Goal: Task Accomplishment & Management: Use online tool/utility

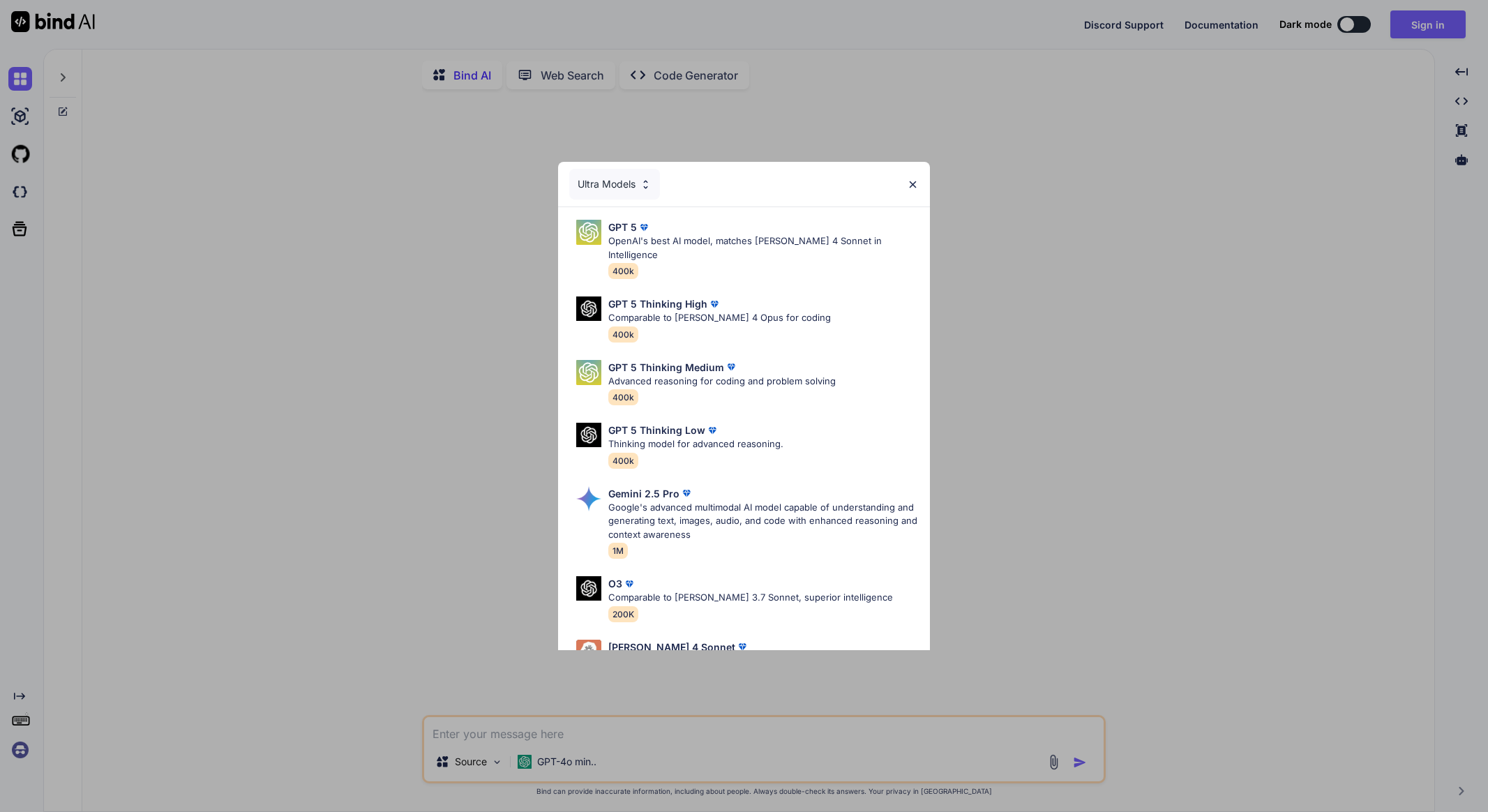
type textarea "x"
click at [789, 239] on p "OpenAI's best AI model, matches Claude 4 Sonnet in Intelligence" at bounding box center [763, 248] width 311 height 27
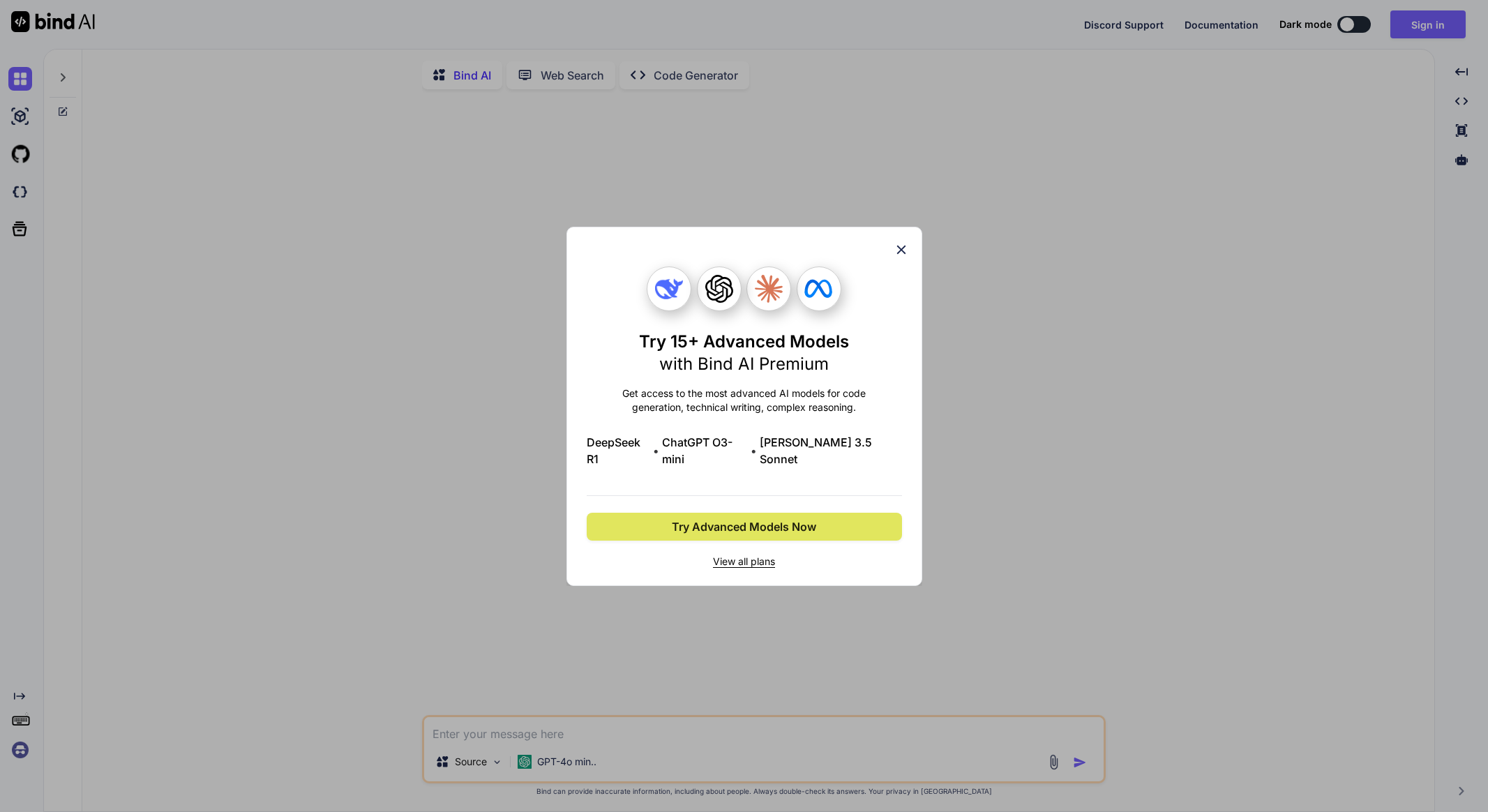
click at [817, 514] on button "Try Advanced Models Now" at bounding box center [744, 527] width 315 height 28
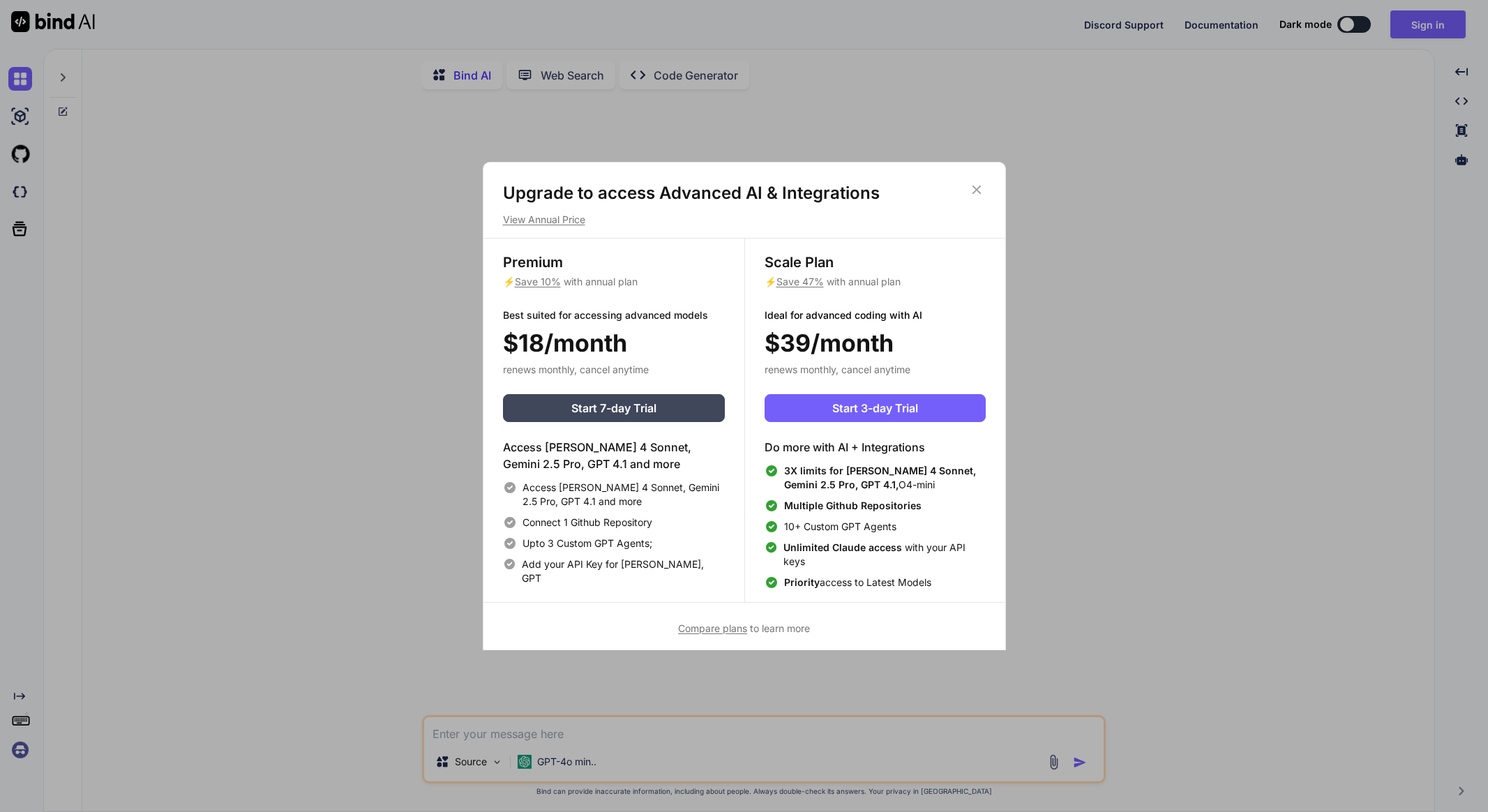
scroll to position [2, 0]
click at [595, 414] on span "Start 7-day Trial" at bounding box center [614, 407] width 86 height 17
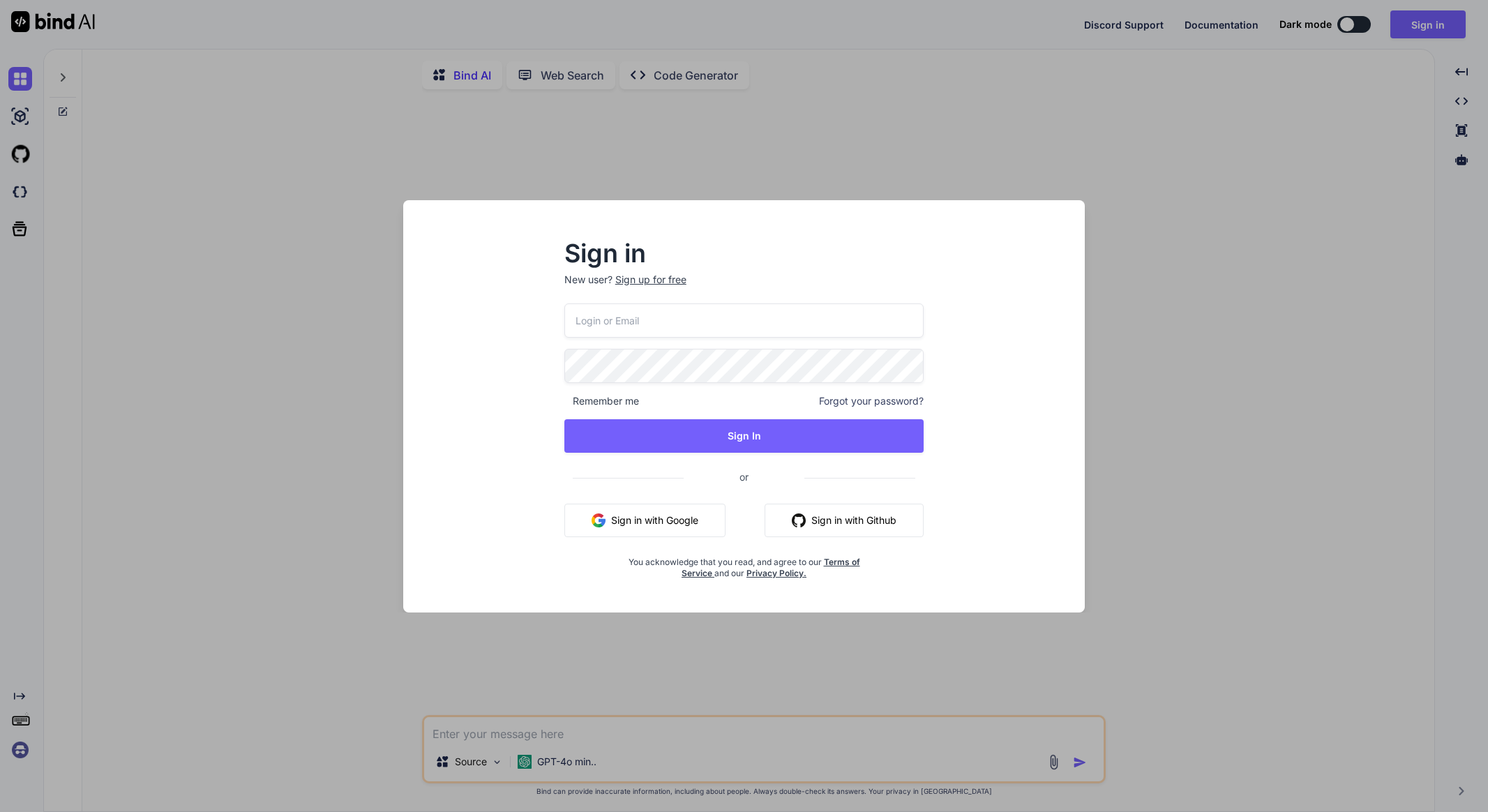
click at [646, 517] on button "Sign in with Google" at bounding box center [645, 520] width 161 height 33
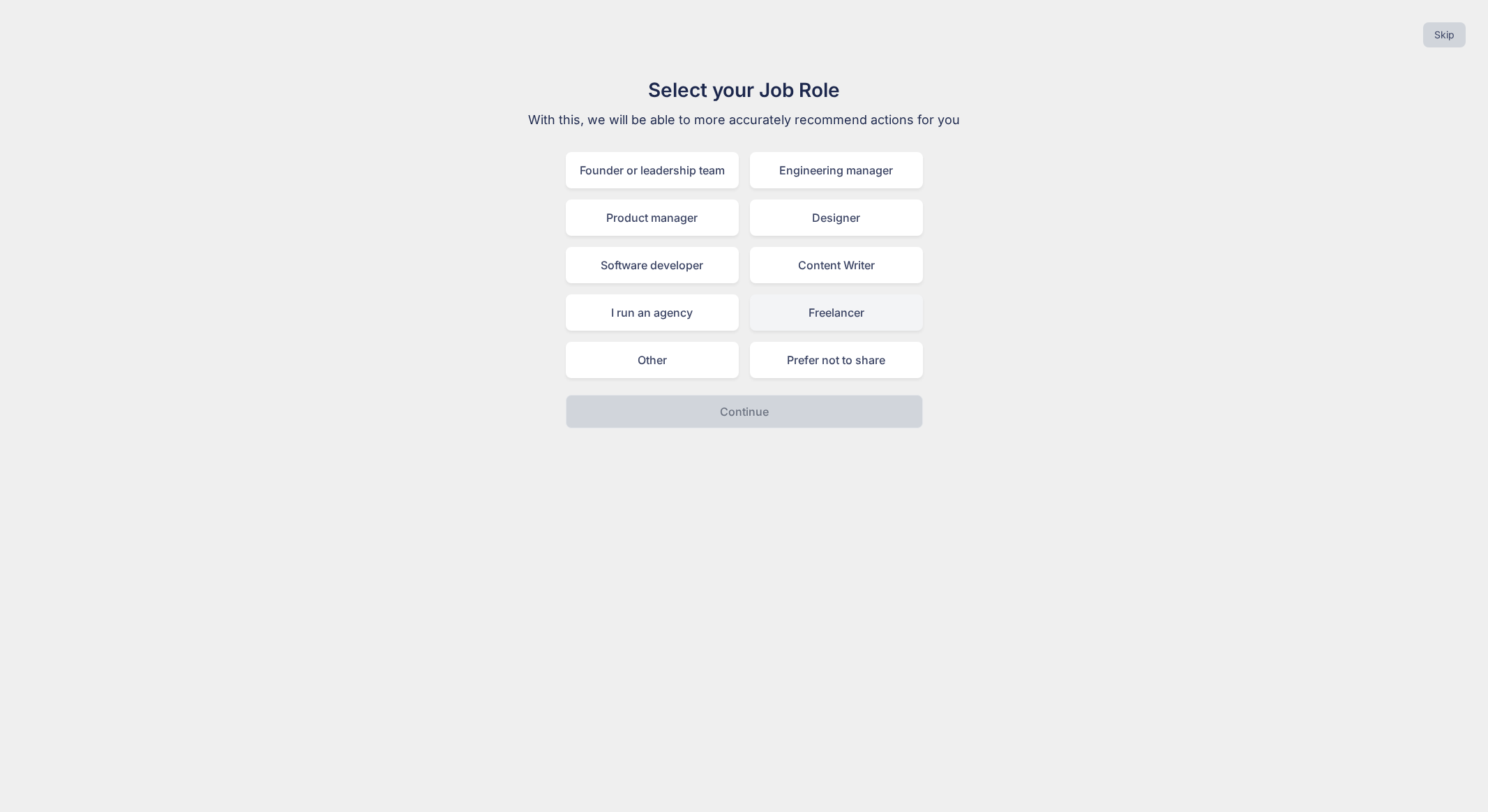
click at [852, 312] on div "Freelancer" at bounding box center [836, 312] width 173 height 36
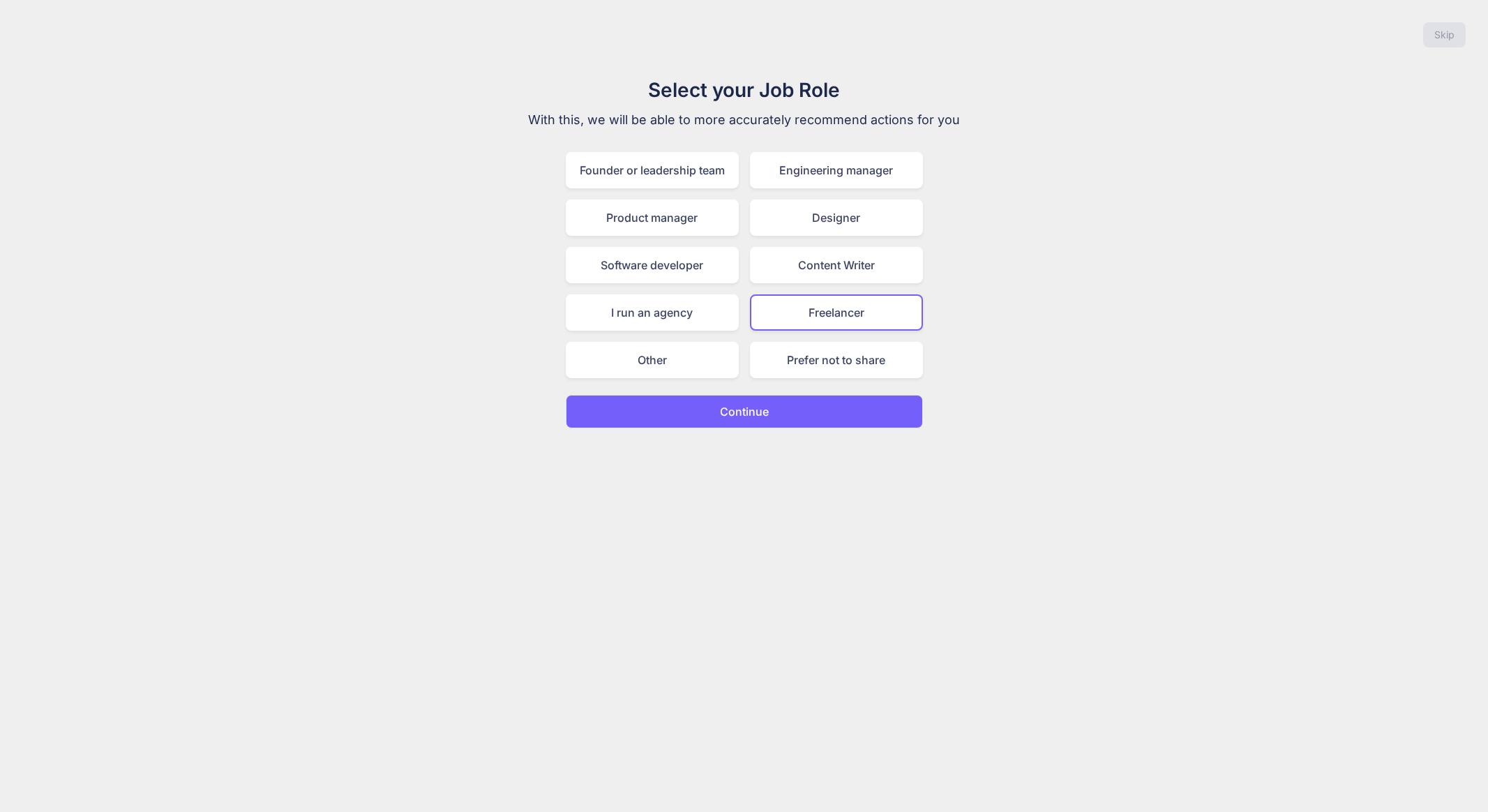
click at [843, 395] on button "Continue" at bounding box center [744, 411] width 357 height 33
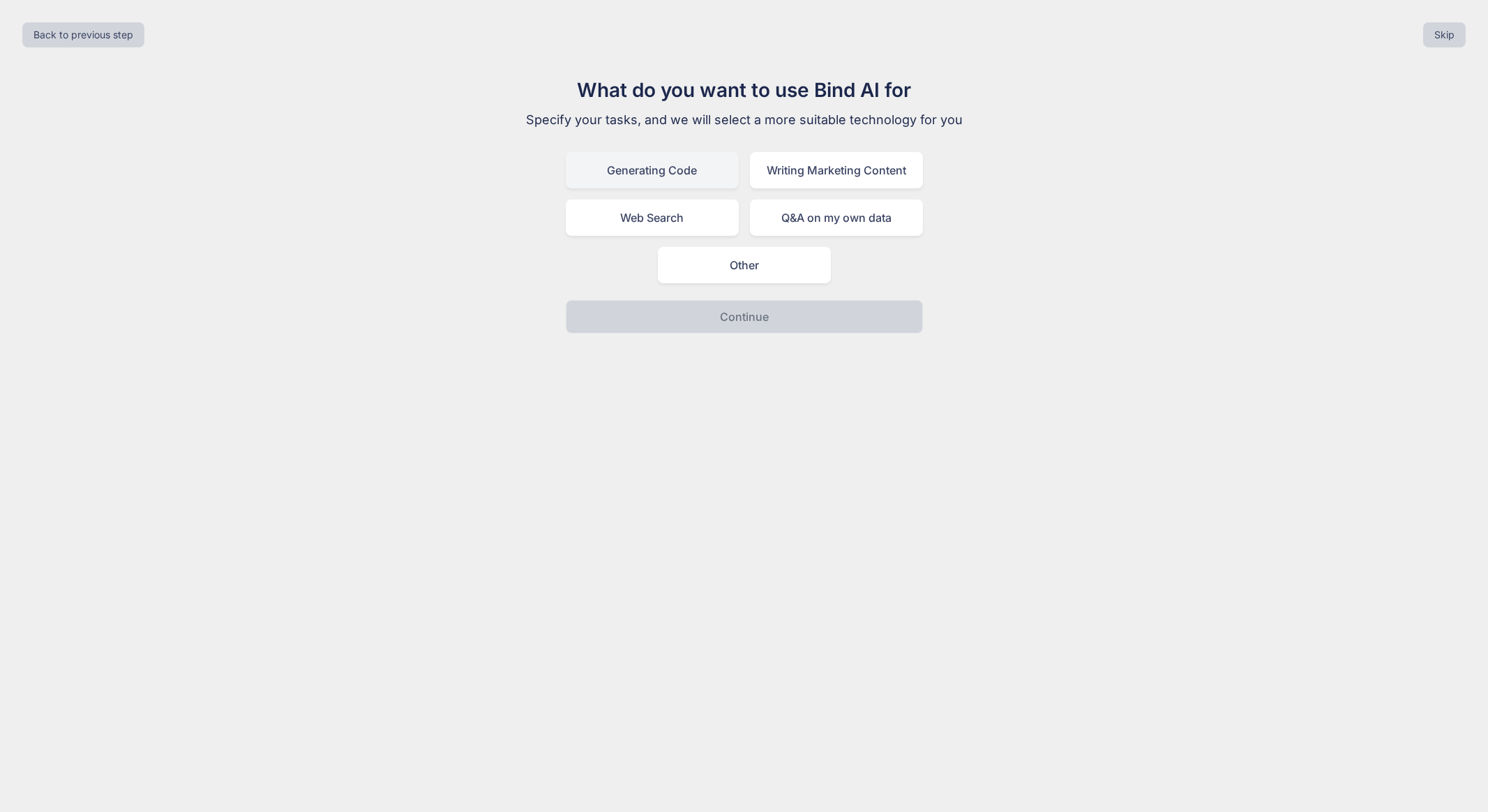
click at [622, 170] on div "Generating Code" at bounding box center [653, 170] width 173 height 36
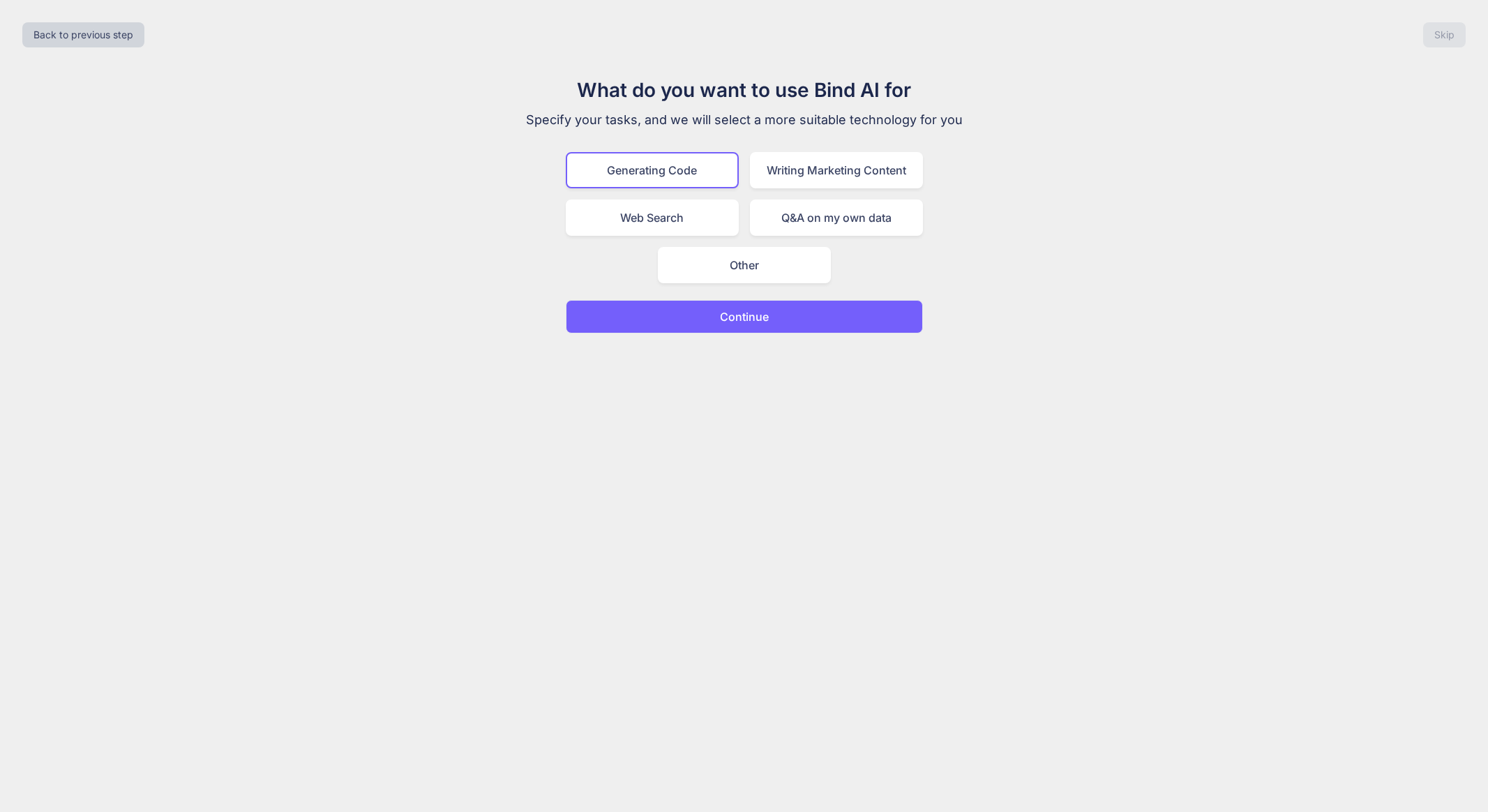
click at [789, 321] on button "Continue" at bounding box center [744, 316] width 357 height 33
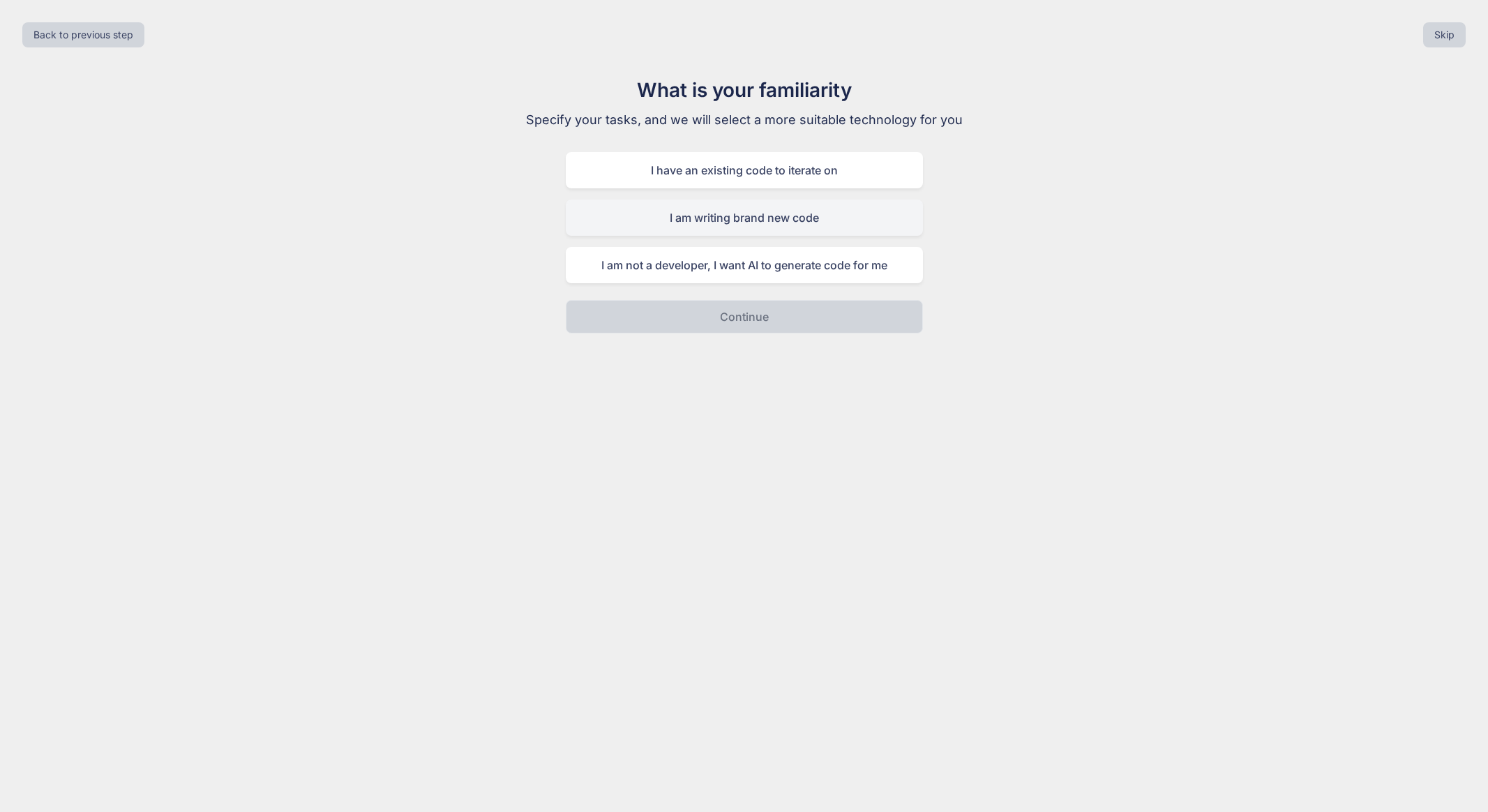
drag, startPoint x: 875, startPoint y: 228, endPoint x: 901, endPoint y: 230, distance: 26.1
click at [875, 228] on div "I am writing brand new code" at bounding box center [744, 218] width 357 height 36
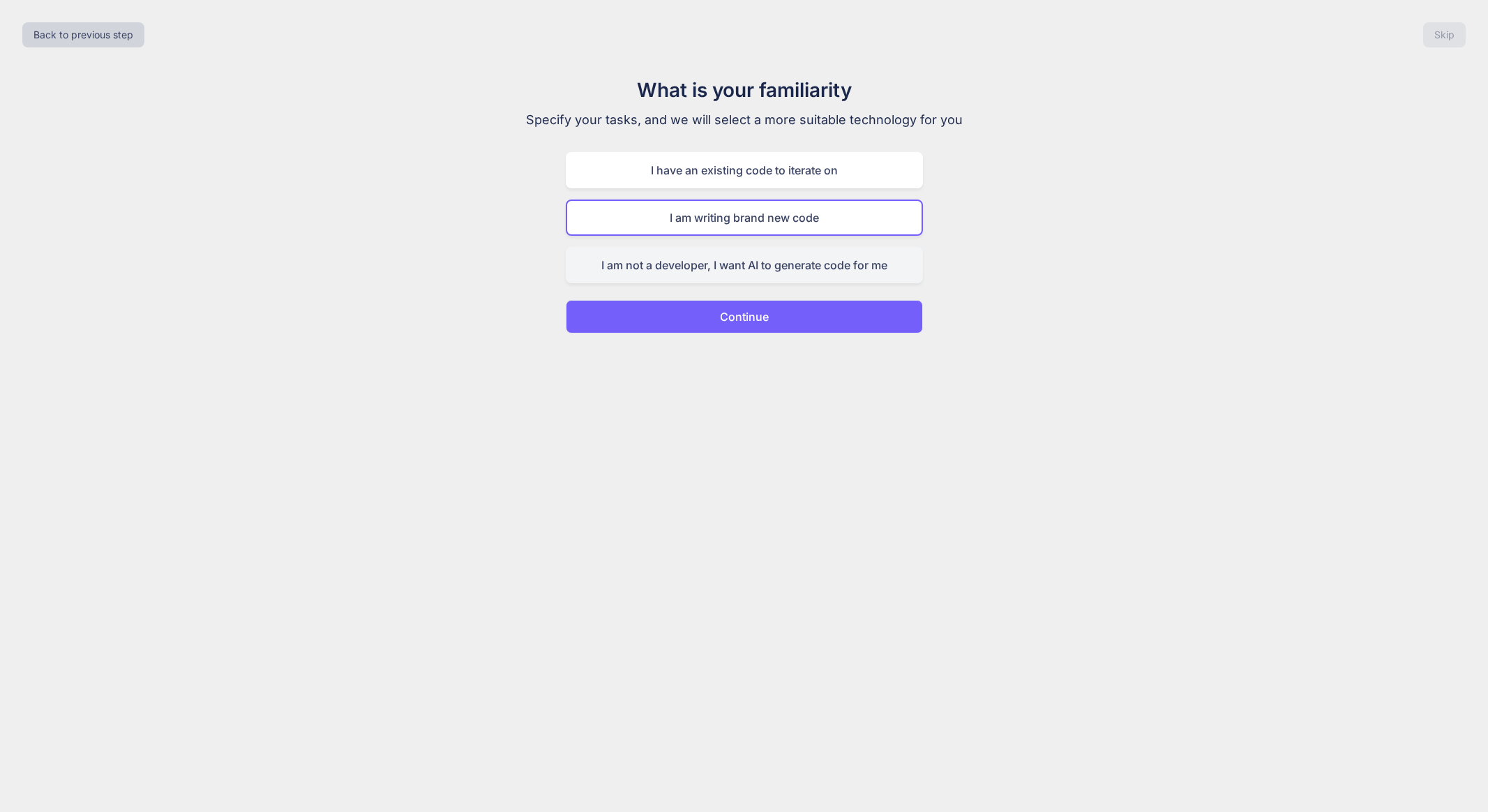
click at [850, 259] on div "I am not a developer, I want AI to generate code for me" at bounding box center [744, 265] width 357 height 36
click at [823, 318] on button "Continue" at bounding box center [744, 316] width 357 height 33
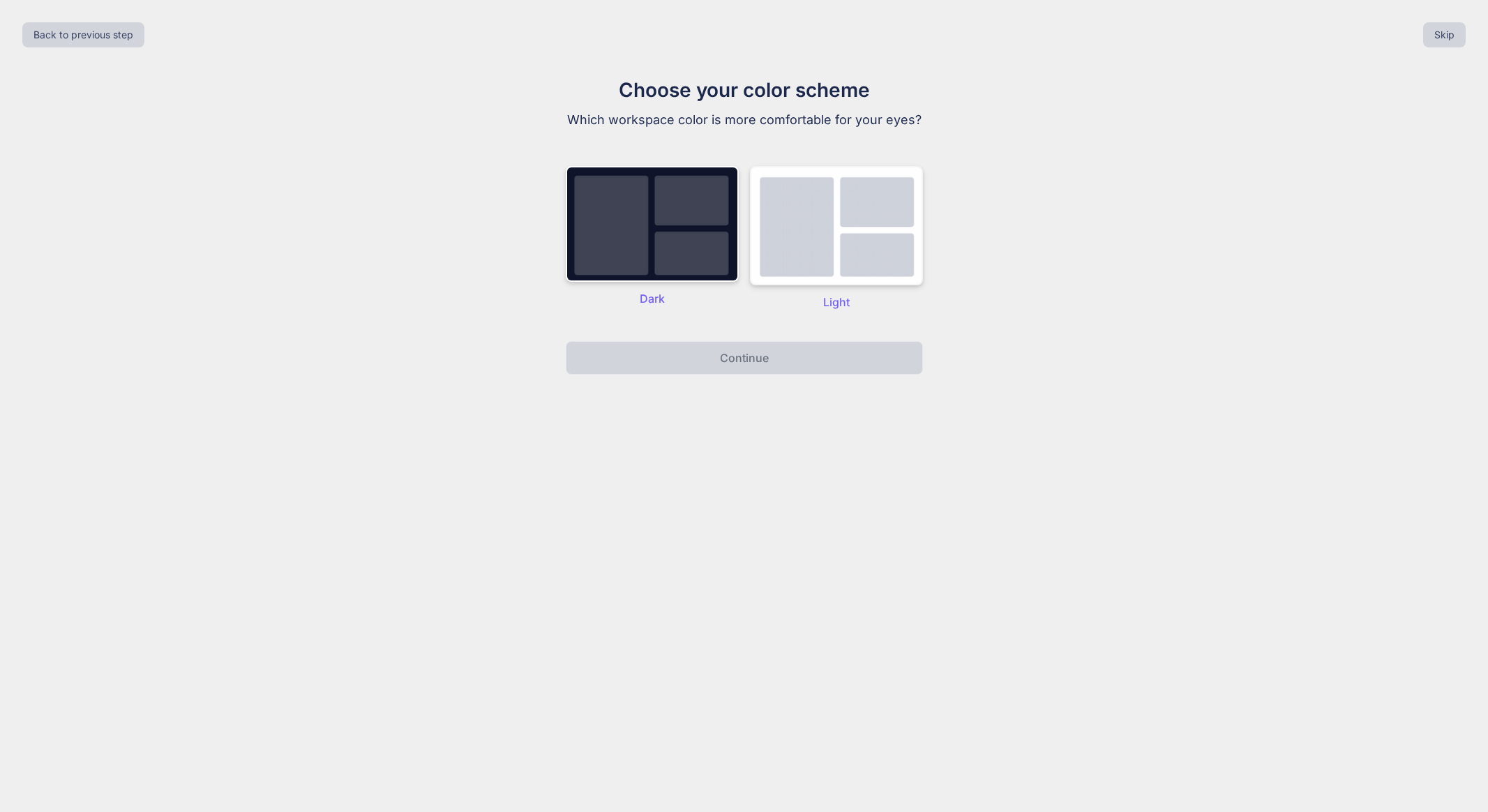
click at [918, 281] on img at bounding box center [836, 225] width 173 height 120
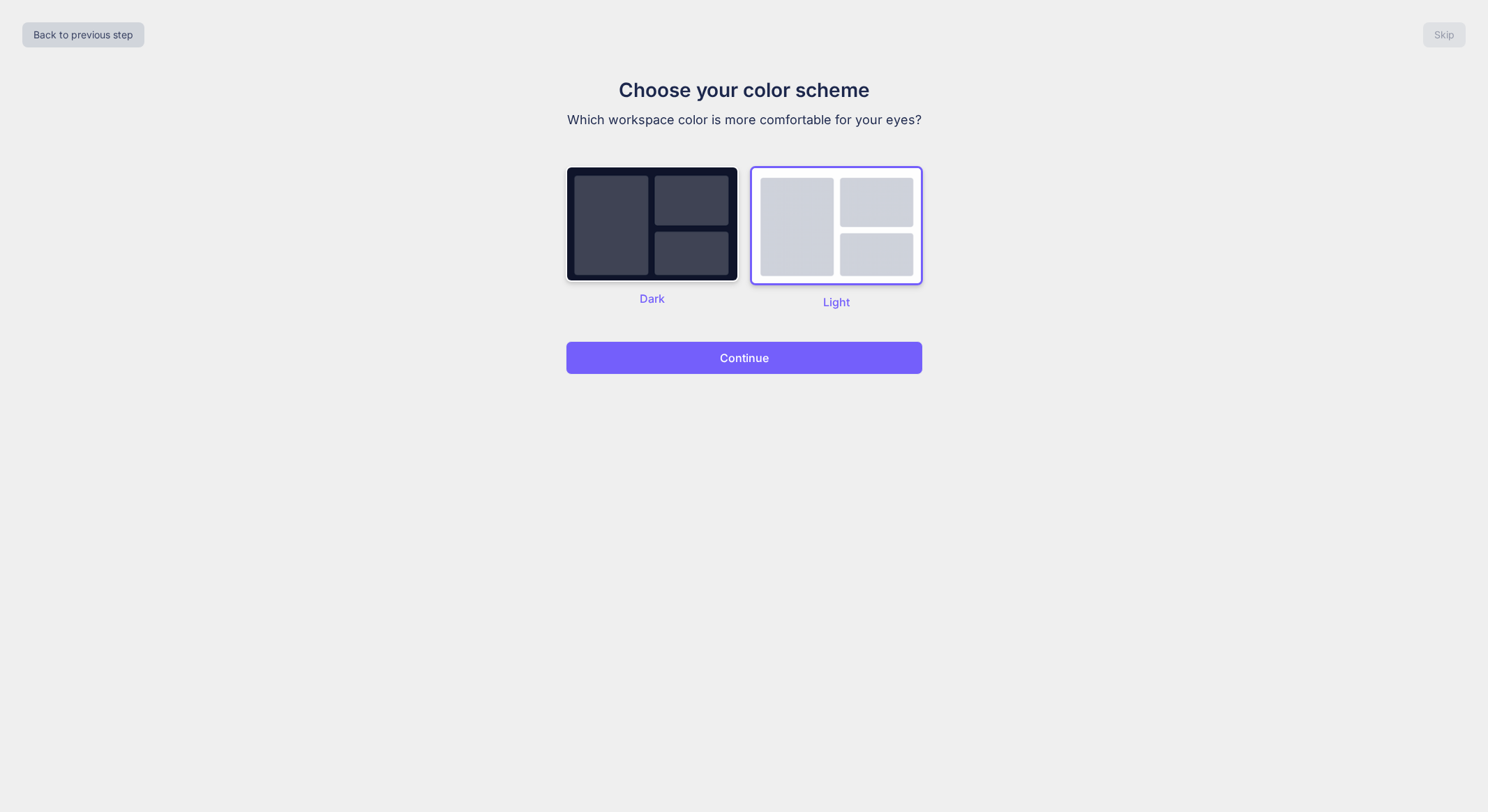
drag, startPoint x: 844, startPoint y: 365, endPoint x: 959, endPoint y: 382, distance: 116.2
click at [844, 365] on button "Continue" at bounding box center [744, 357] width 357 height 33
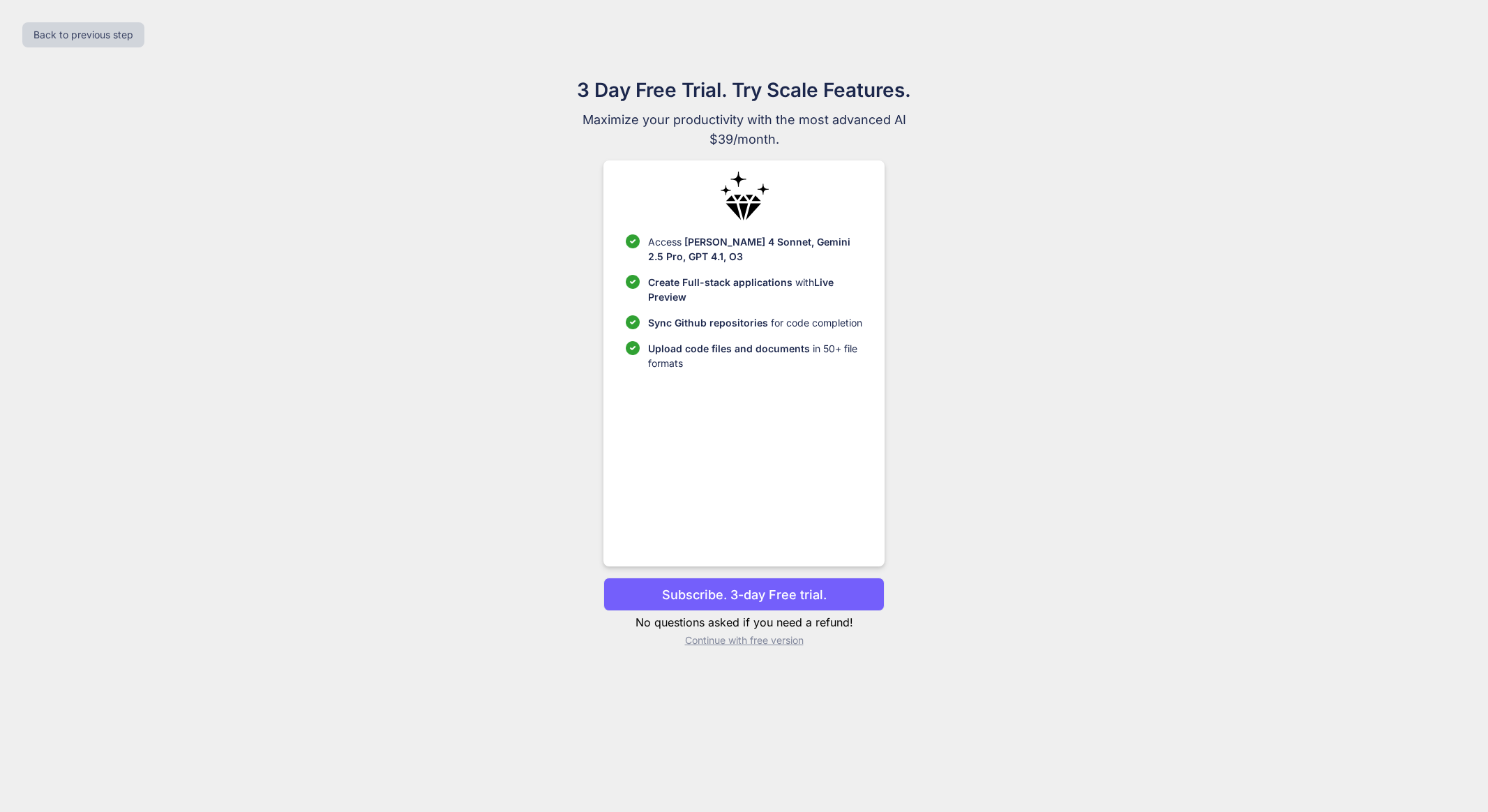
click at [733, 610] on button "Subscribe. 3-day Free trial." at bounding box center [744, 594] width 281 height 33
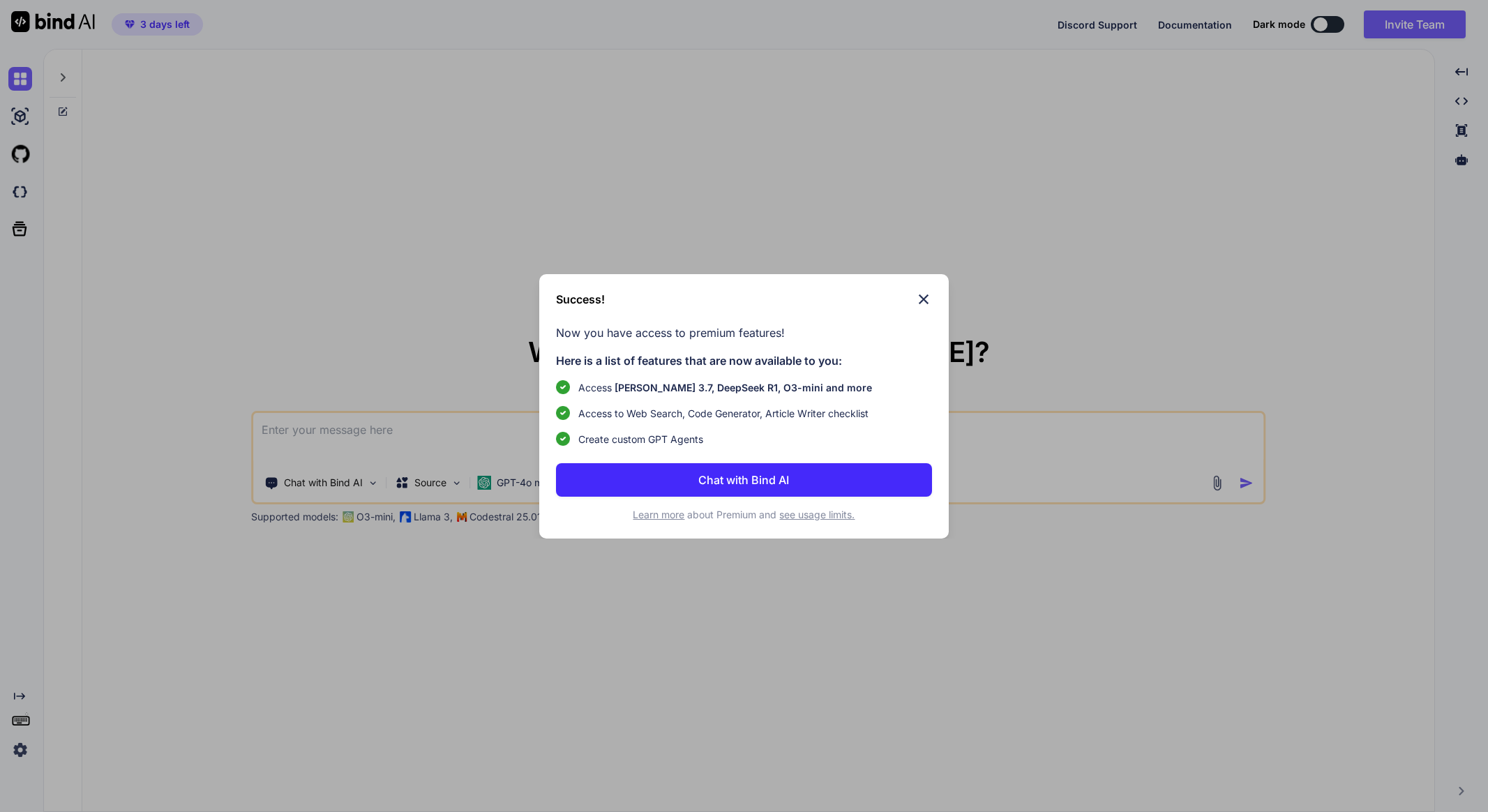
type textarea "x"
click at [807, 478] on button "Chat with Bind AI" at bounding box center [744, 480] width 376 height 33
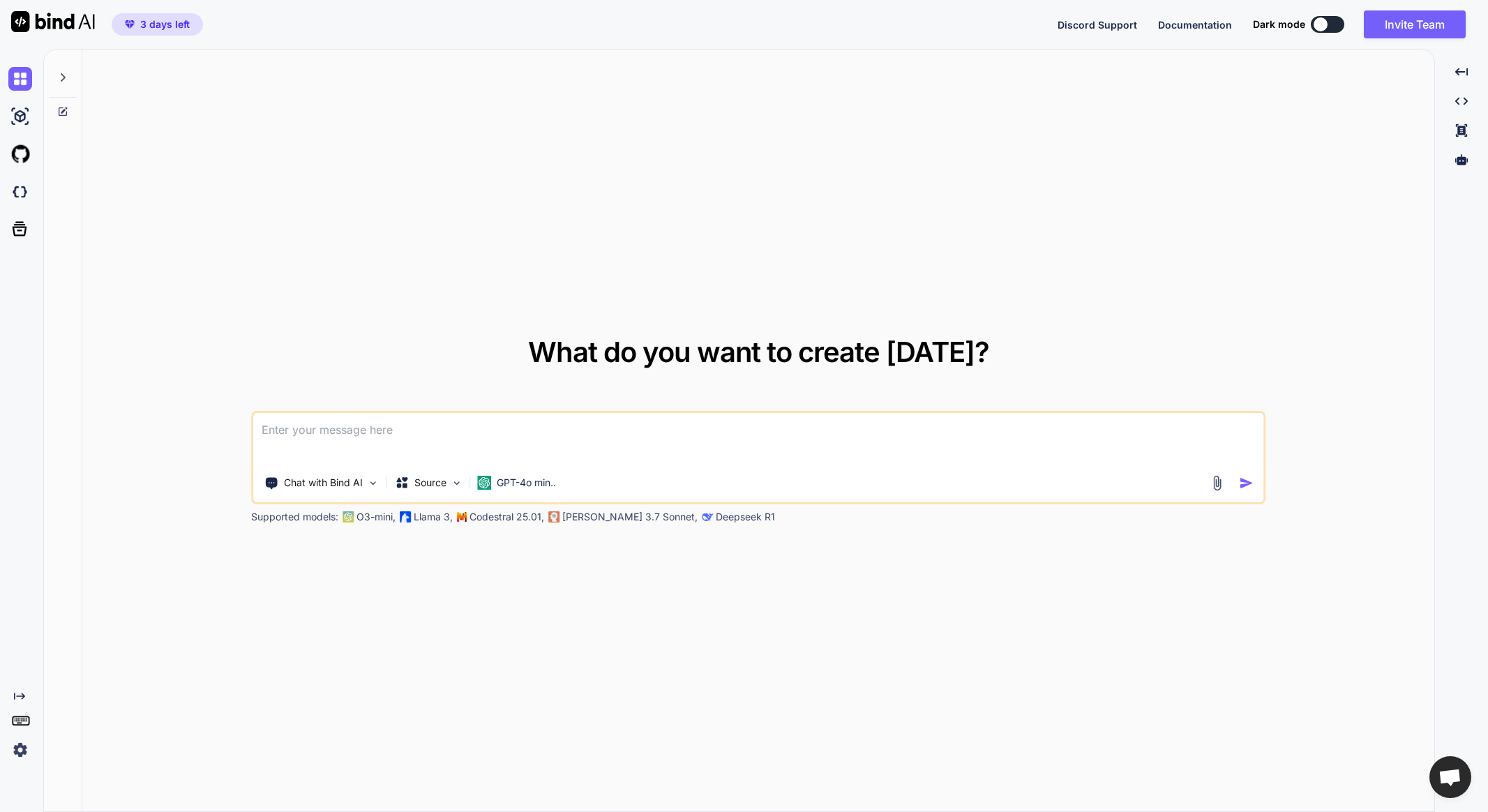
click at [497, 437] on textarea at bounding box center [758, 438] width 1010 height 51
type textarea "C"
type textarea "x"
type textarea "Ca"
type textarea "x"
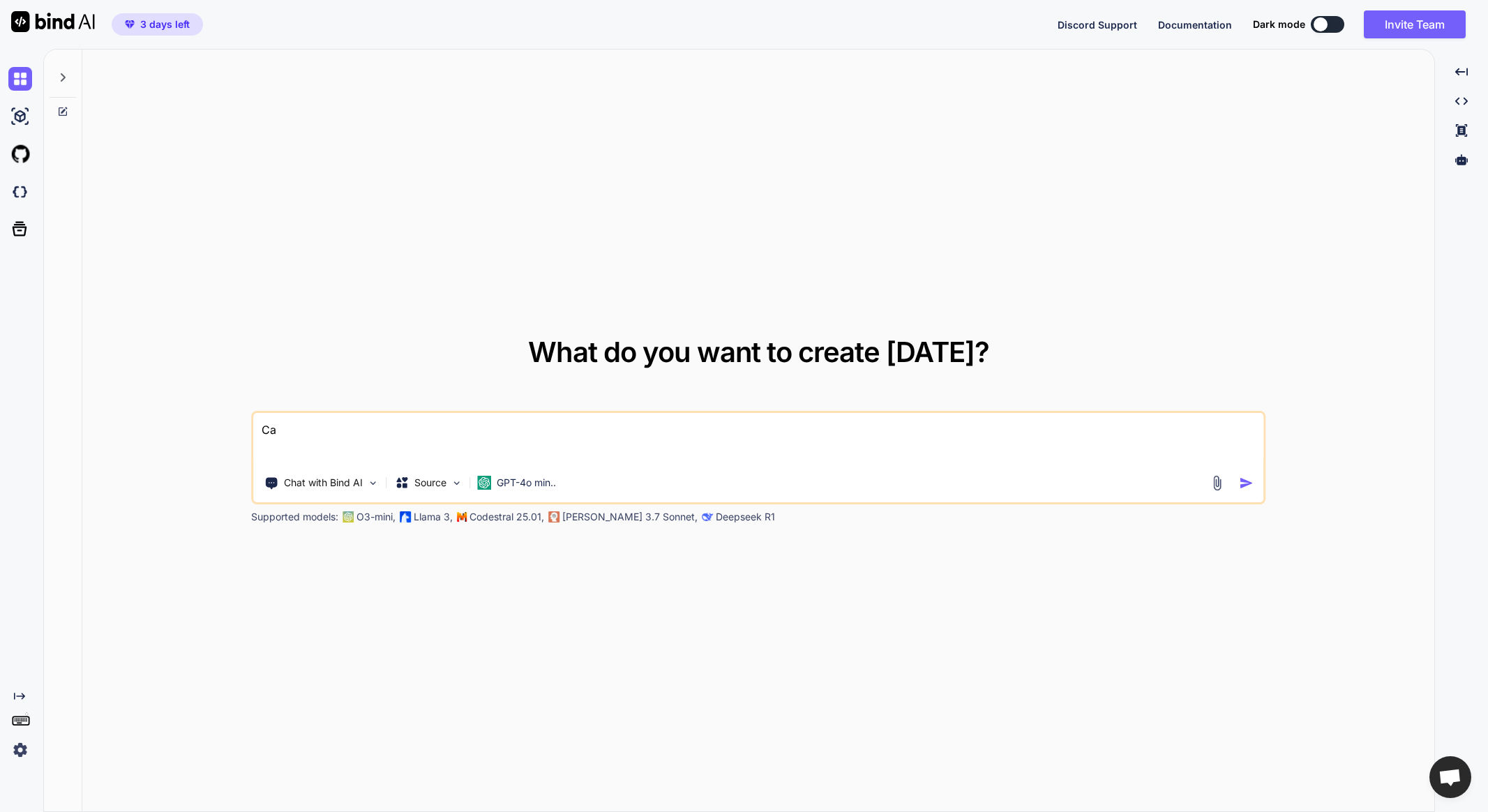
type textarea "Can"
type textarea "x"
type textarea "Can"
type textarea "x"
type textarea "Can y"
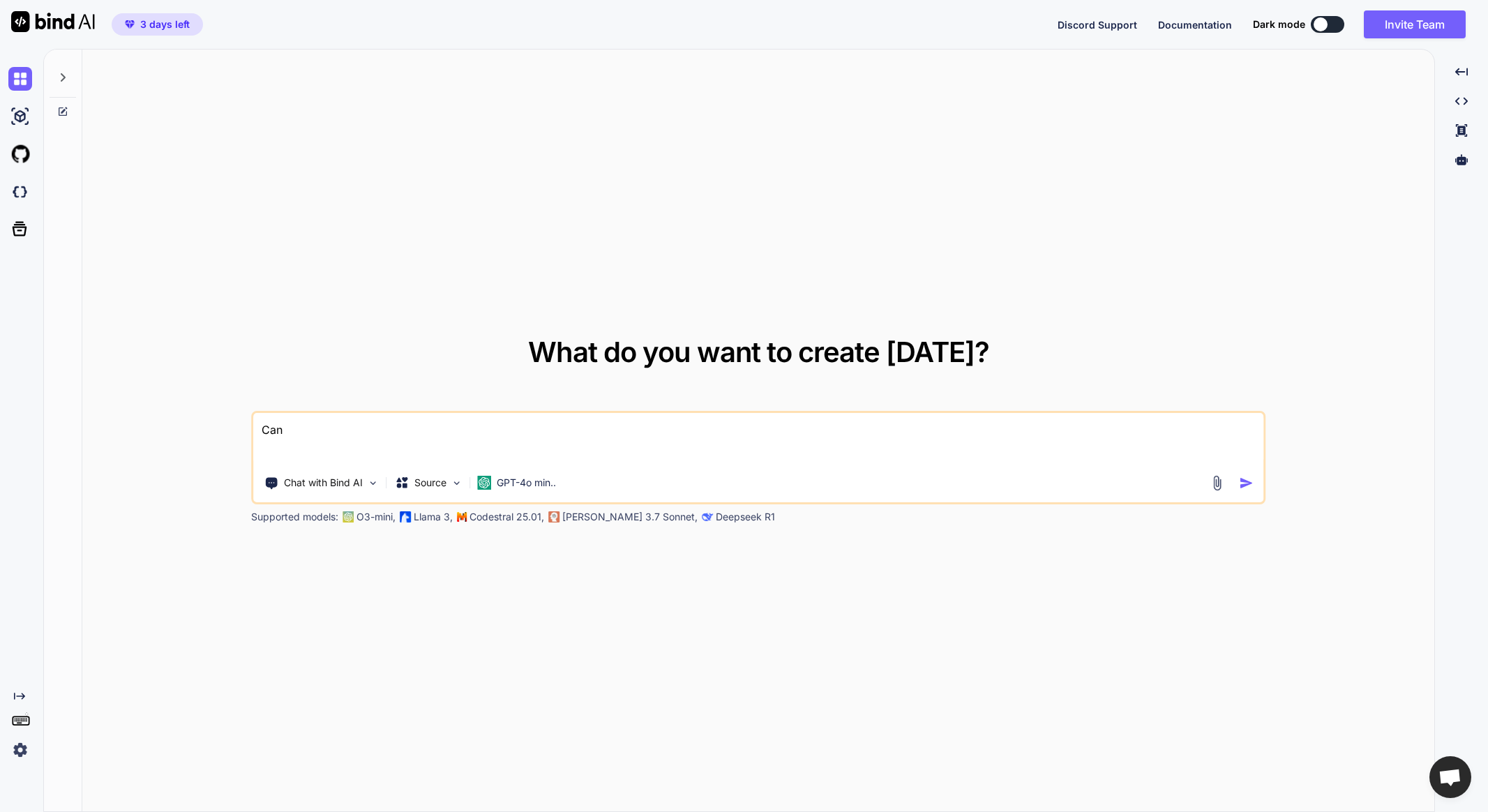
type textarea "x"
type textarea "Can yo"
type textarea "x"
type textarea "Can you"
type textarea "x"
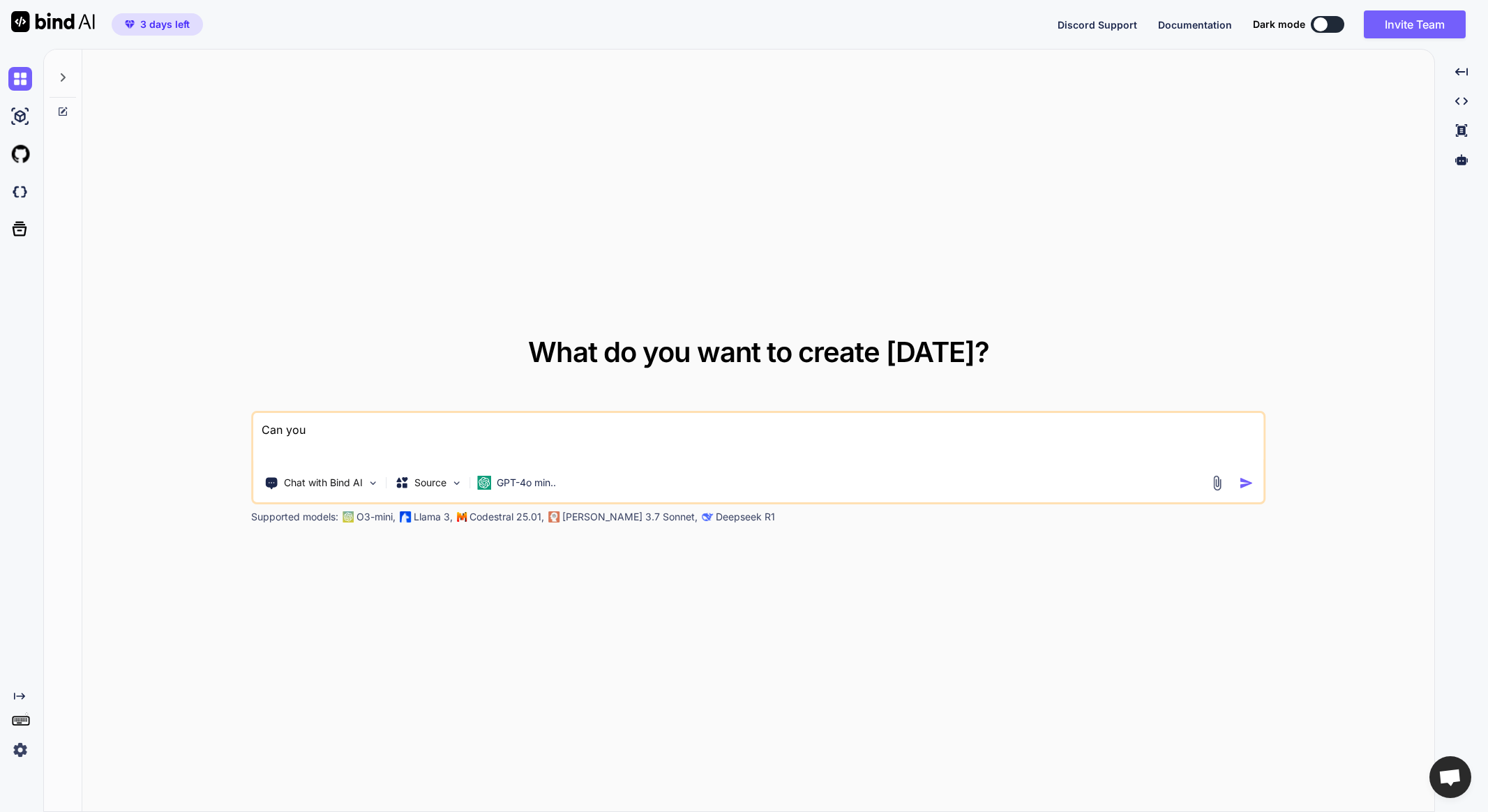
type textarea "Can you"
type textarea "x"
type textarea "Can you b"
type textarea "x"
type textarea "Can you bu"
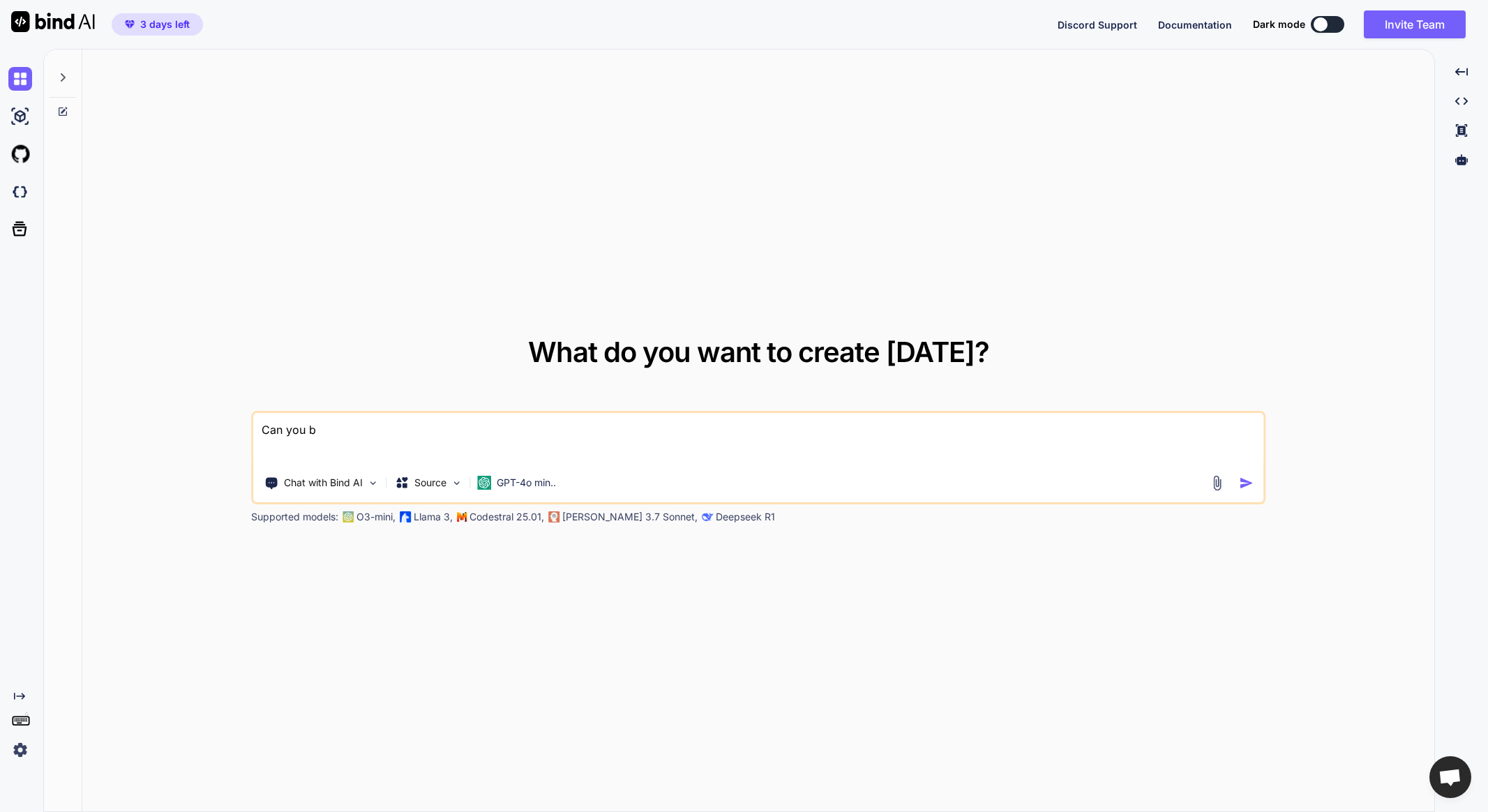
type textarea "x"
type textarea "Can you [PERSON_NAME]"
type textarea "x"
type textarea "Can you buil"
type textarea "x"
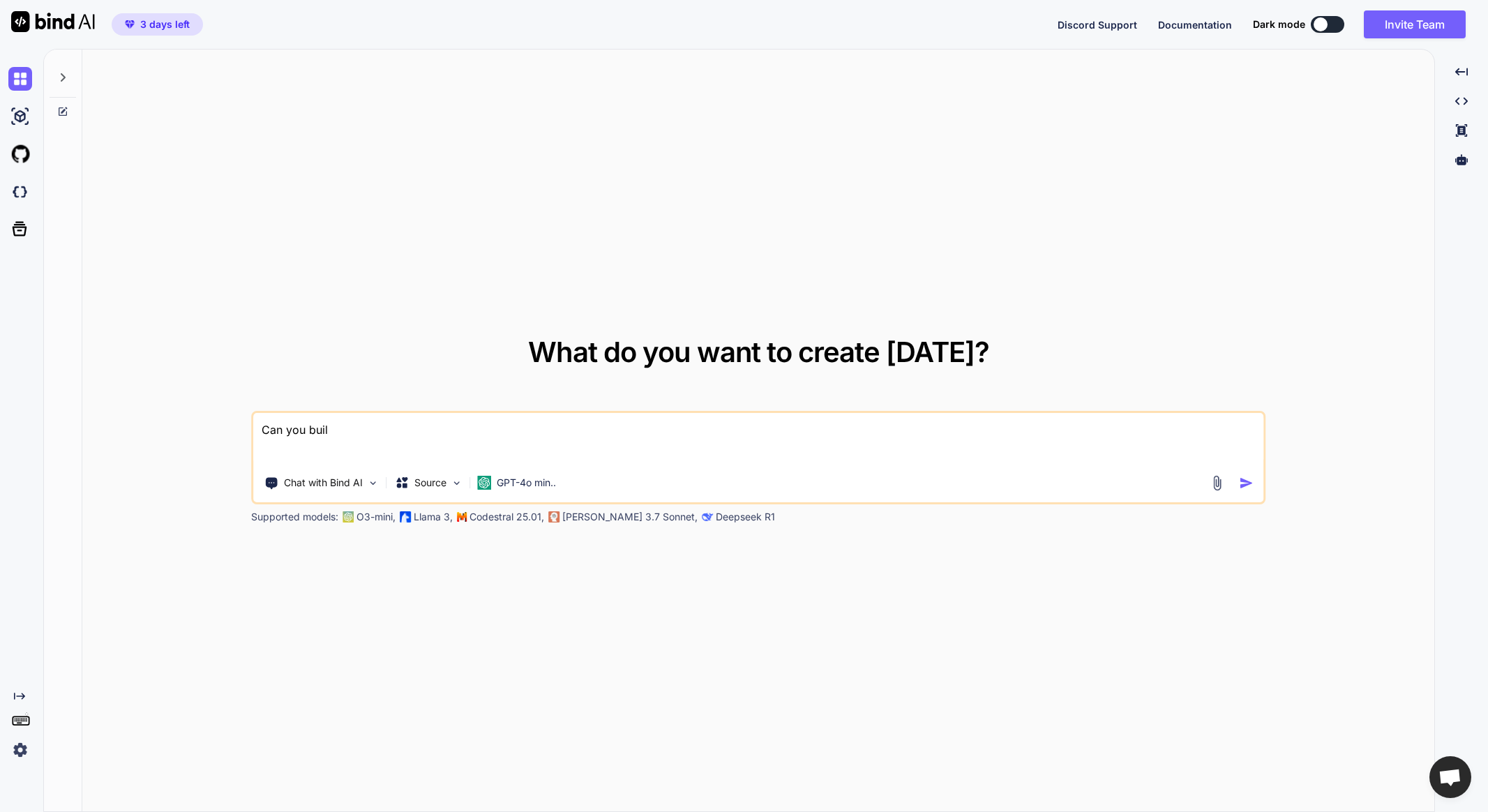
type textarea "Can you build"
type textarea "x"
type textarea "Can you build"
type textarea "x"
type textarea "Can you build a"
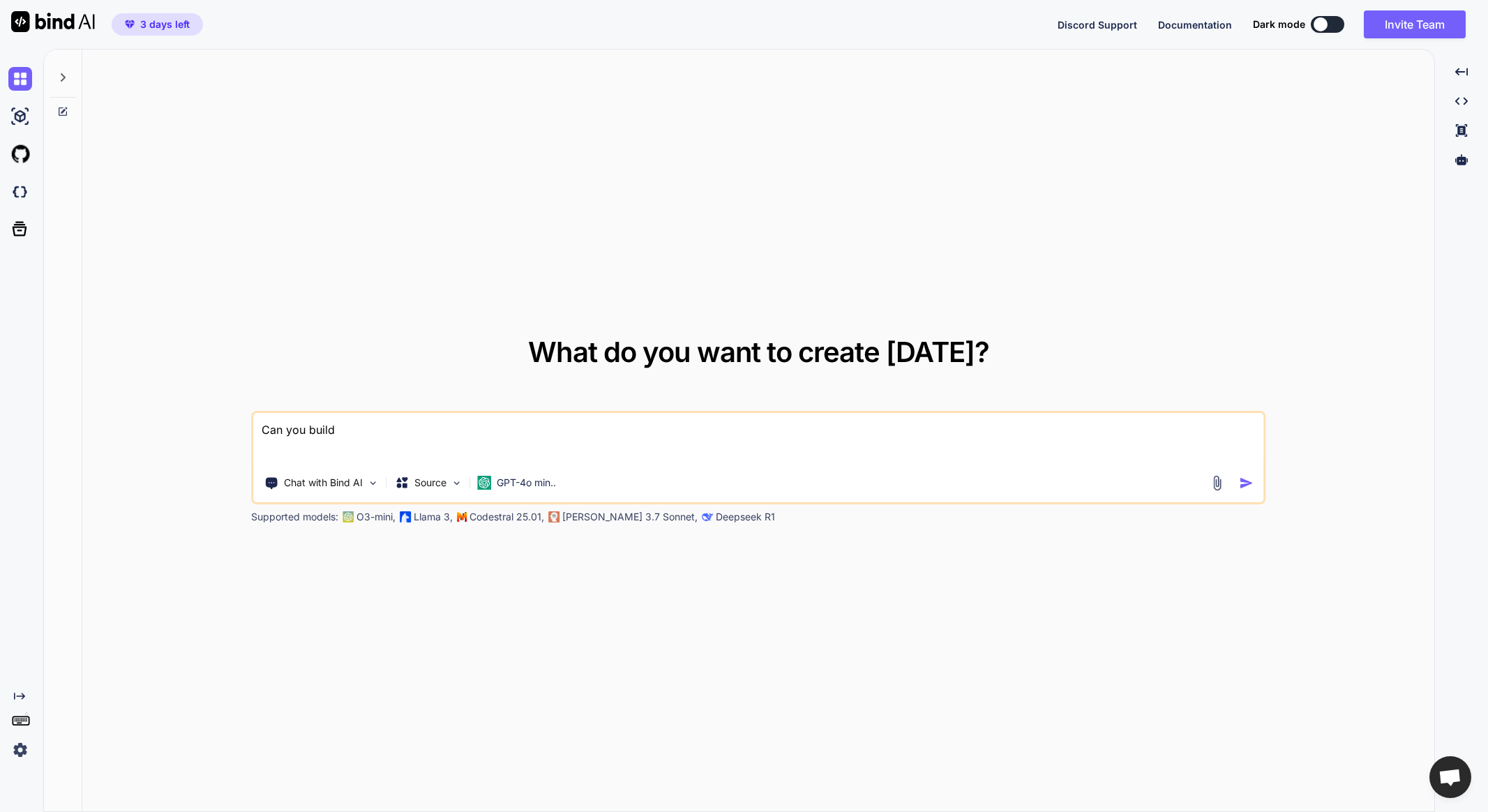
type textarea "x"
type textarea "Can you build a"
type textarea "x"
type textarea "Can you build a W"
type textarea "x"
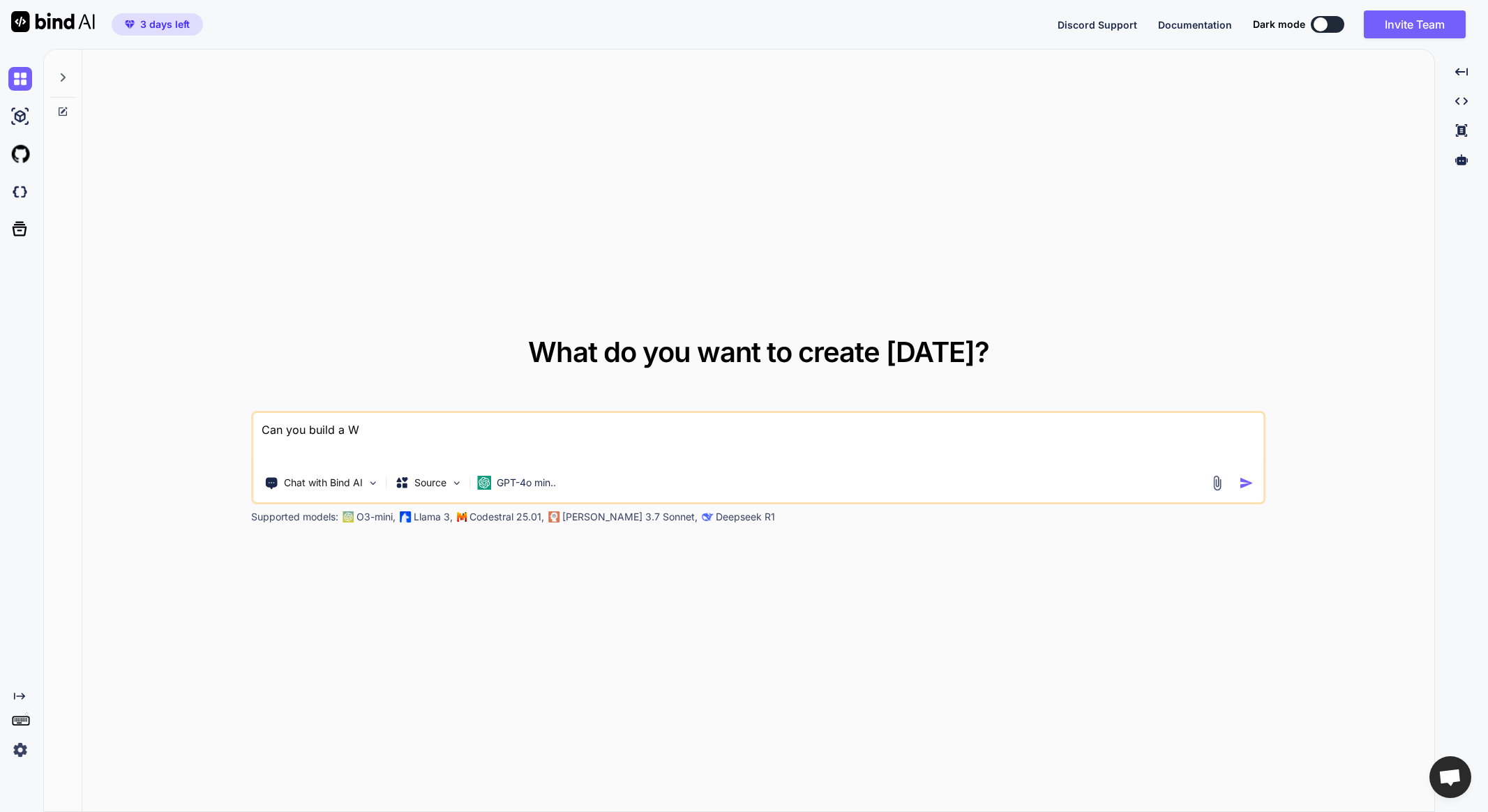
type textarea "Can you build a Wo"
type textarea "x"
type textarea "Can you build a Wor"
type textarea "x"
type textarea "Can you build a Word"
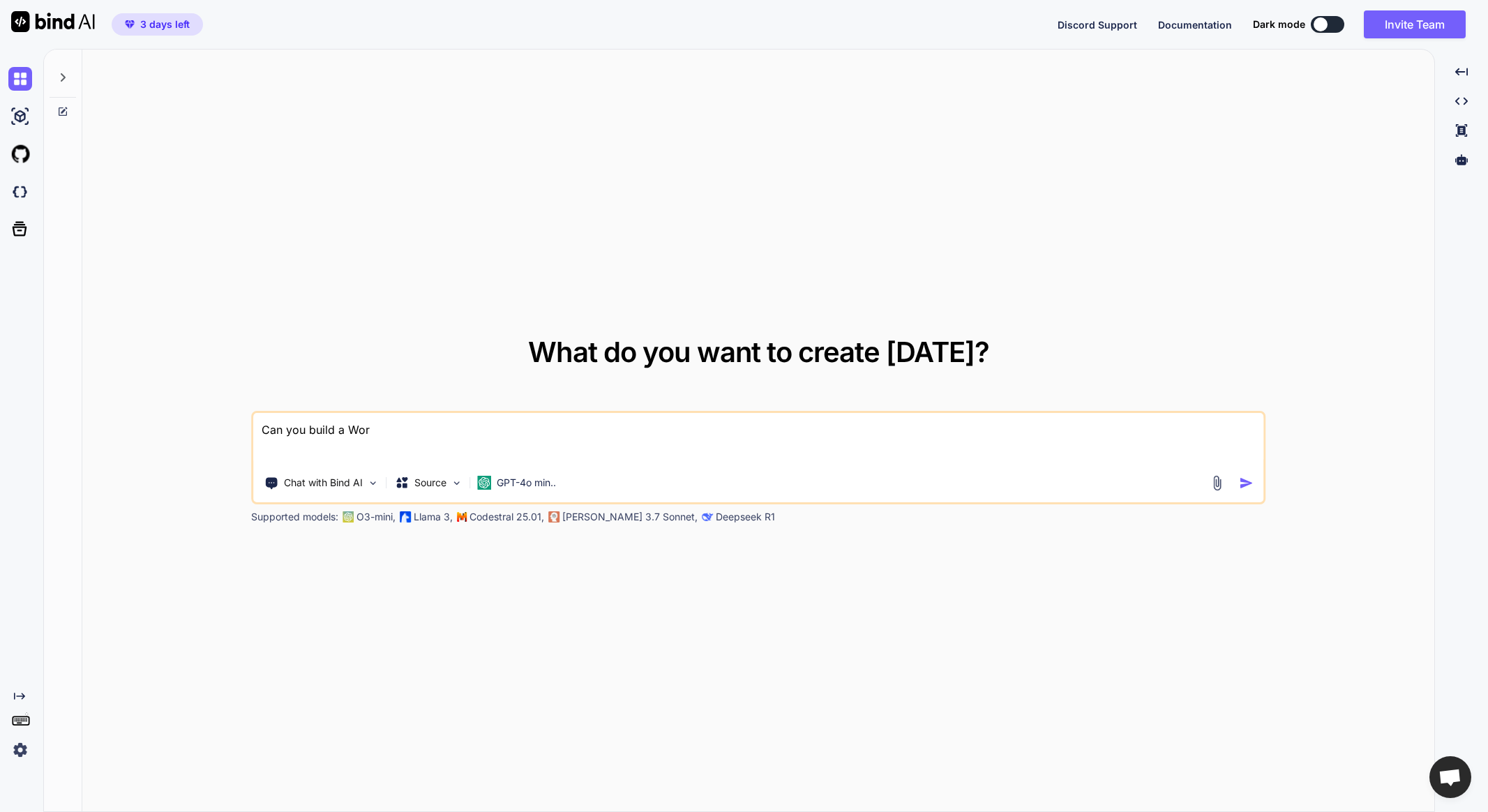
type textarea "x"
type textarea "Can you build a WordP"
type textarea "x"
type textarea "Can you build a WordPR"
type textarea "x"
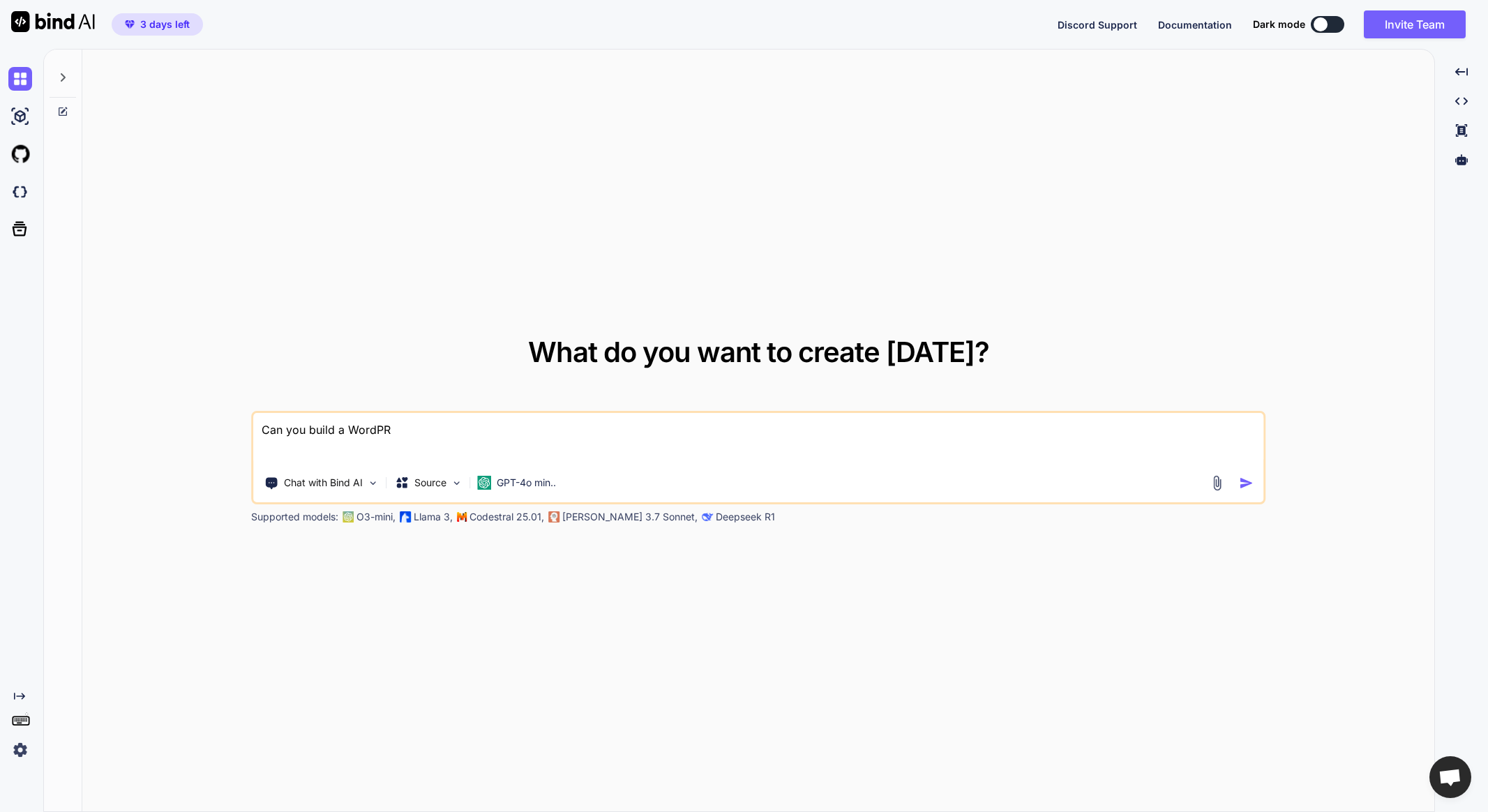
type textarea "Can you build a WordPRe"
type textarea "x"
type textarea "Can you build a WordPRes"
type textarea "x"
type textarea "Can you build a WordPRess"
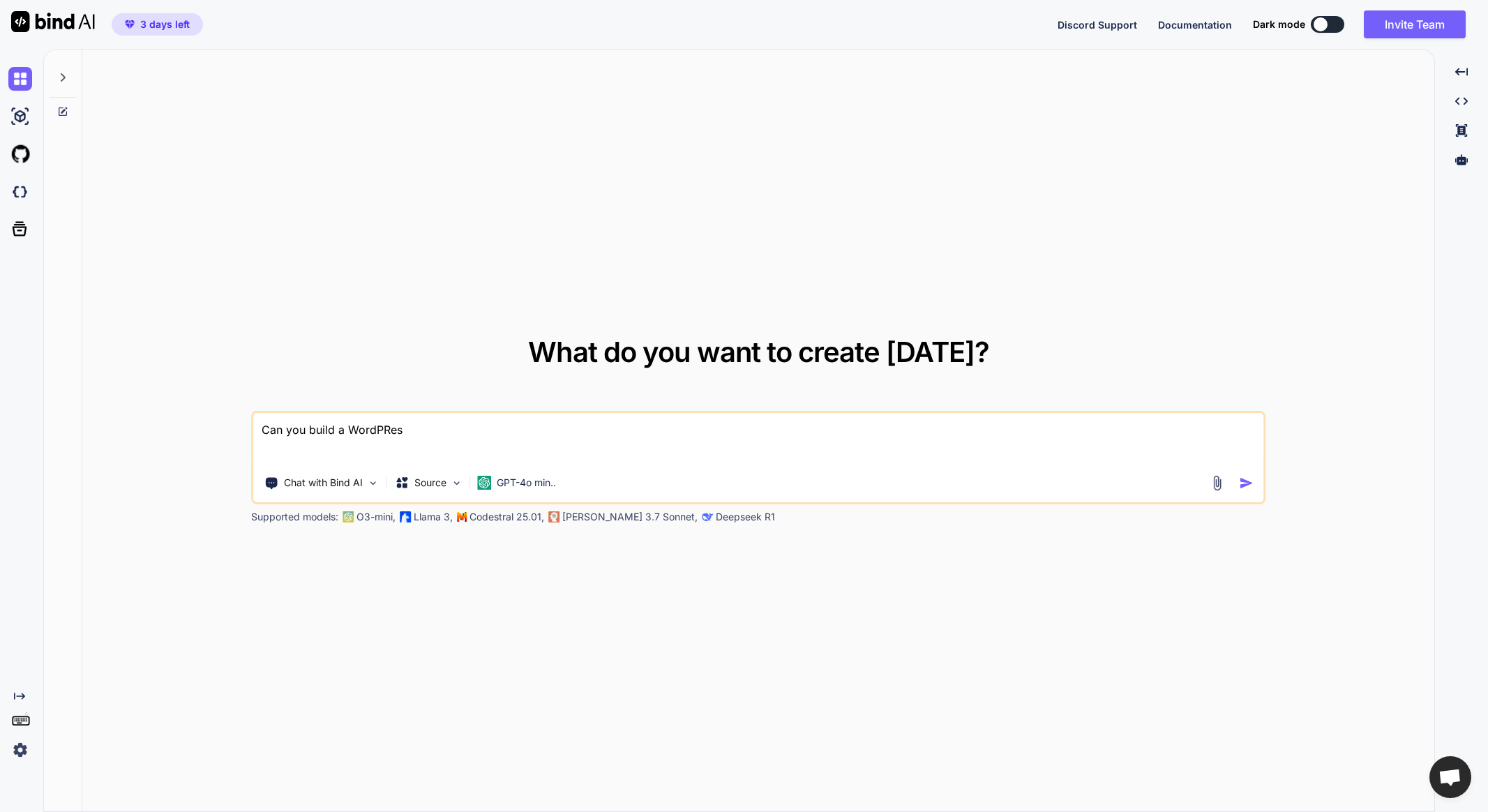
type textarea "x"
type textarea "Can you build a WordPRess"
type textarea "x"
type textarea "Can you build a WordPRess p"
type textarea "x"
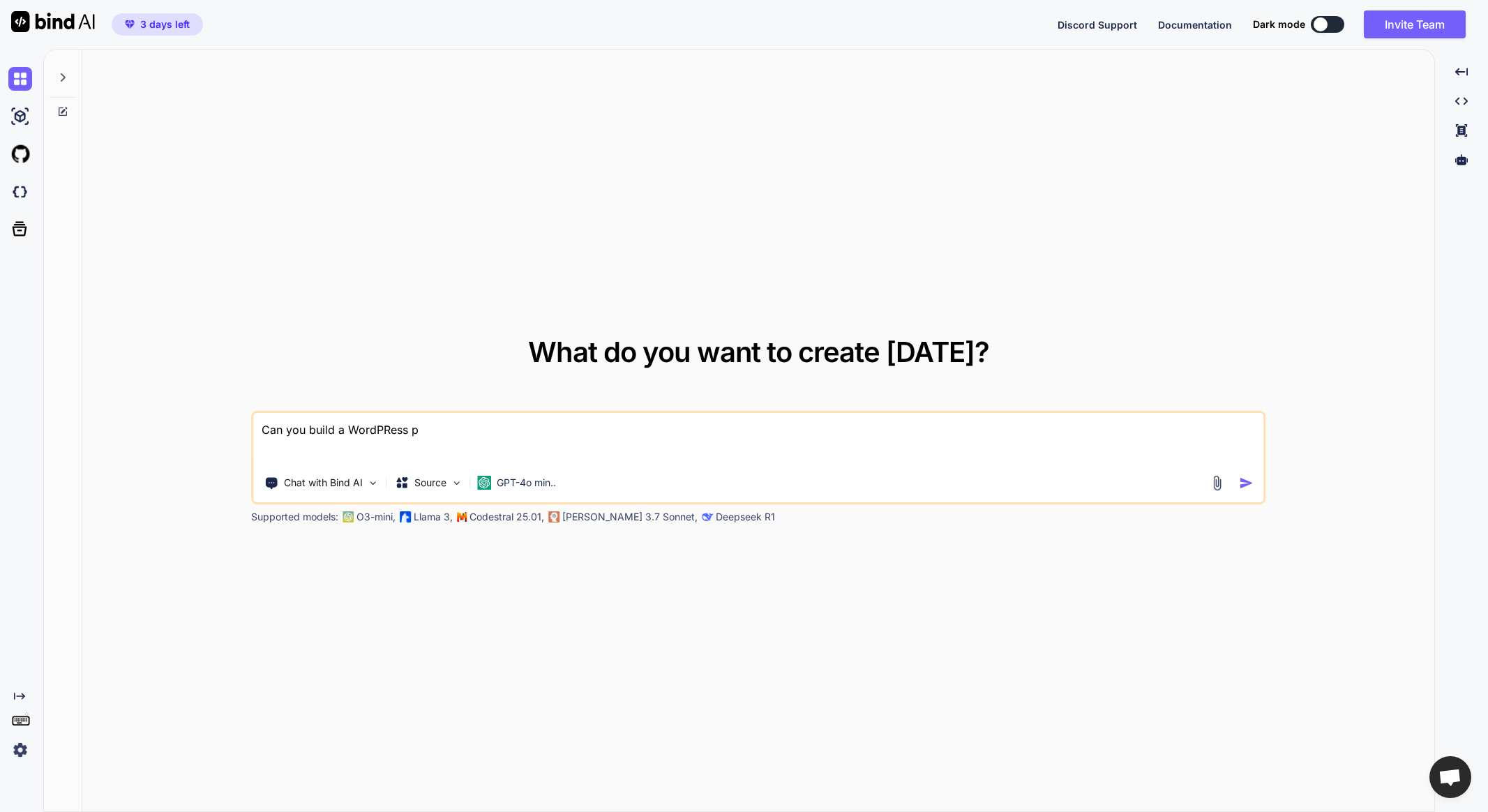
type textarea "Can you build a WordPRess pl"
type textarea "x"
type textarea "Can you build a WordPRess plu"
type textarea "x"
type textarea "Can you build a WordPRess plug"
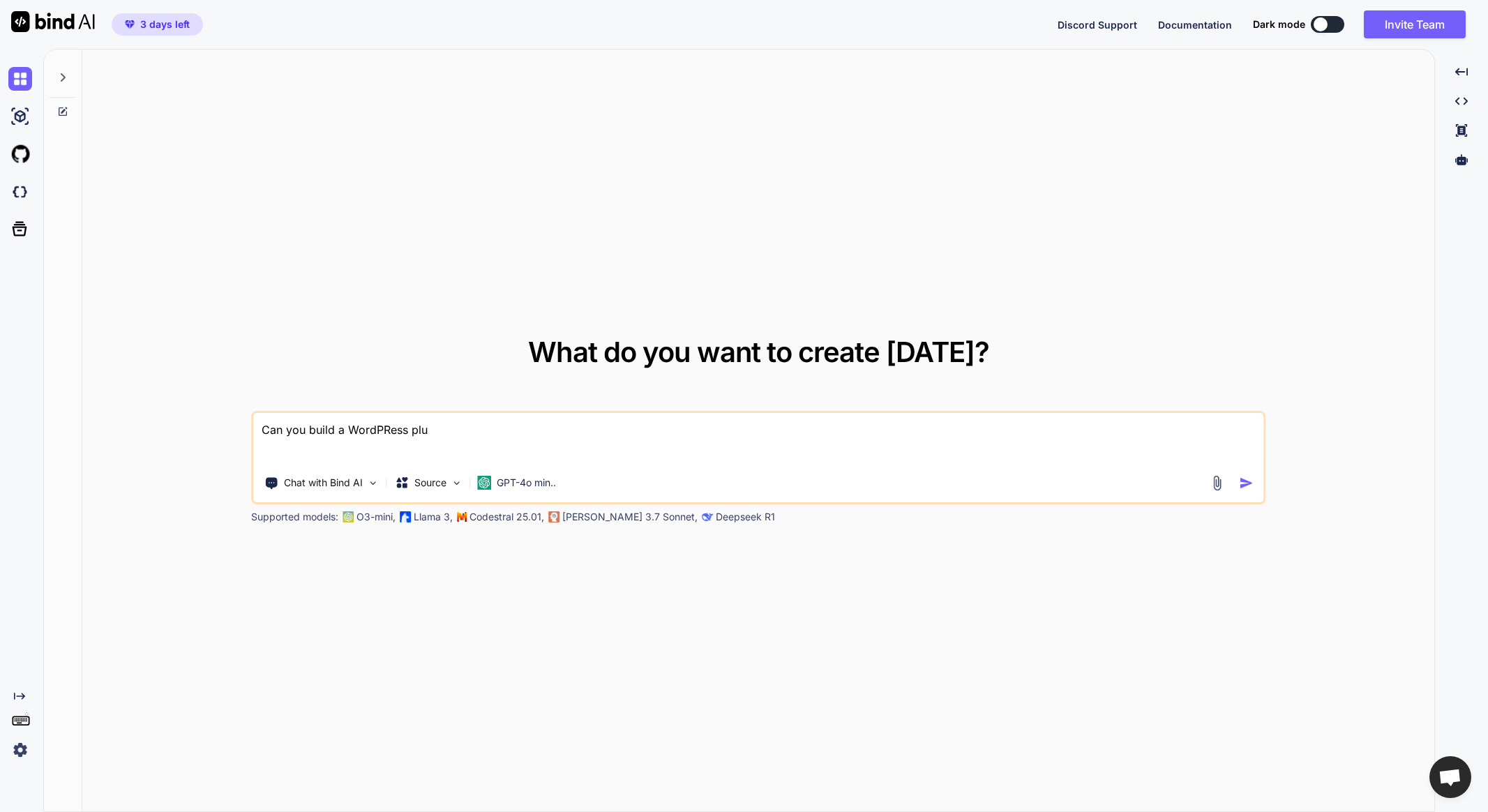
type textarea "x"
type textarea "Can you build a WordPRess plugi"
type textarea "x"
type textarea "Can you build a WordPRess plugin"
type textarea "x"
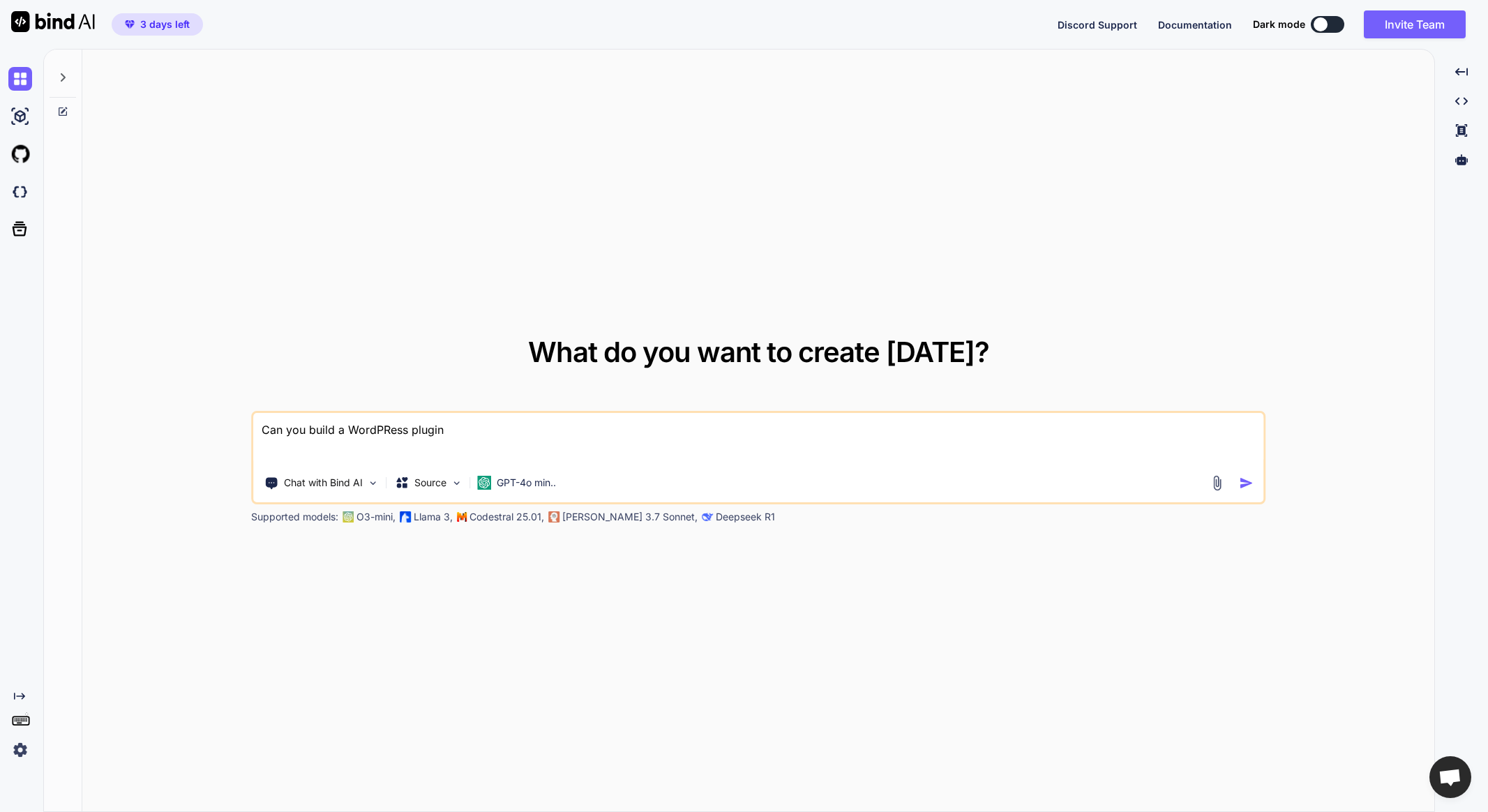
type textarea "Can you build a WordPRess plugin"
type textarea "x"
type textarea "Can you build a WordPRess plugin t"
type textarea "x"
type textarea "Can you build a WordPRess plugin to"
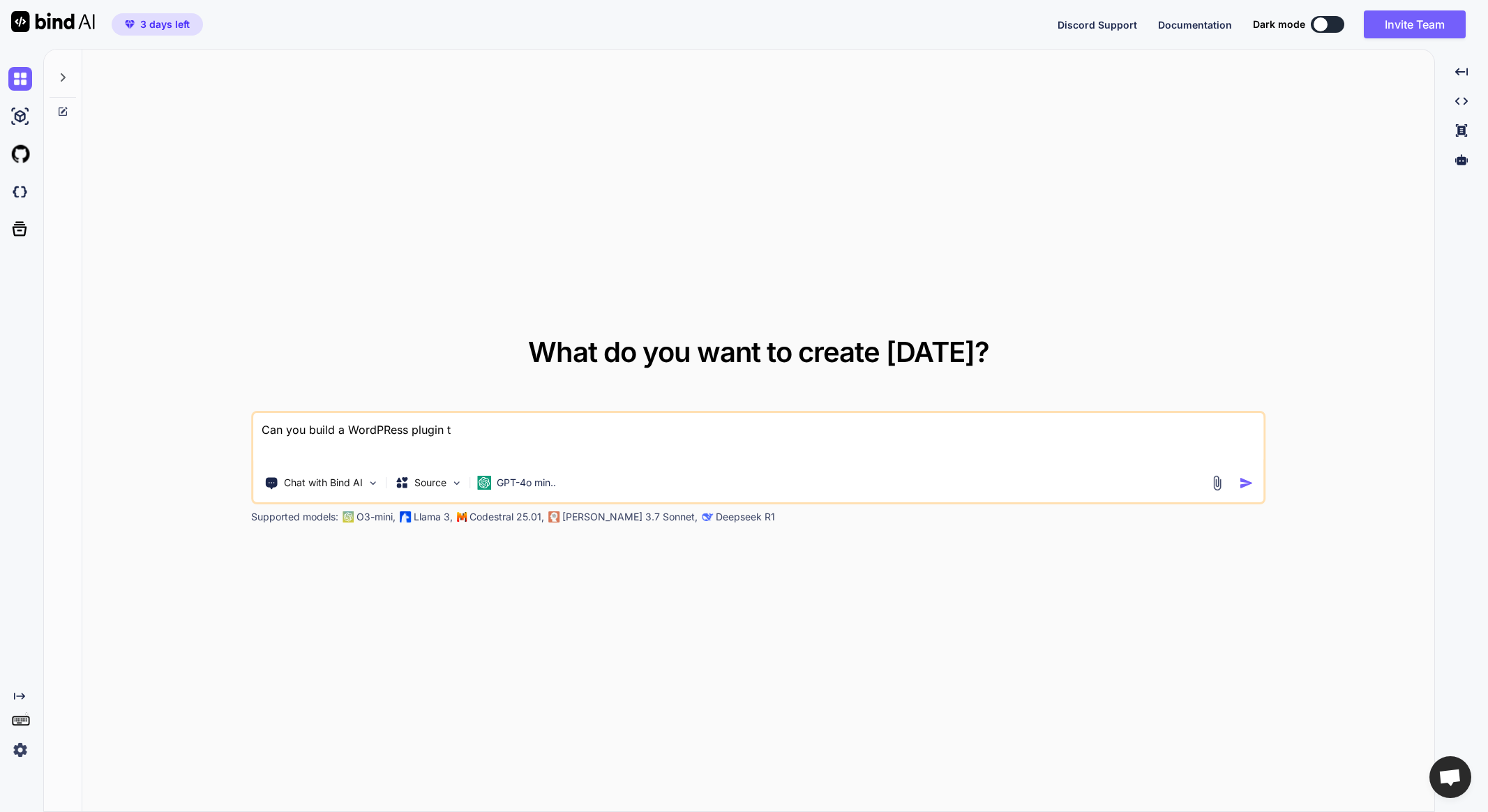
type textarea "x"
type textarea "Can you build a WordPRess plugin to"
type textarea "x"
type textarea "Can you build a WordPRess plugin to b"
type textarea "x"
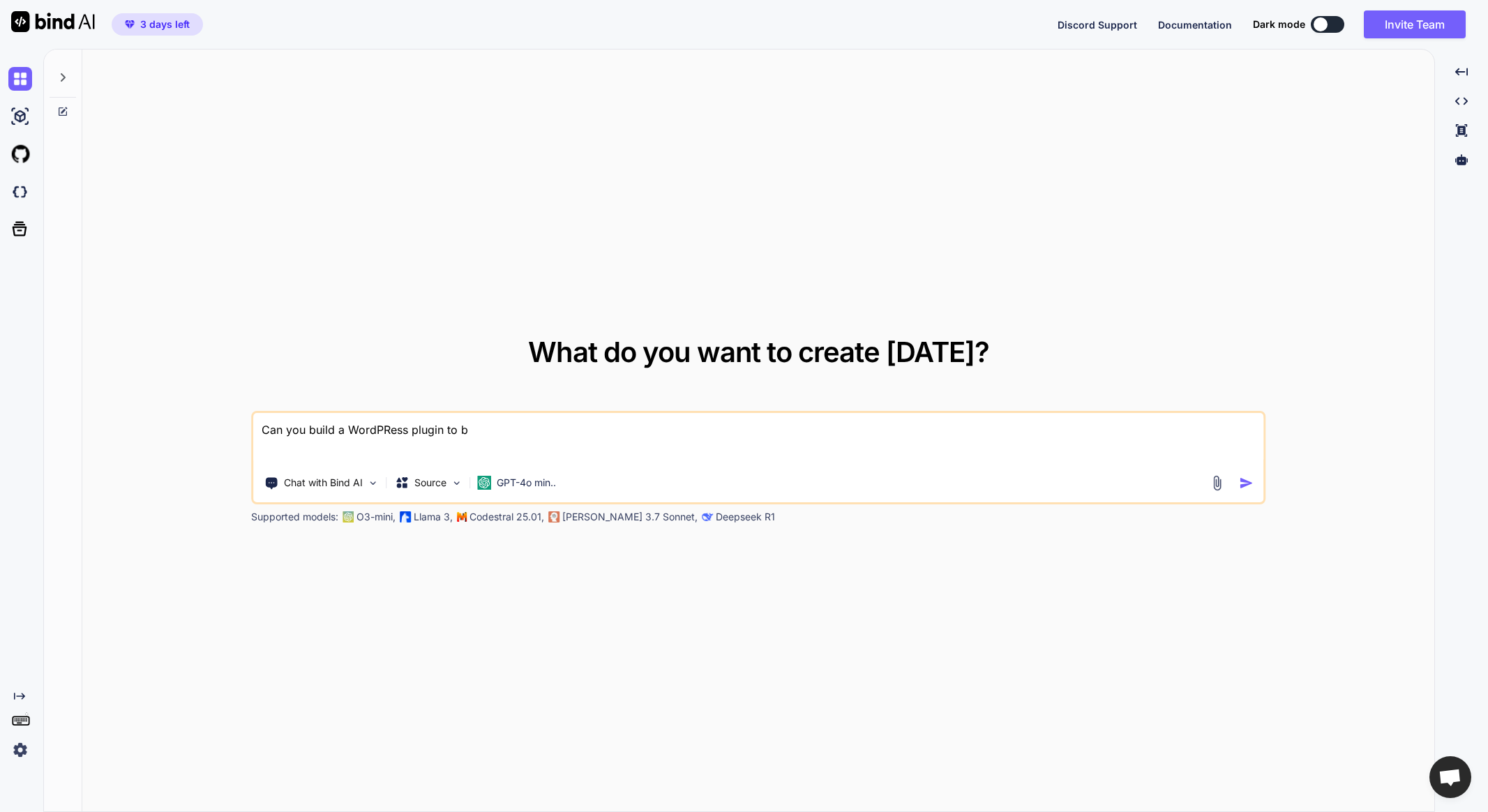
type textarea "Can you build a WordPRess plugin to be"
type textarea "x"
type textarea "Can you build a WordPRess plugin to be"
type textarea "x"
type textarea "Can you build a WordPRess plugin to be u"
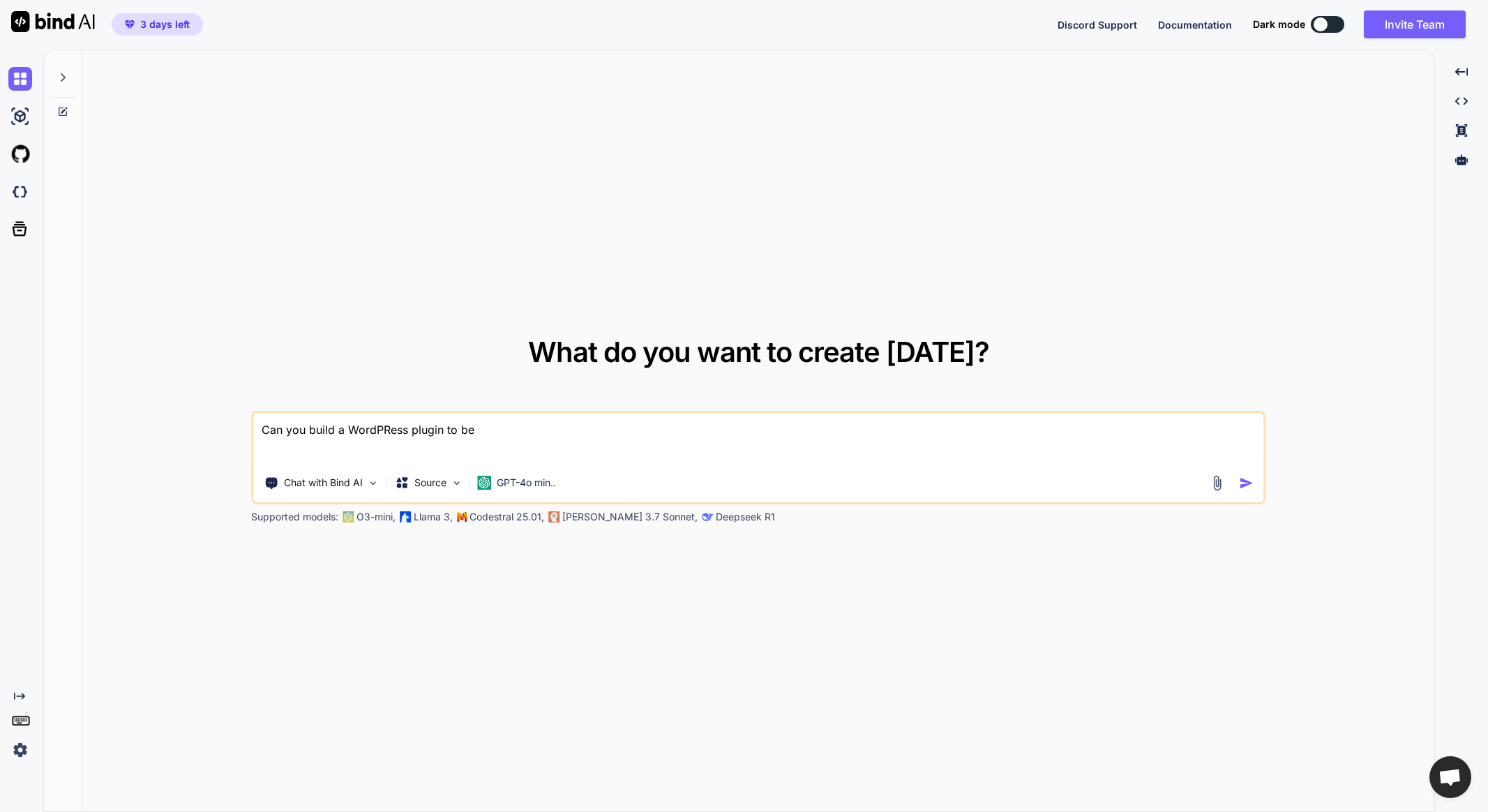
type textarea "x"
type textarea "Can you build a WordPRess plugin to be us"
type textarea "x"
type textarea "Can you build a WordPRess plugin to be use"
type textarea "x"
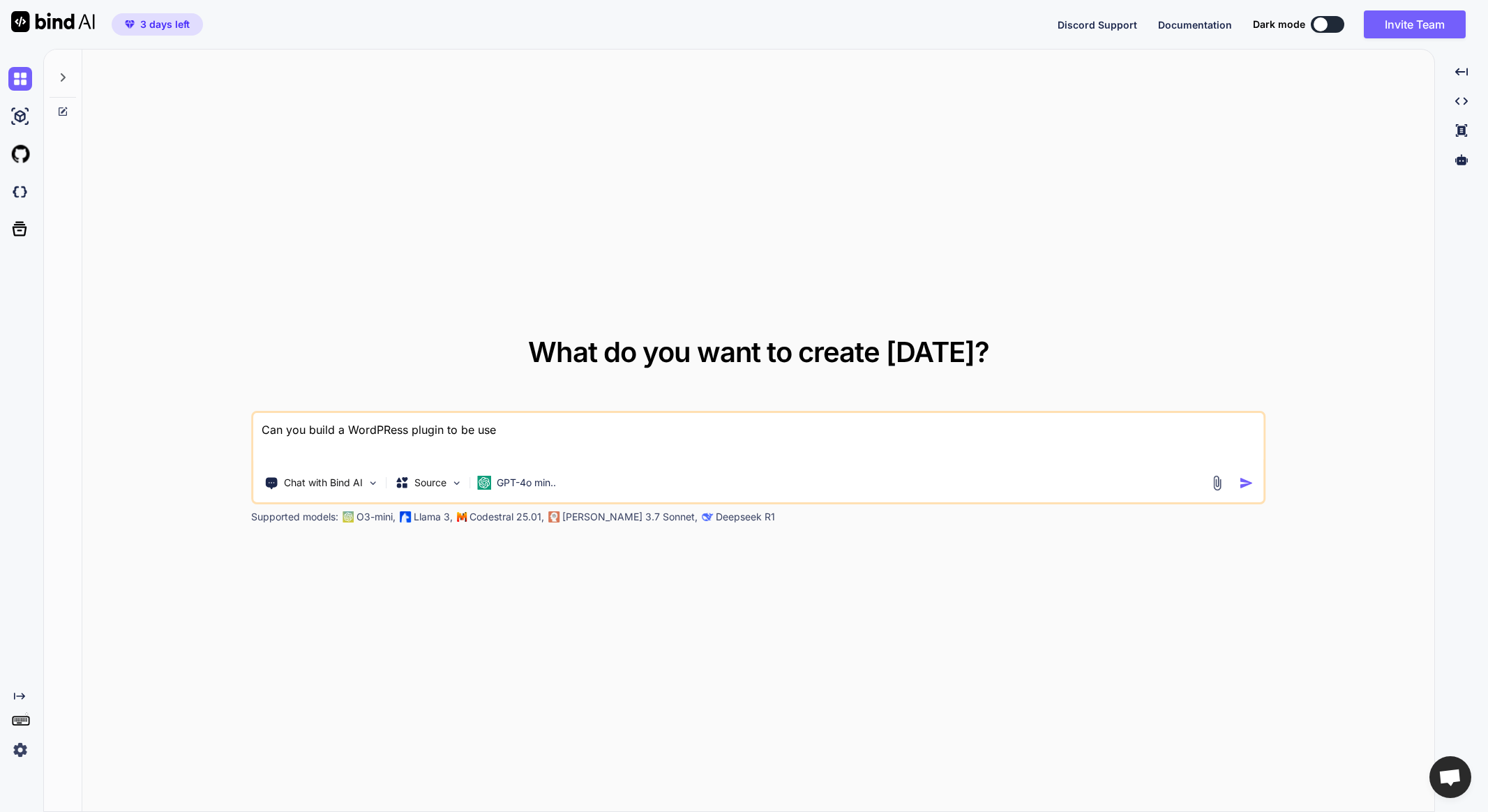
type textarea "Can you build a WordPRess plugin to be used"
type textarea "x"
type textarea "Can you build a WordPRess plugin to be used"
type textarea "x"
type textarea "Can you build a WordPRess plugin to be used a"
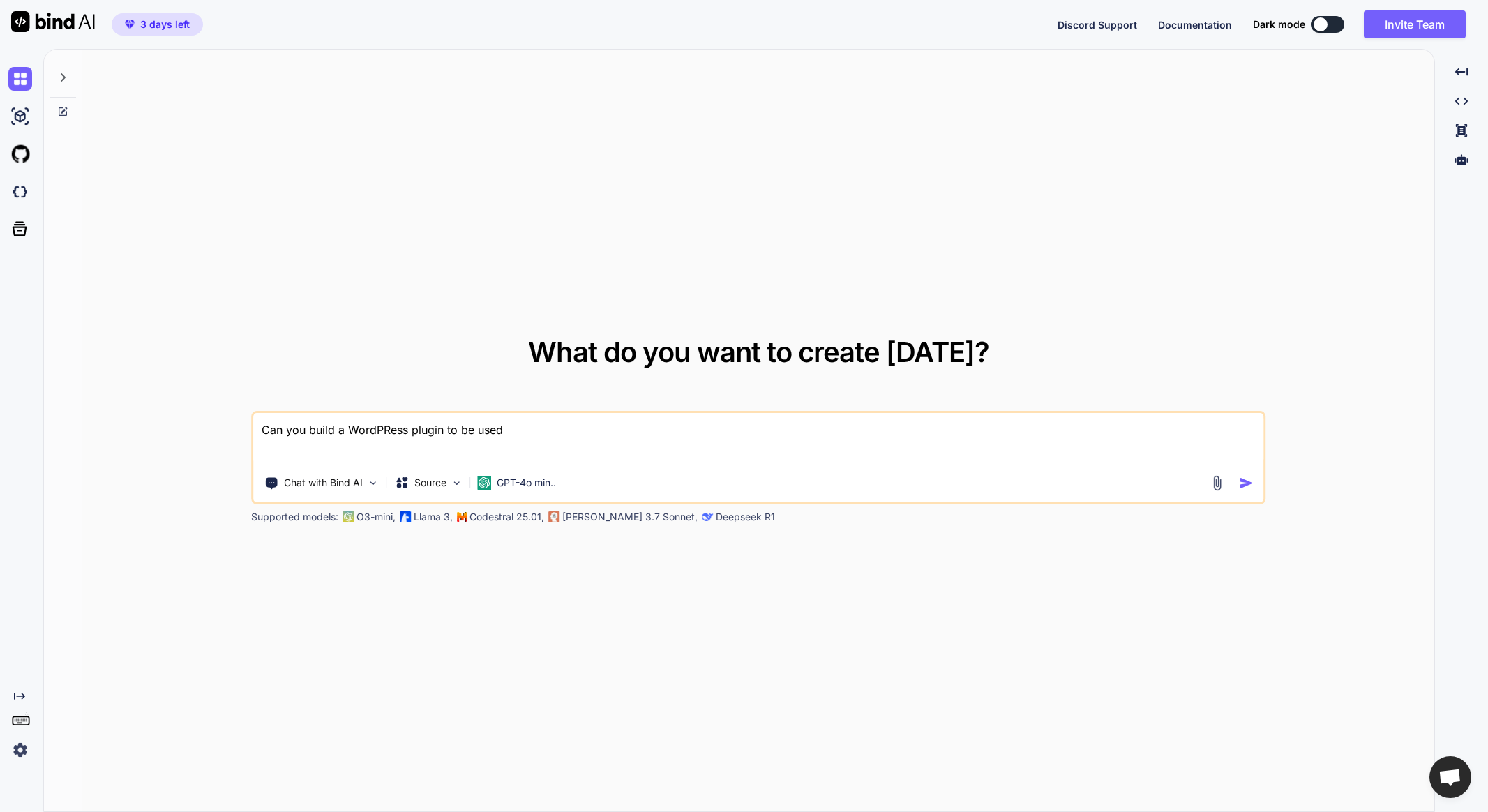
type textarea "x"
type textarea "Can you build a WordPRess plugin to be used as"
type textarea "x"
type textarea "Can you build a WordPRess plugin to be used as"
type textarea "x"
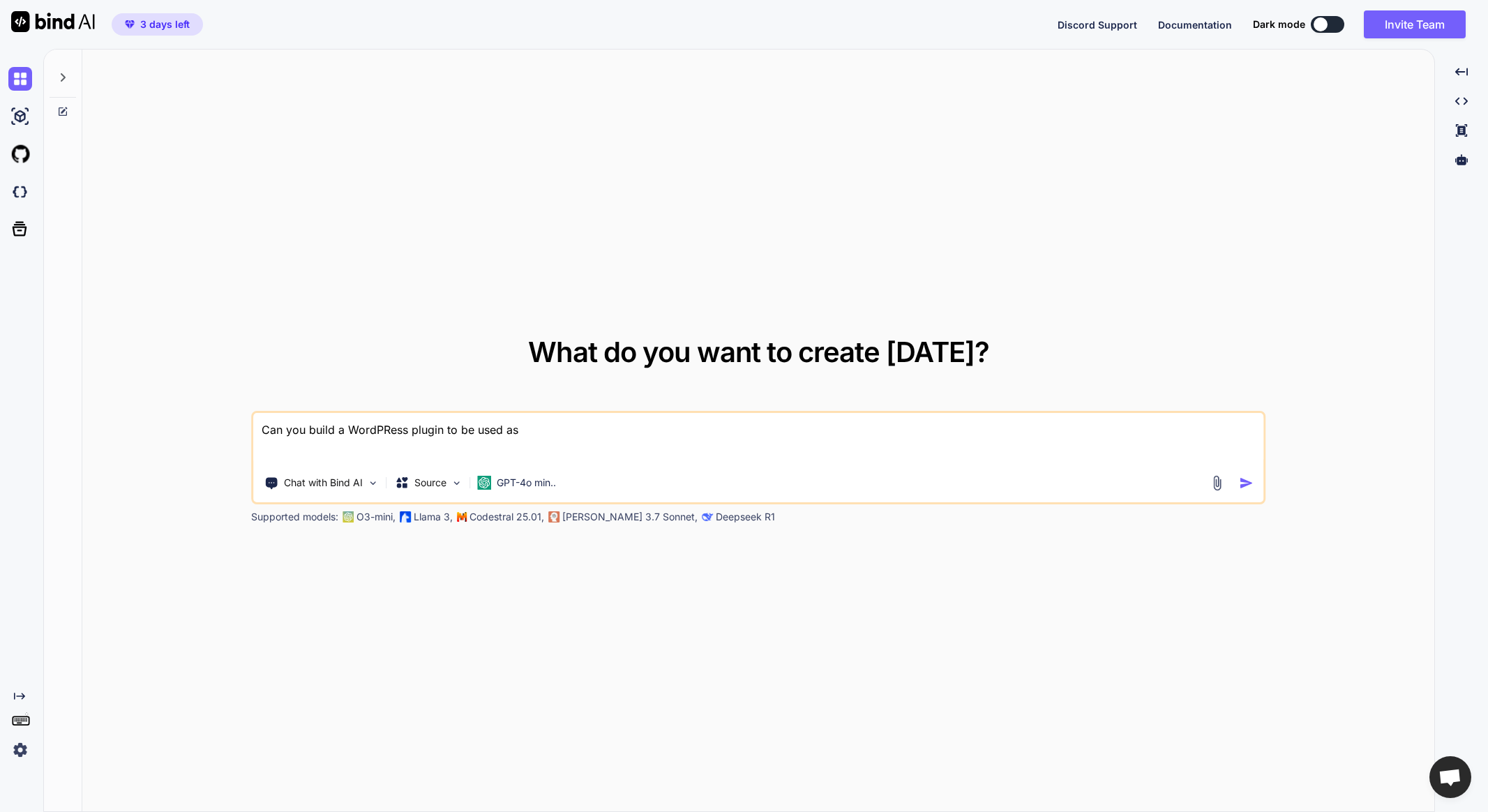
type textarea "Can you build a WordPRess plugin to be used as a"
type textarea "x"
type textarea "Can you build a WordPRess plugin to be used as a"
type textarea "x"
type textarea "Can you build a WordPRess plugin to be used as a r"
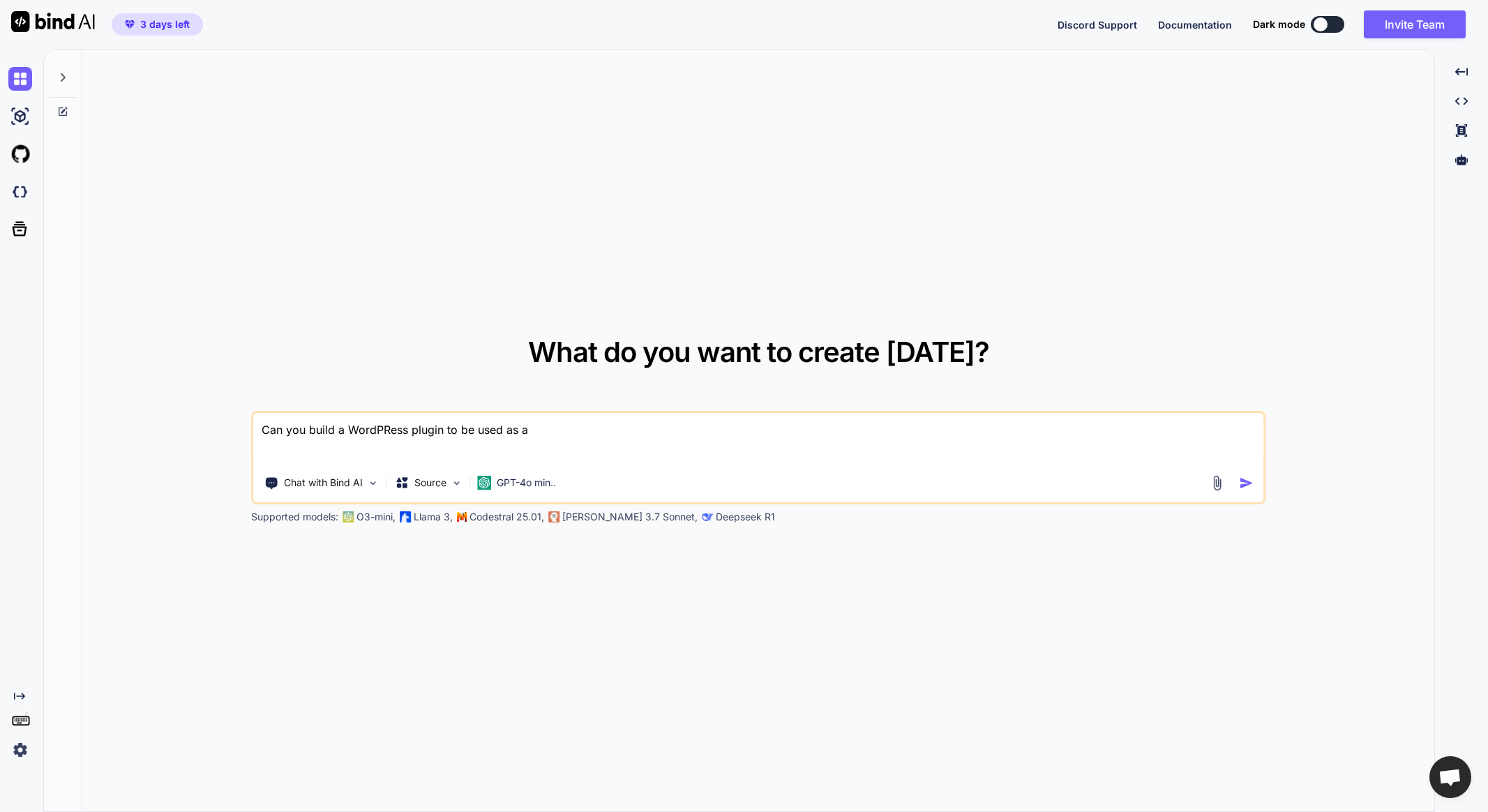
type textarea "x"
type textarea "Can you build a WordPRess plugin to be used as a re"
type textarea "x"
type textarea "Can you build a WordPRess plugin to be used as a rec"
type textarea "x"
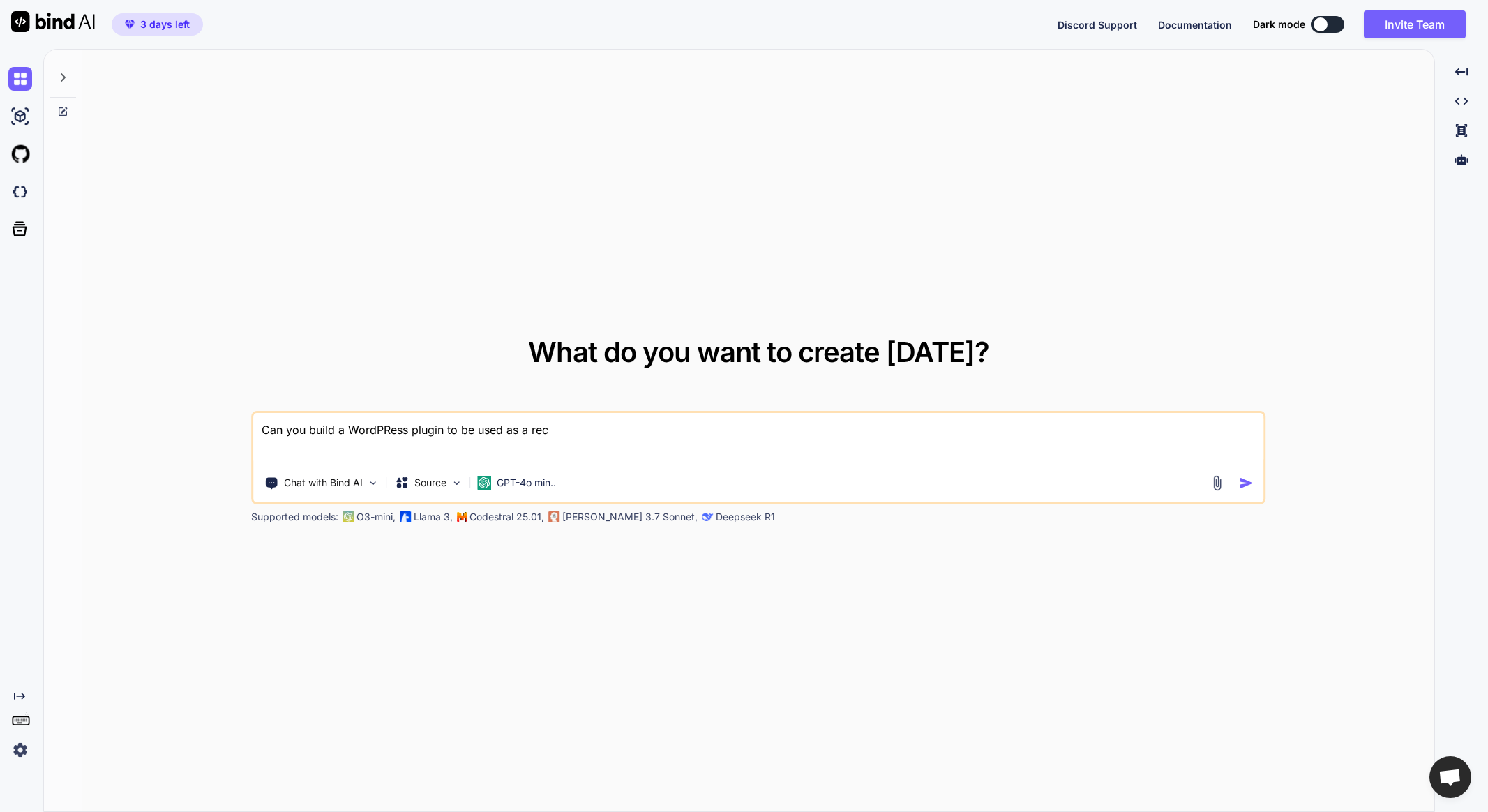
type textarea "Can you build a WordPRess plugin to be used as a reci"
type textarea "x"
type textarea "Can you build a WordPRess plugin to be used as a recip"
type textarea "x"
type textarea "Can you build a WordPRess plugin to be used as a recipe"
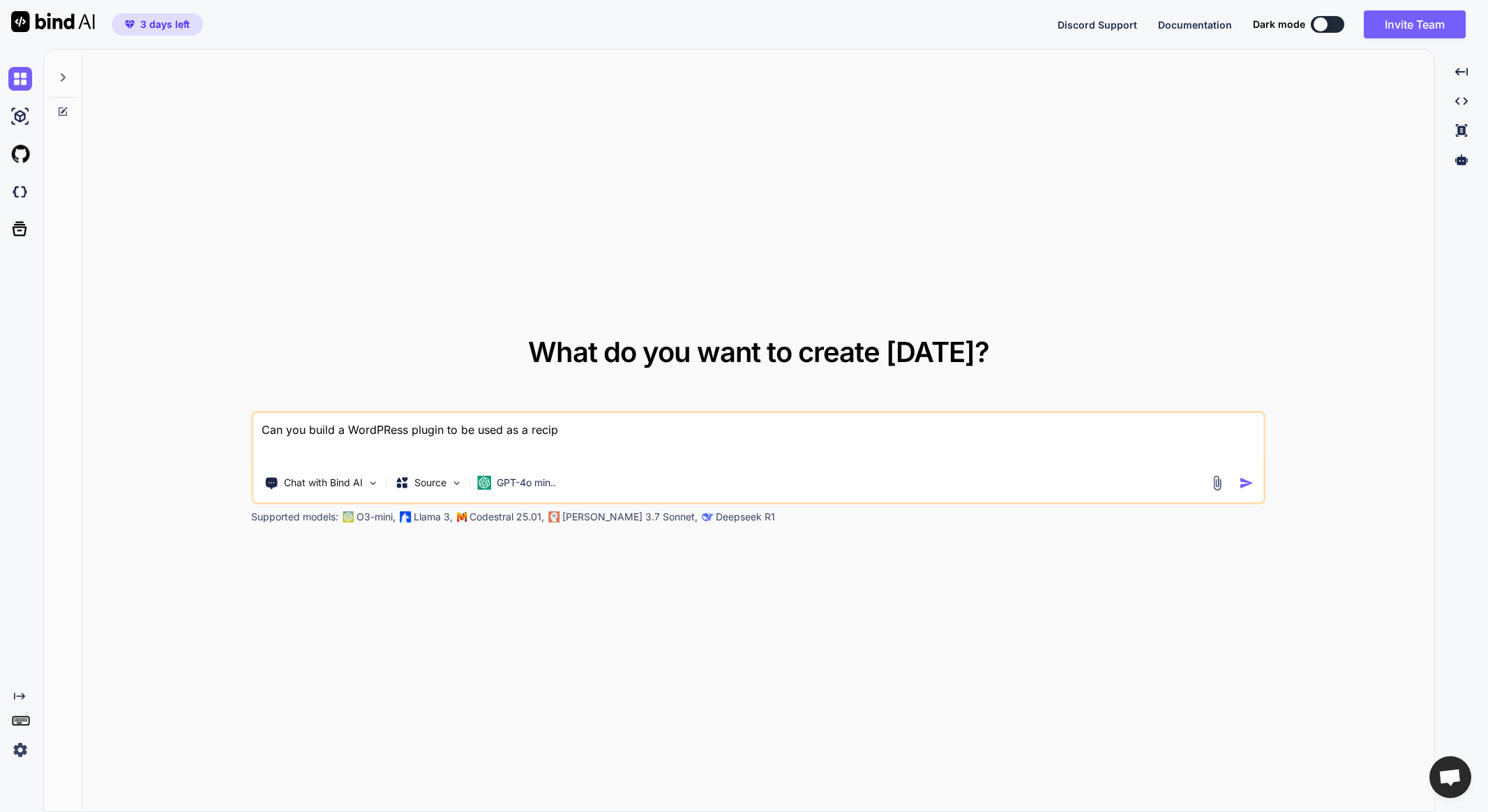
type textarea "x"
type textarea "Can you build a WordPRess plugin to be used as a recipe"
type textarea "x"
type textarea "Can you build a WordPRess plugin to be used as a recipe r"
type textarea "x"
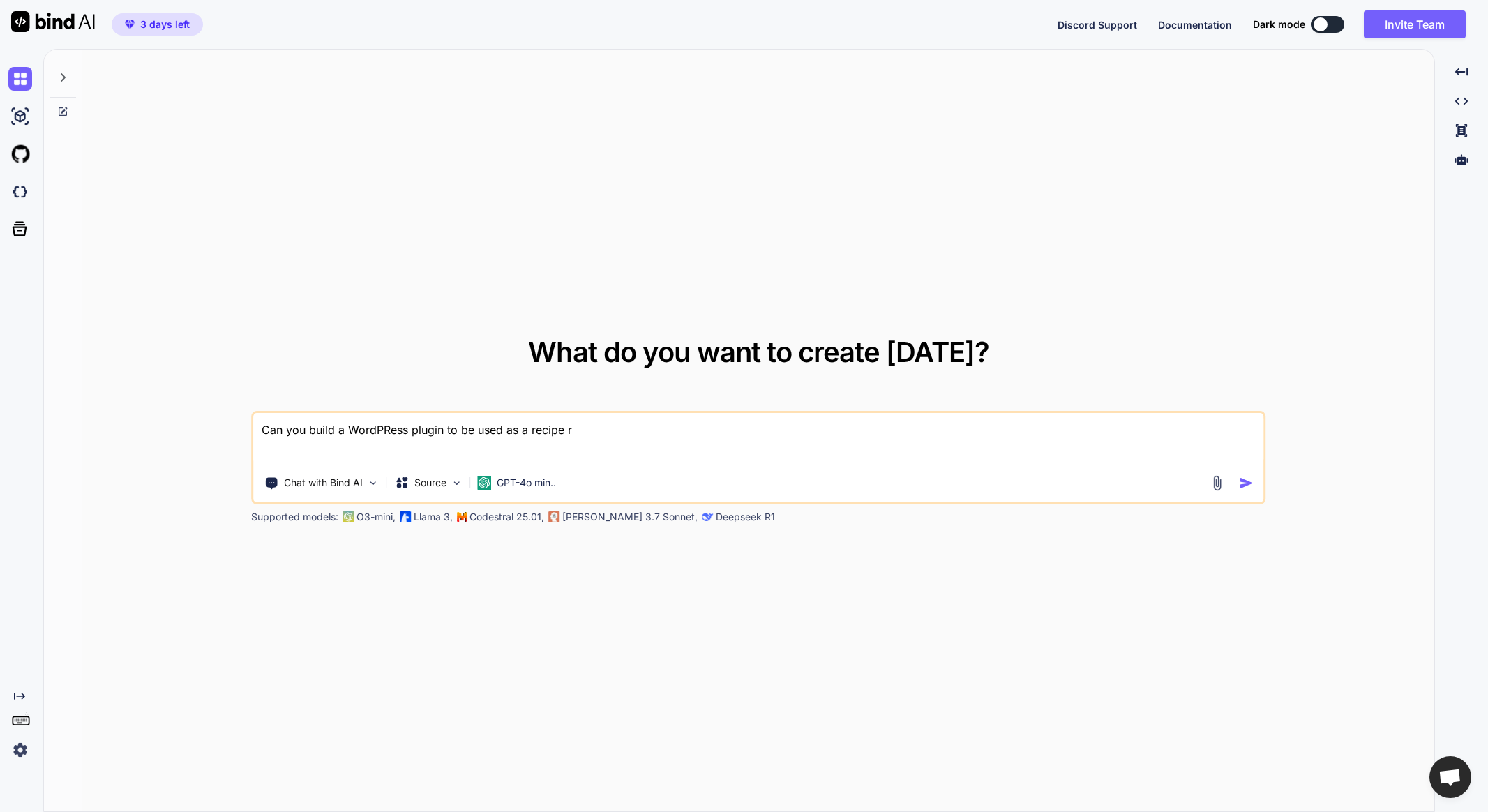
type textarea "Can you build a WordPRess plugin to be used as a recipe re"
type textarea "x"
type textarea "Can you build a WordPRess plugin to be used as a recipe rep"
type textarea "x"
type textarea "Can you build a WordPRess plugin to be used as a recipe repo"
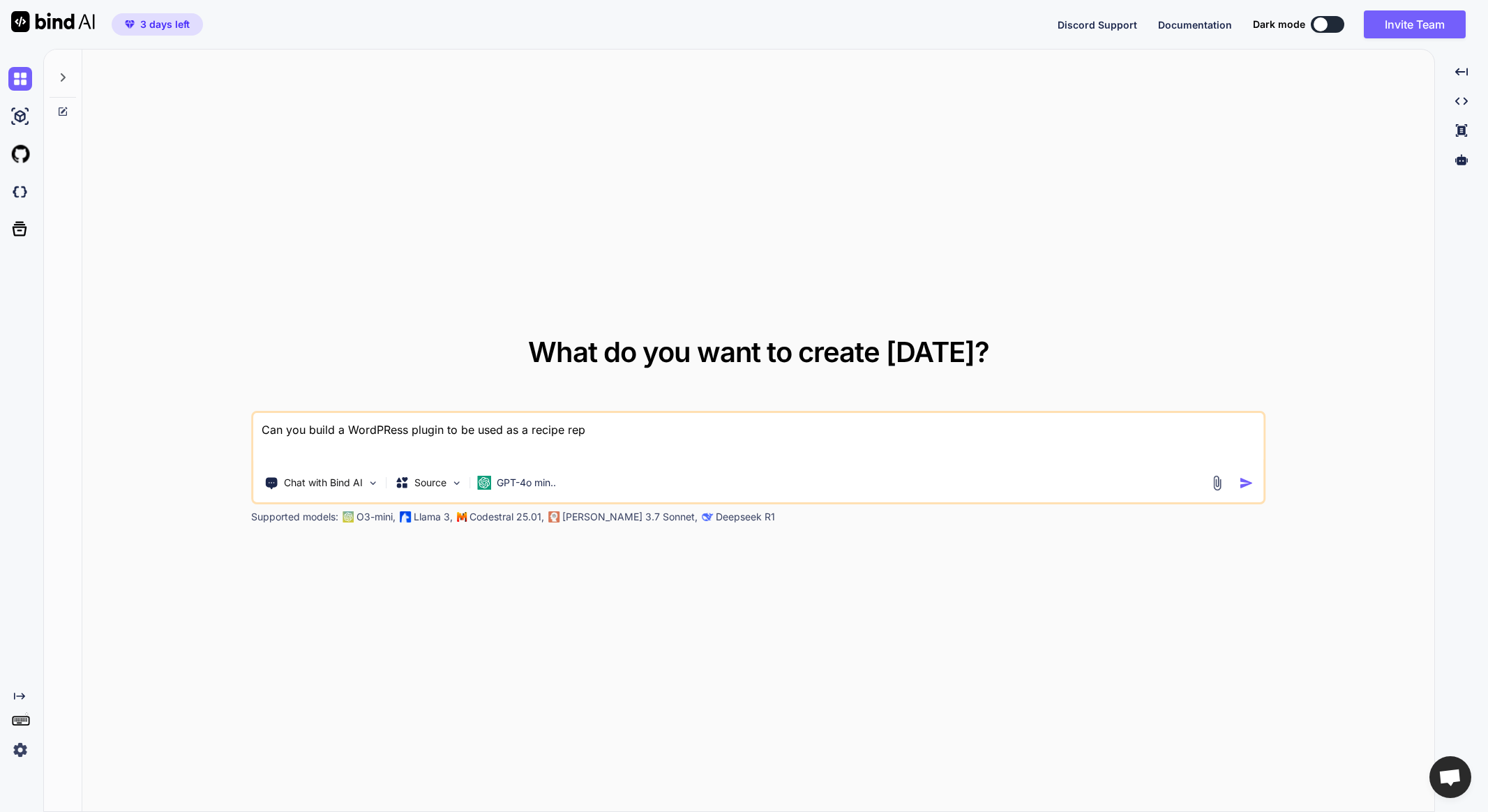
type textarea "x"
type textarea "Can you build a WordPRess plugin to be used as a recipe repos"
type textarea "x"
type textarea "Can you build a WordPRess plugin to be used as a recipe reposi"
type textarea "x"
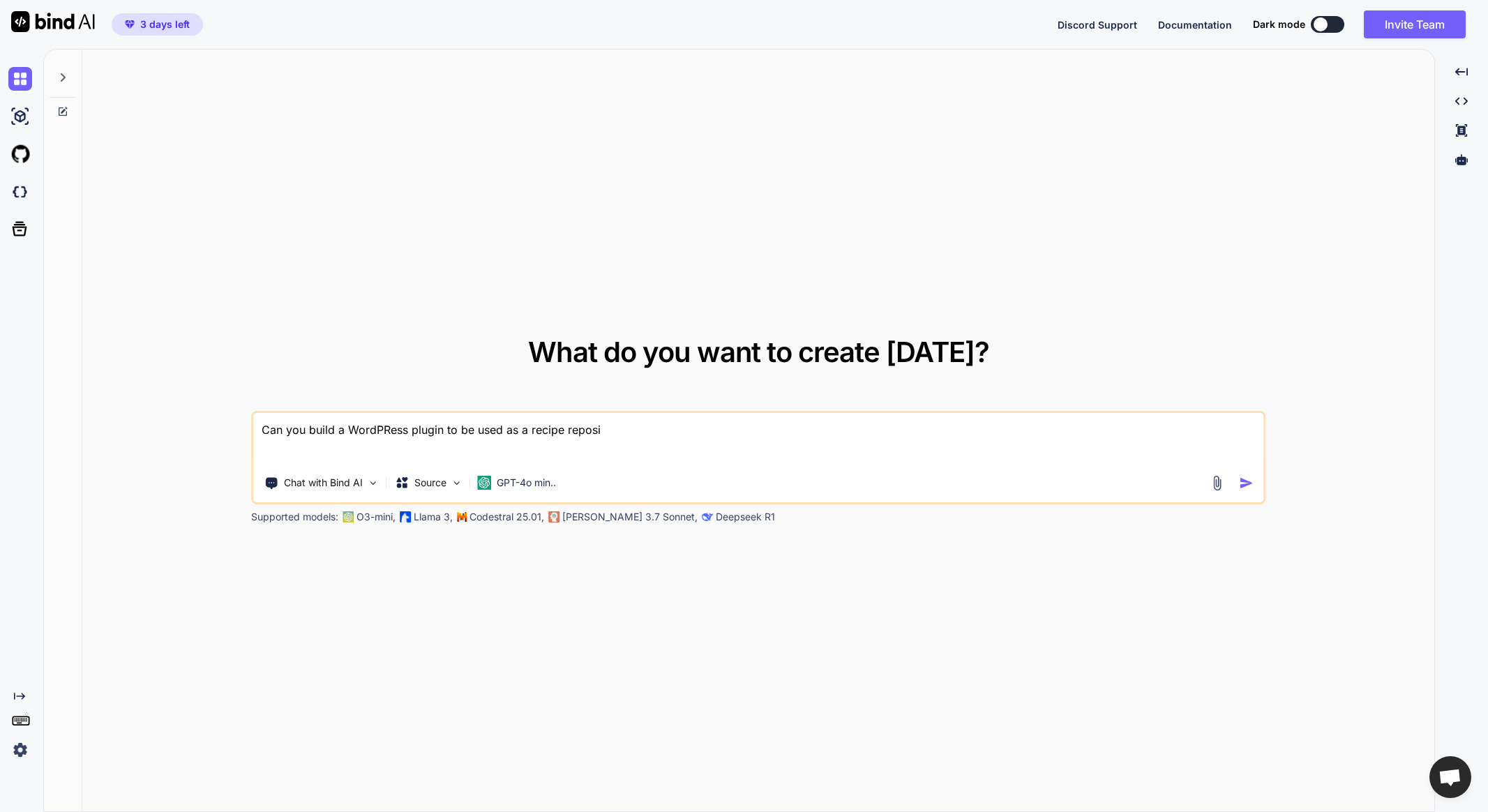
type textarea "Can you build a WordPRess plugin to be used as a recipe reposit"
type textarea "x"
type textarea "Can you build a WordPRess plugin to be used as a recipe reposito"
type textarea "x"
type textarea "Can you build a WordPRess plugin to be used as a recipe repositor"
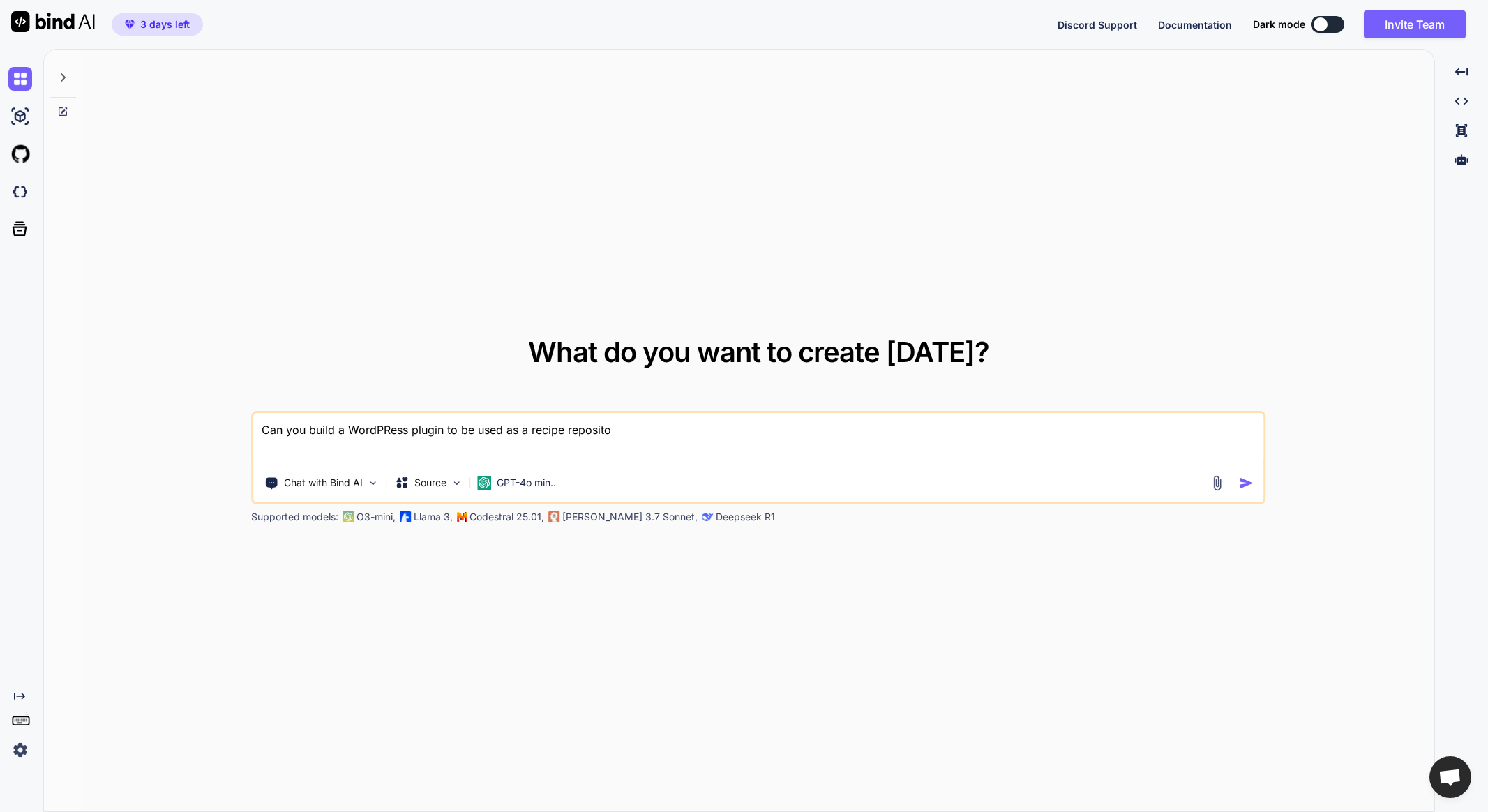
type textarea "x"
type textarea "Can you build a WordPRess plugin to be used as a recipe repository"
type textarea "x"
type textarea "Can you build a WordPRess plugin to be used as a recipe repository?"
type textarea "x"
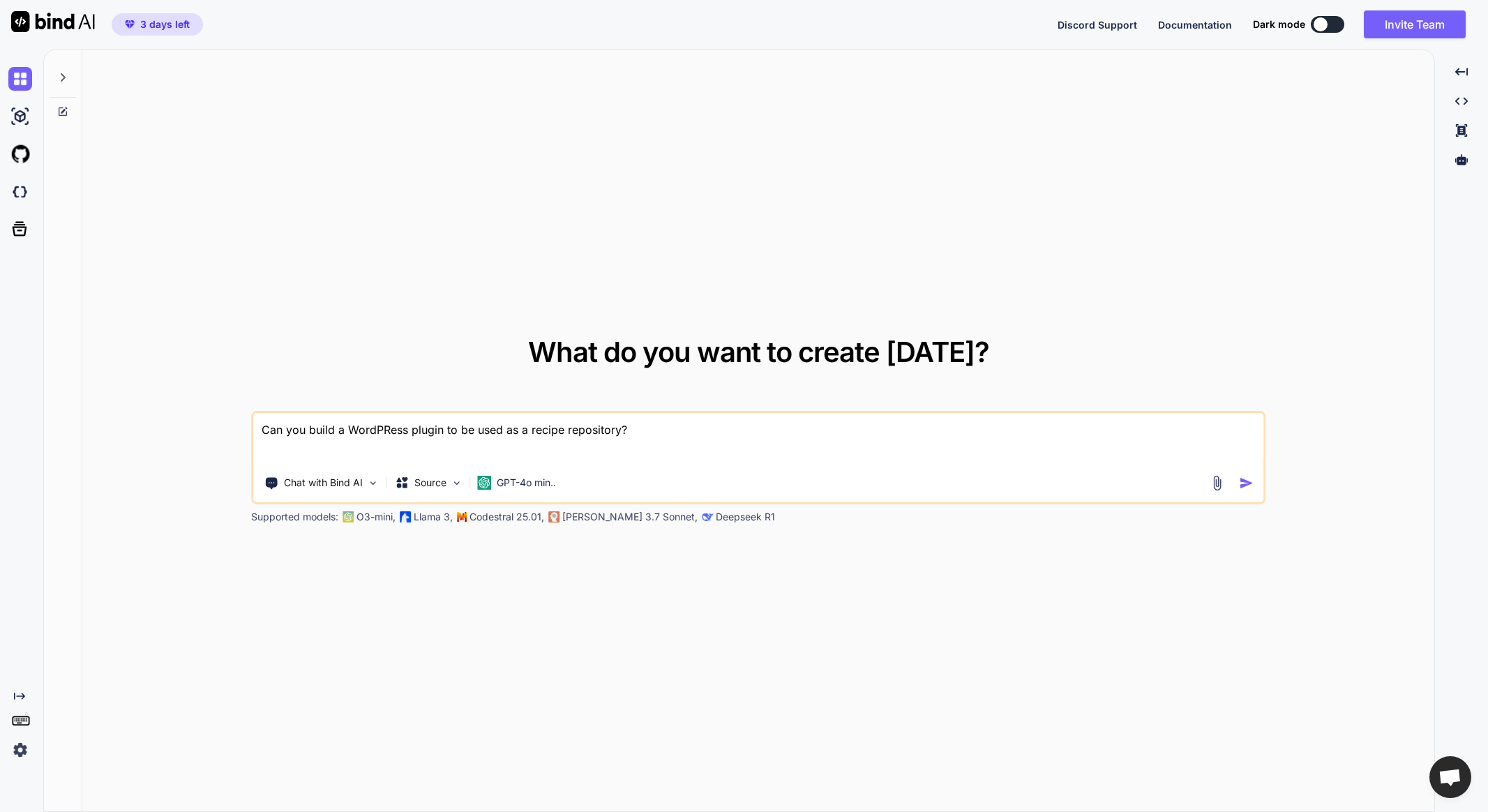
type textarea "Can you build a WordPRess plugin to be used as a recipe repository?"
type textarea "x"
click at [383, 427] on textarea "Can you build a WordPRess plugin to be used as a recipe repository?" at bounding box center [758, 438] width 1010 height 51
click at [385, 427] on textarea "Can you build a WordPRess plugin to be used as a recipe repository?" at bounding box center [758, 438] width 1010 height 51
type textarea "Can you build a WordPess plugin to be used as a recipe repository?"
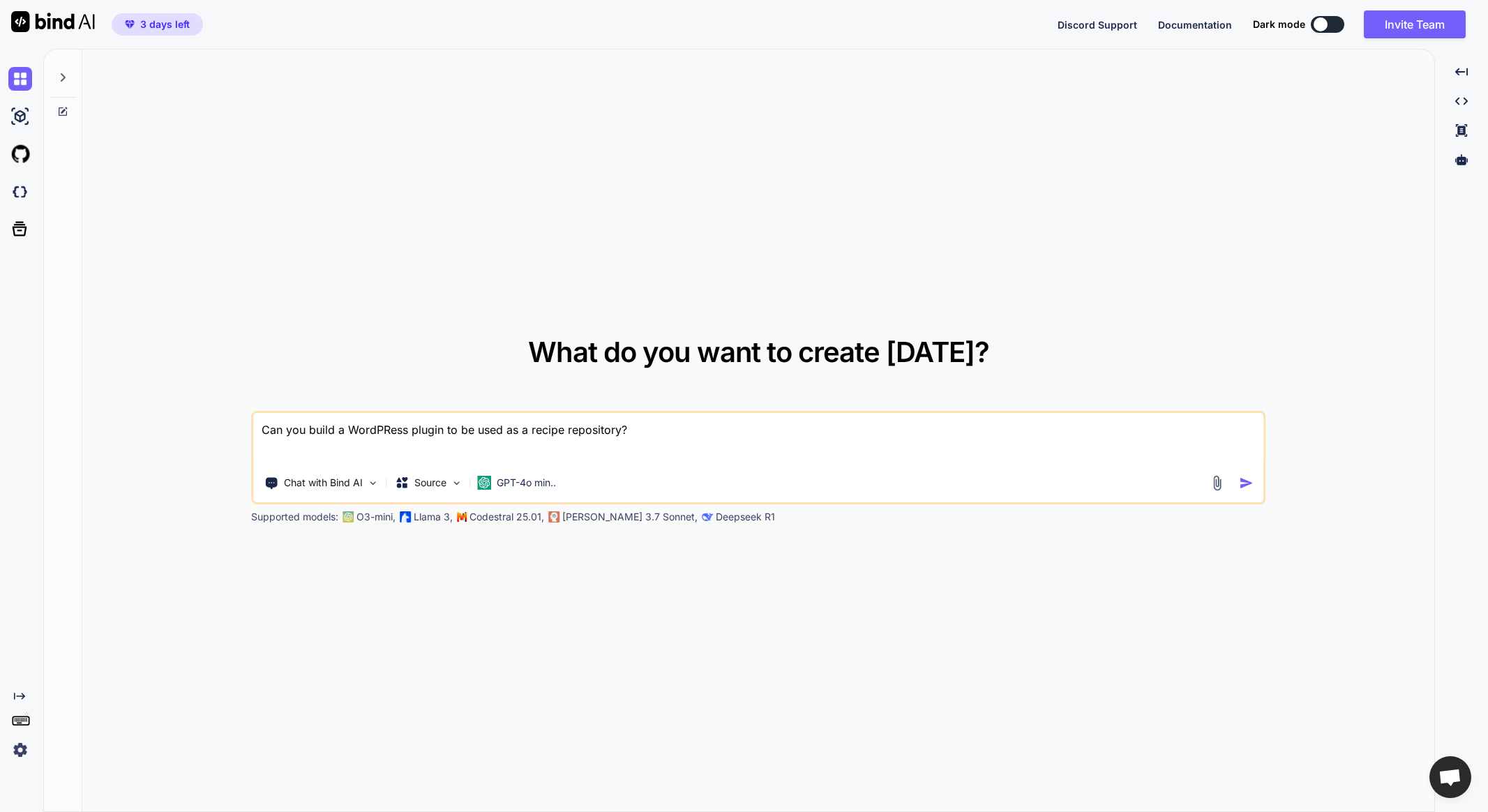
type textarea "x"
type textarea "Can you build a WordPress plugin to be used as a recipe repository?"
type textarea "x"
click at [637, 433] on textarea "Can you build a WordPress plugin to be used as a recipe repository?" at bounding box center [758, 438] width 1010 height 51
type textarea "Can you build a WordPress plugin to be used as a recipe repository? I"
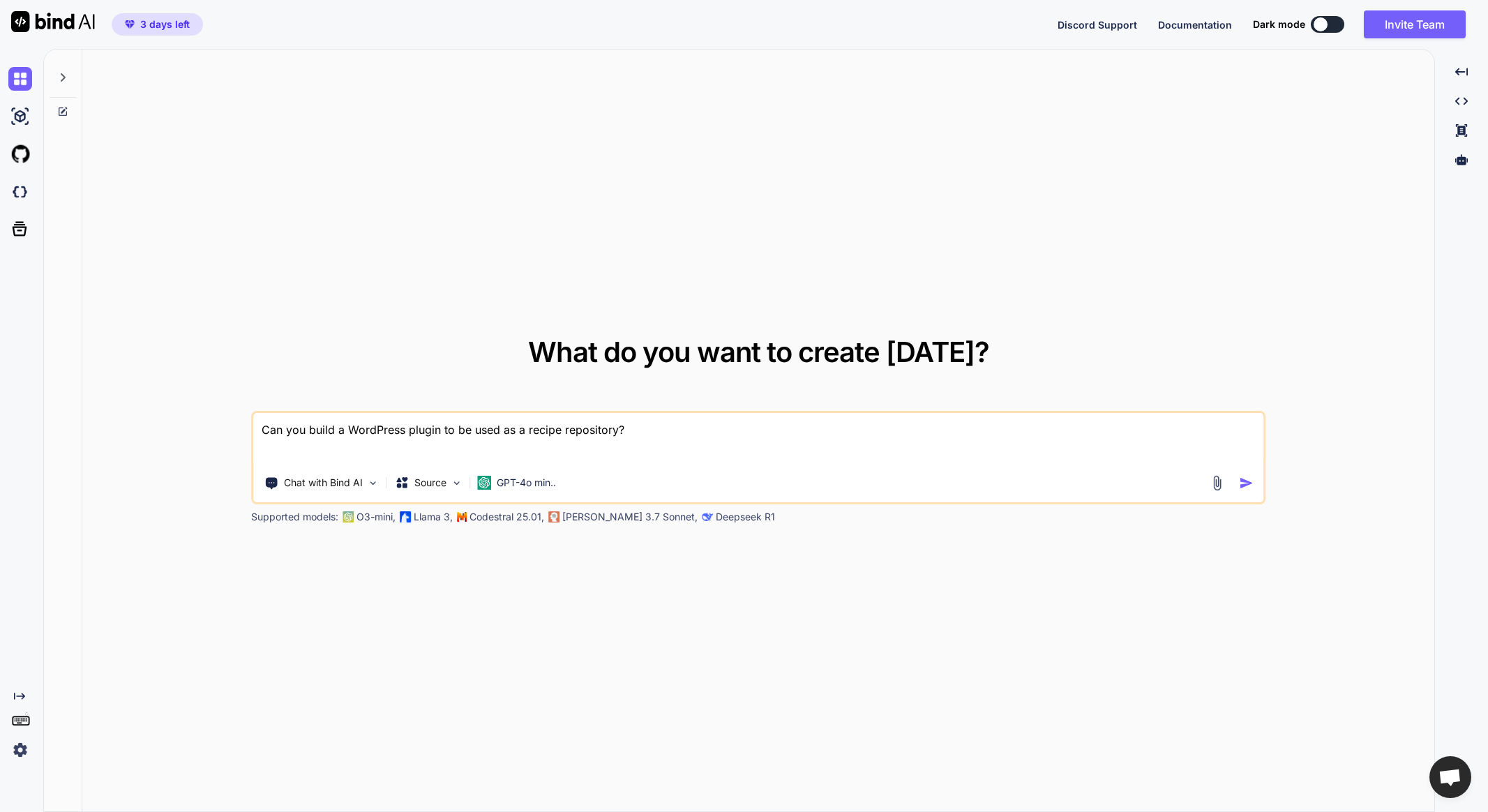
type textarea "x"
type textarea "Can you build a WordPress plugin to be used as a recipe repository? If"
type textarea "x"
type textarea "Can you build a WordPress plugin to be used as a recipe repository? If"
type textarea "x"
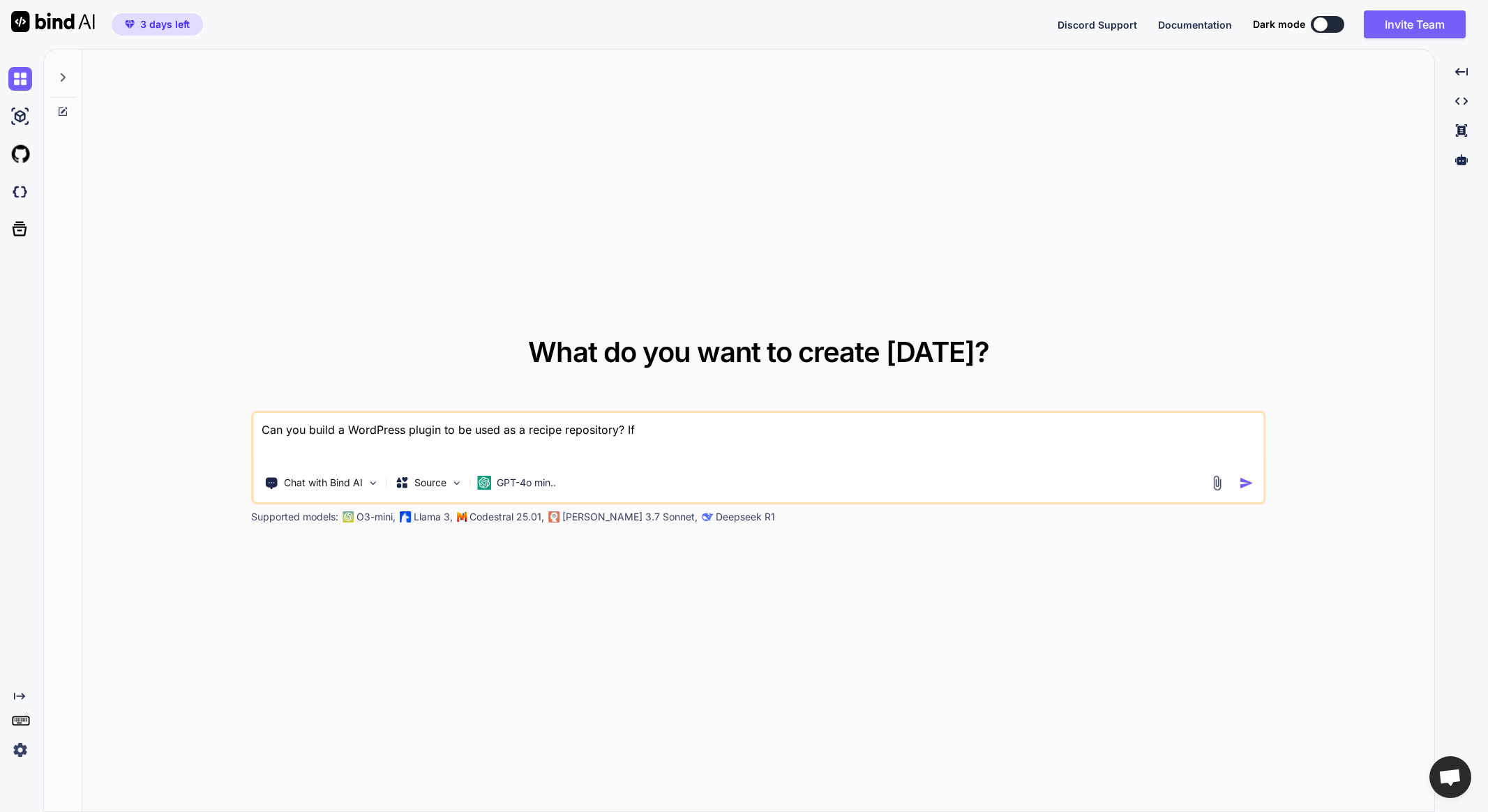
type textarea "Can you build a WordPress plugin to be used as a recipe repository? If s"
type textarea "x"
type textarea "Can you build a WordPress plugin to be used as a recipe repository? If so"
type textarea "x"
type textarea "Can you build a WordPress plugin to be used as a recipe repository? If so,"
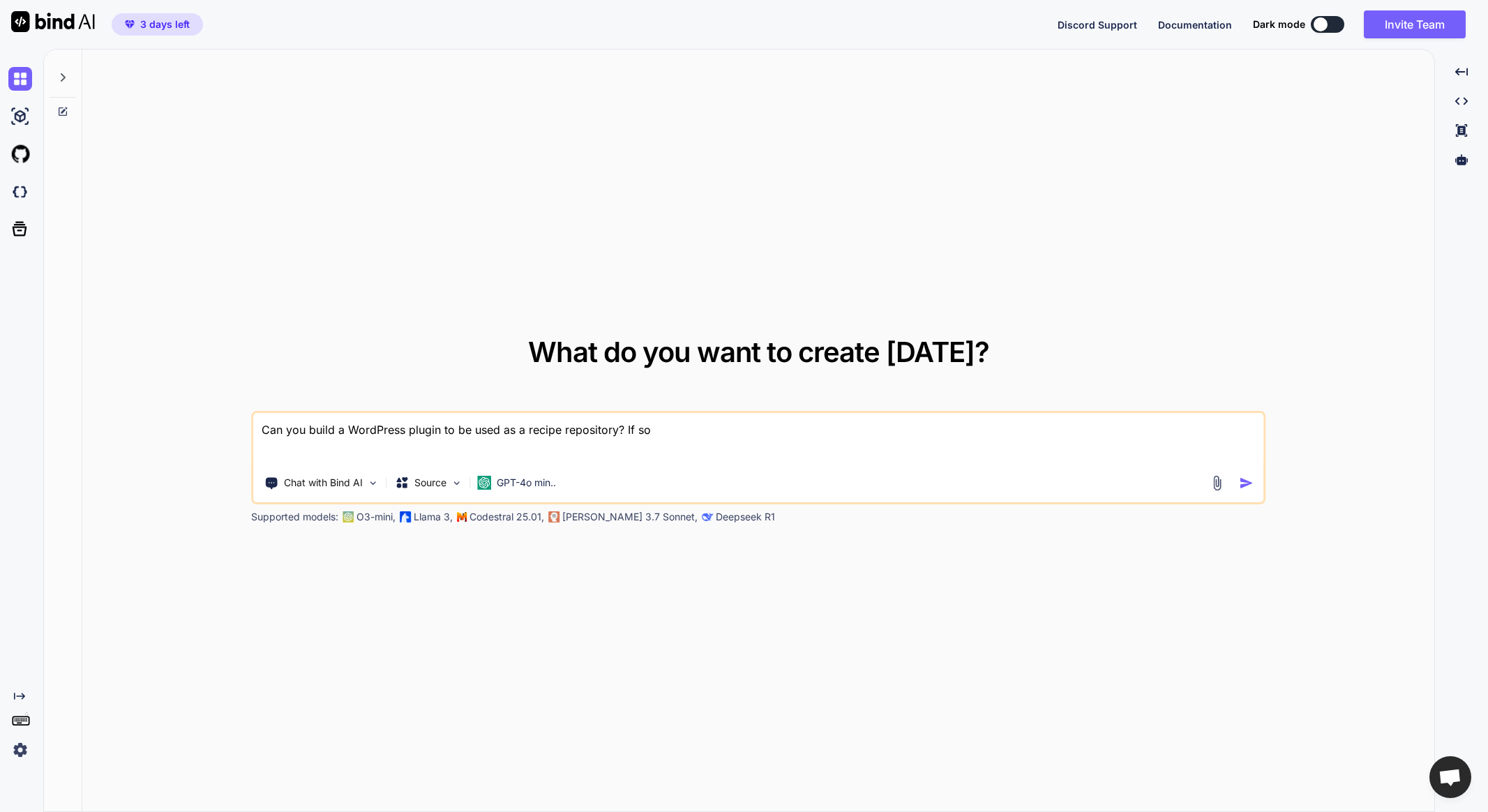
type textarea "x"
type textarea "Can you build a WordPress plugin to be used as a recipe repository? If so,"
type textarea "x"
type textarea "Can you build a WordPress plugin to be used as a recipe repository? If so, w"
type textarea "x"
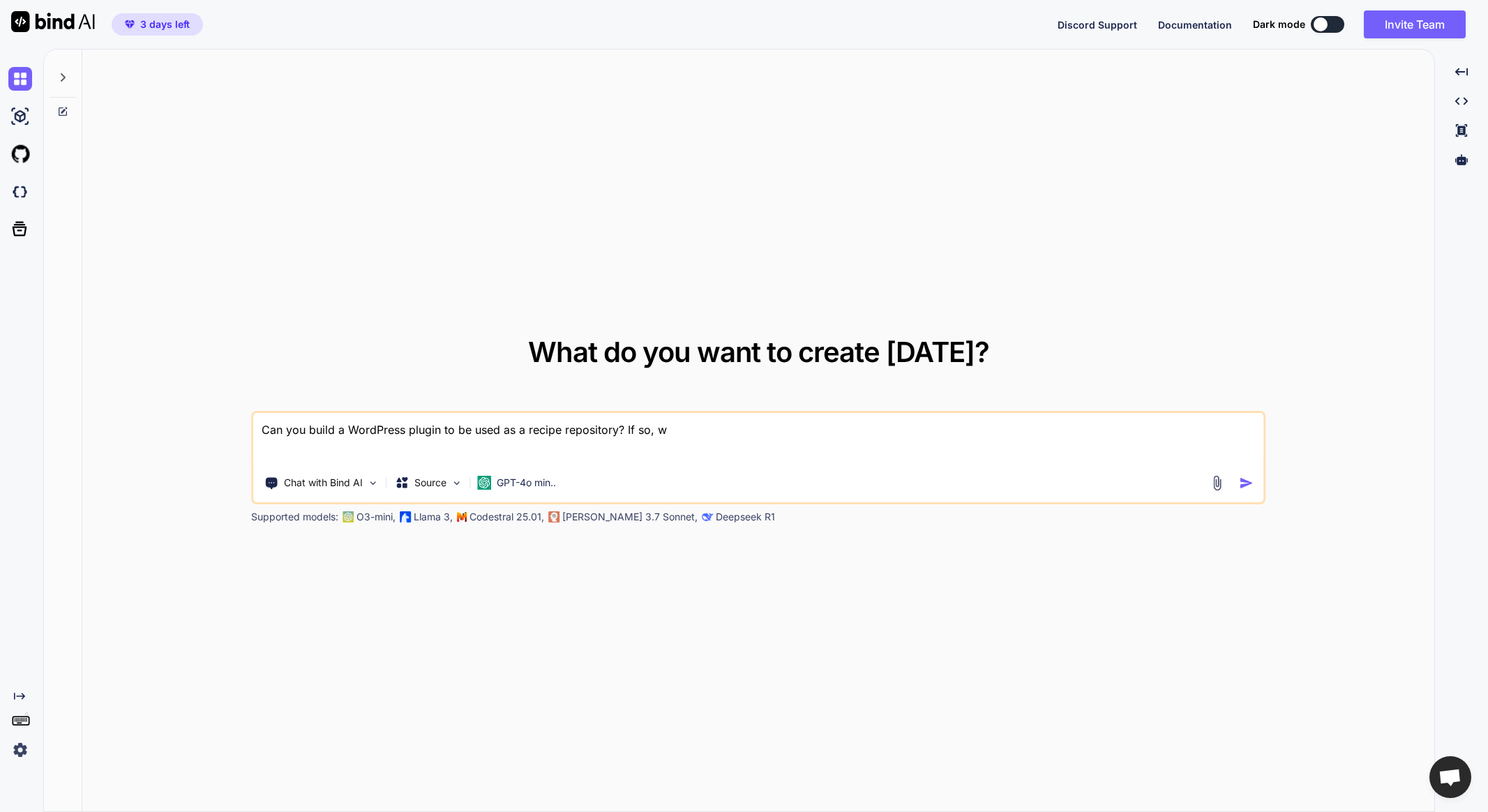
type textarea "Can you build a WordPress plugin to be used as a recipe repository? If so, wh"
type textarea "x"
type textarea "Can you build a WordPress plugin to be used as a recipe repository? If so, wha"
type textarea "x"
type textarea "Can you build a WordPress plugin to be used as a recipe repository? If so, what"
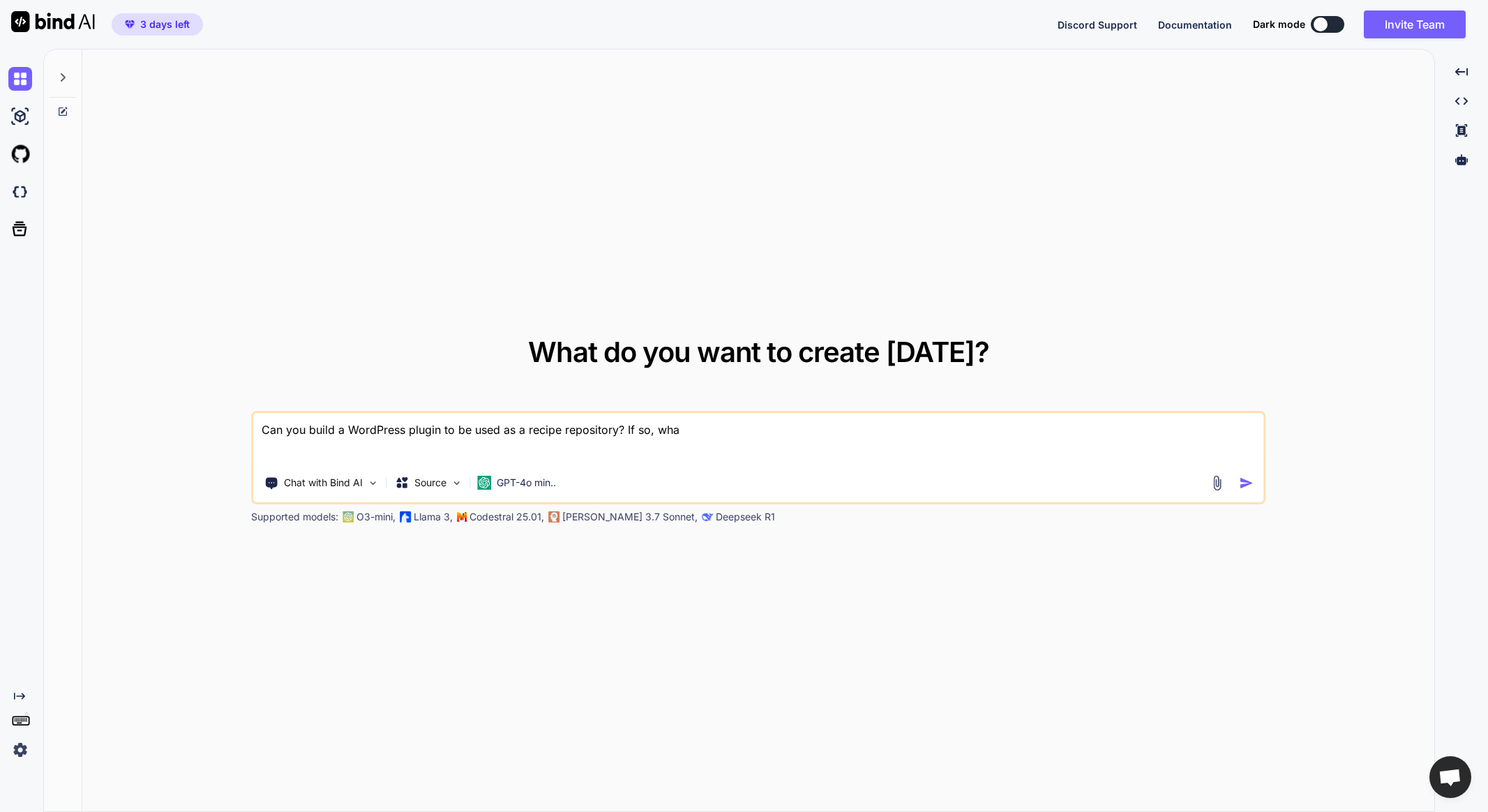
type textarea "x"
type textarea "Can you build a WordPress plugin to be used as a recipe repository? If so, what"
type textarea "x"
type textarea "Can you build a WordPress plugin to be used as a recipe repository? If so, what…"
type textarea "x"
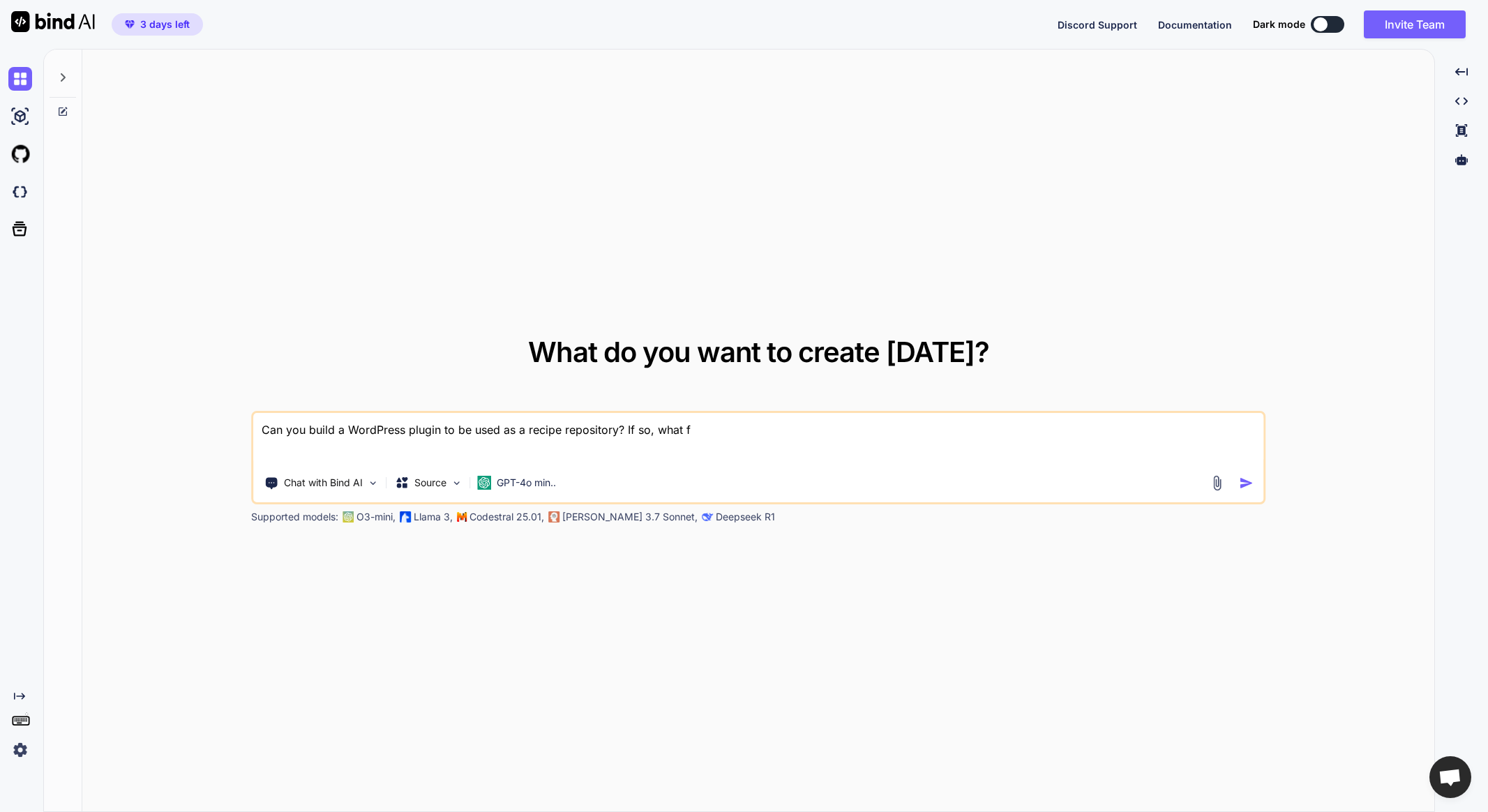
type textarea "Can you build a WordPress plugin to be used as a recipe repository? If so, what…"
type textarea "x"
type textarea "Can you build a WordPress plugin to be used as a recipe repository? If so, what…"
type textarea "x"
type textarea "Can you build a WordPress plugin to be used as a recipe repository? If so, what…"
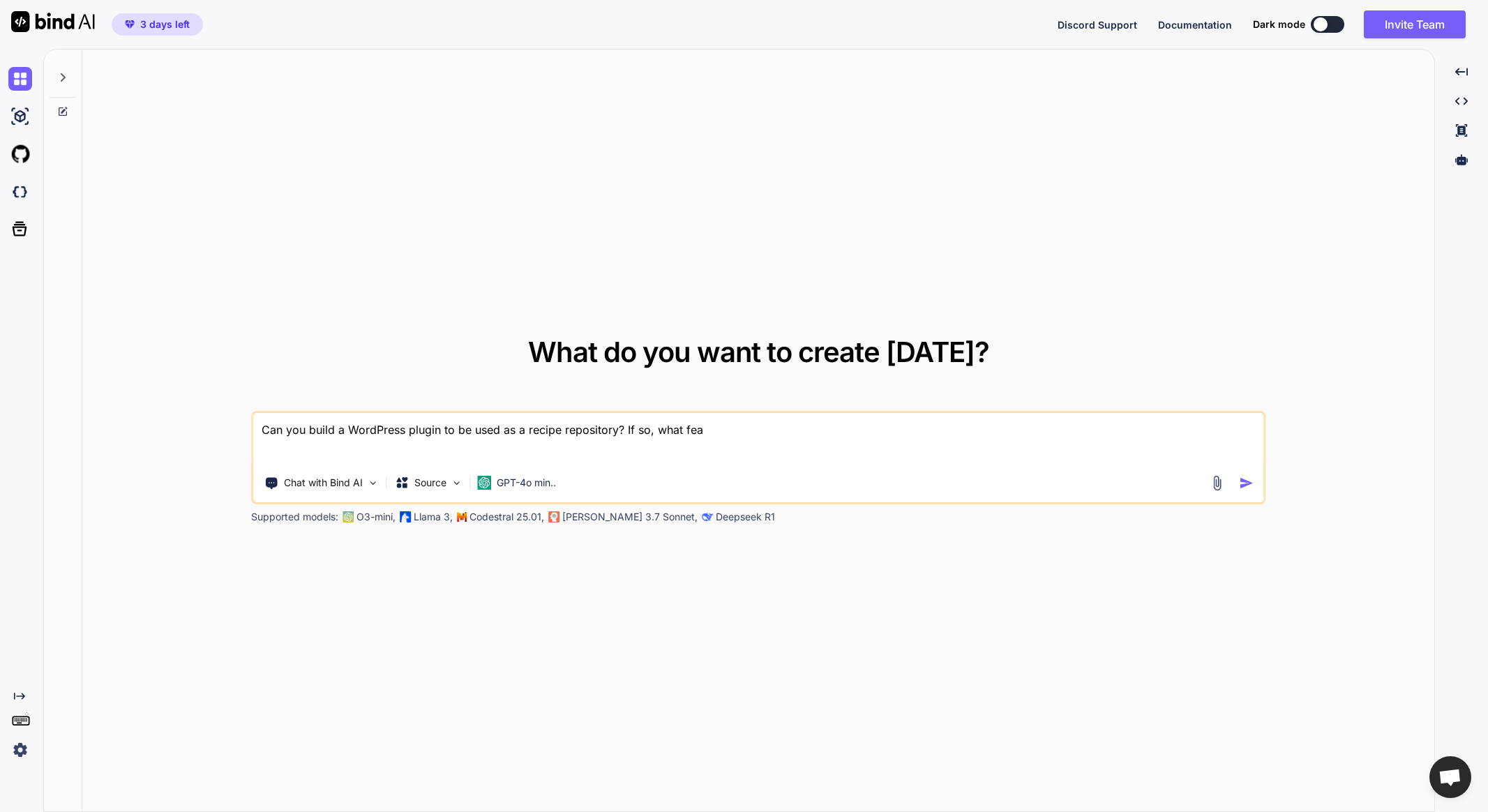
type textarea "x"
type textarea "Can you build a WordPress plugin to be used as a recipe repository? If so, what…"
type textarea "x"
type textarea "Can you build a WordPress plugin to be used as a recipe repository? If so, what…"
type textarea "x"
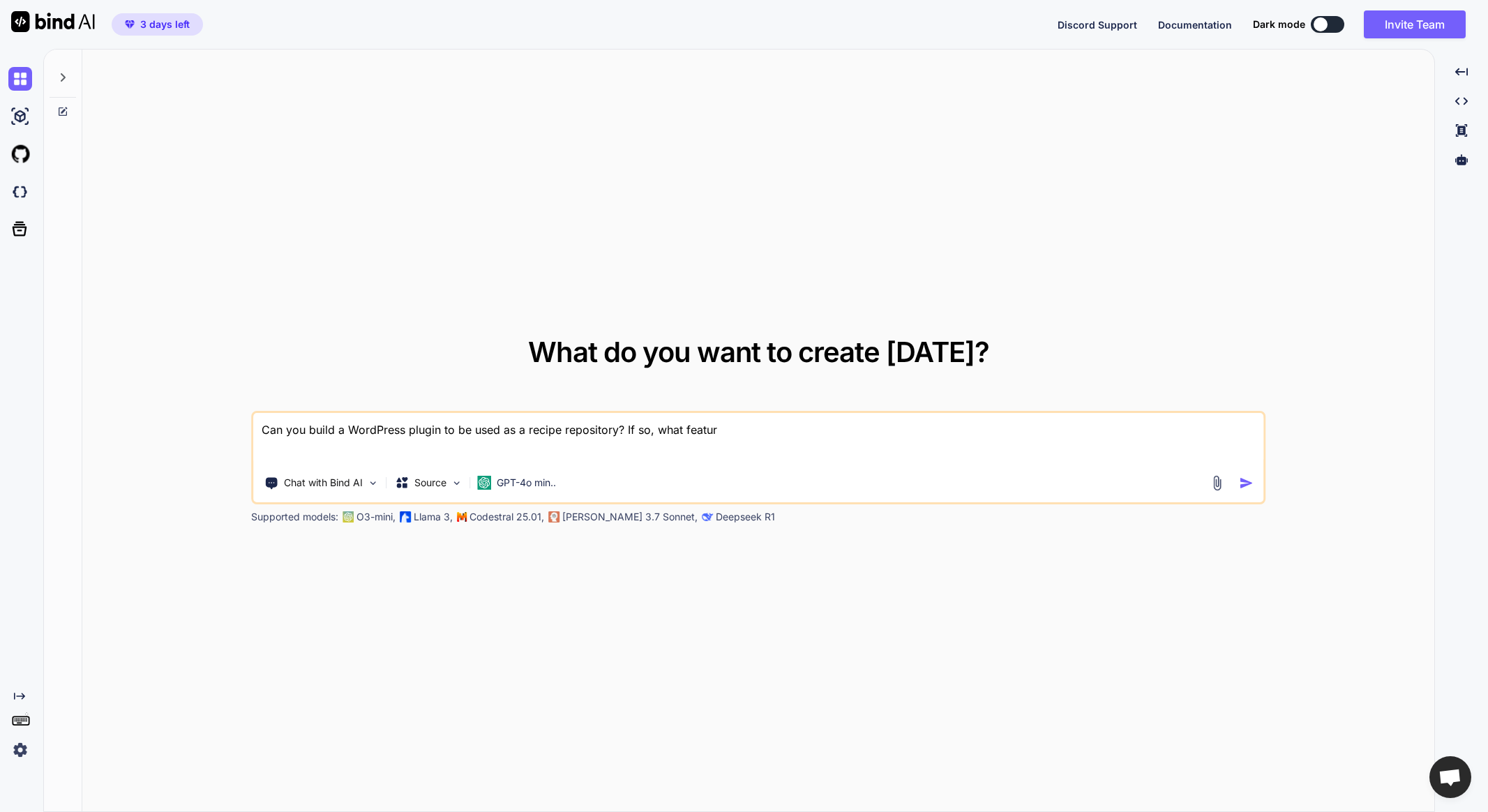
type textarea "Can you build a WordPress plugin to be used as a recipe repository? If so, what…"
type textarea "x"
type textarea "Can you build a WordPress plugin to be used as a recipe repository? If so, what…"
type textarea "x"
type textarea "Can you build a WordPress plugin to be used as a recipe repository? If so, what…"
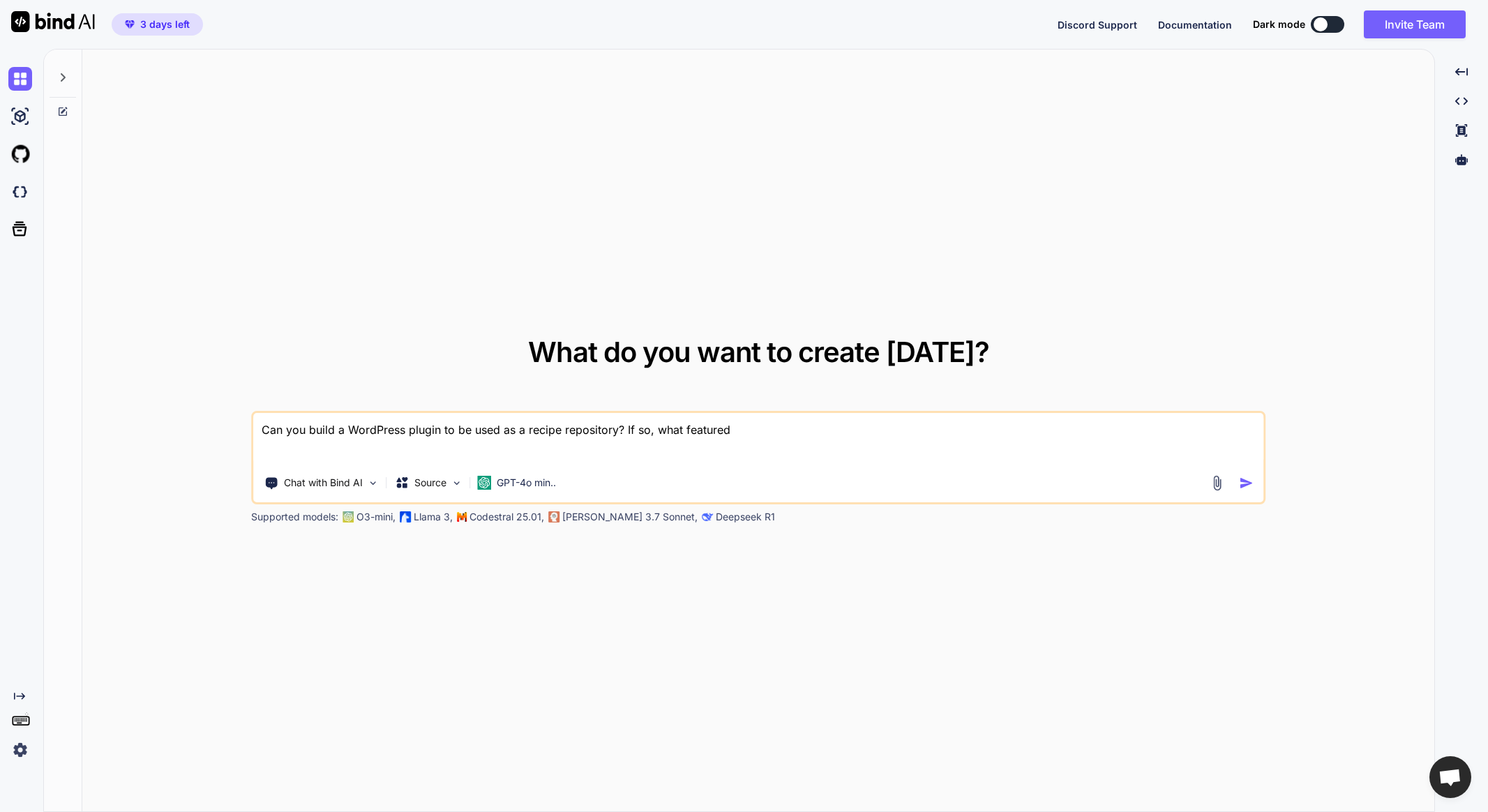
type textarea "x"
type textarea "Can you build a WordPress plugin to be used as a recipe repository? If so, what…"
type textarea "x"
type textarea "Can you build a WordPress plugin to be used as a recipe repository? If so, what…"
type textarea "x"
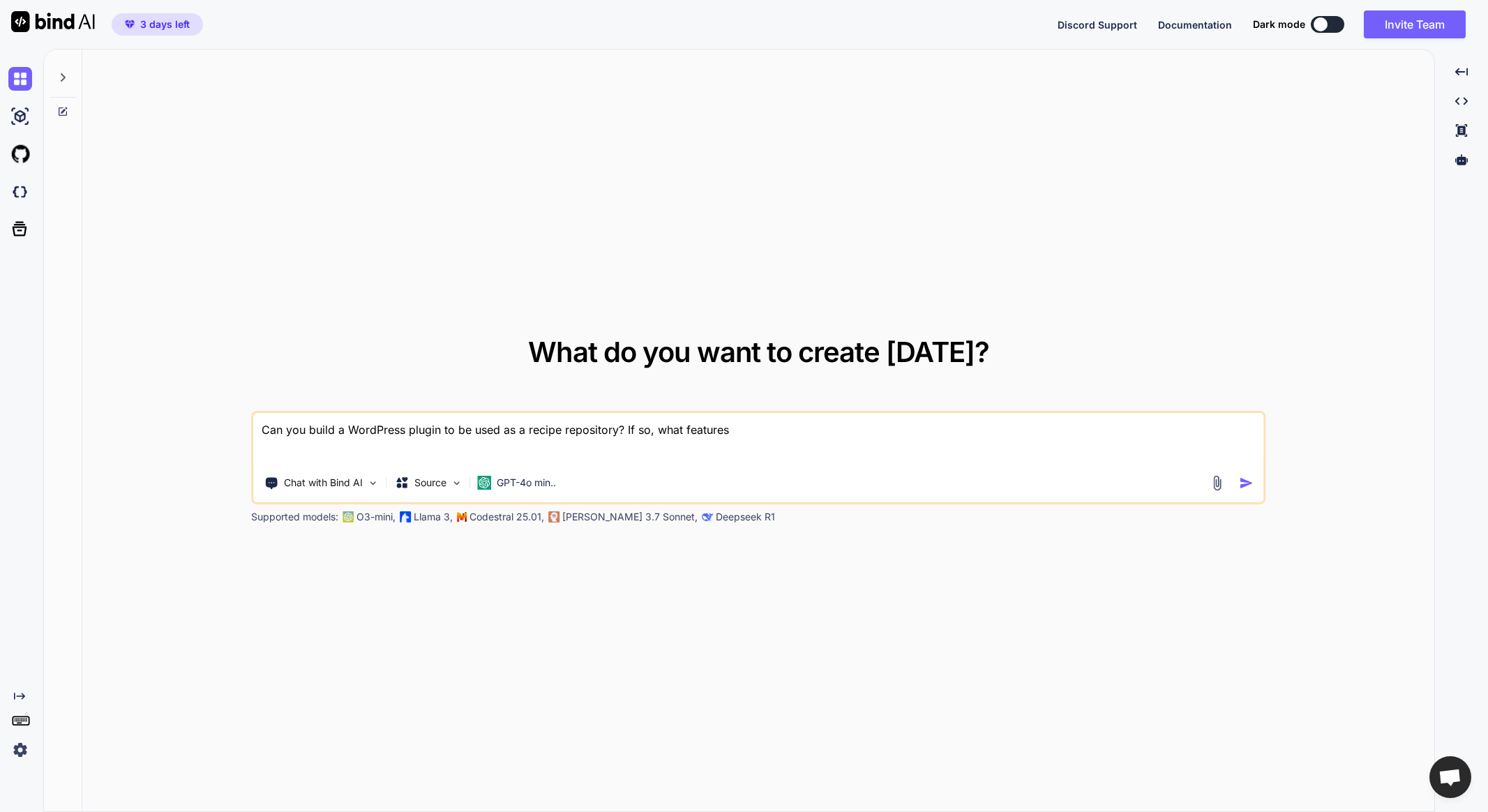
type textarea "Can you build a WordPress plugin to be used as a recipe repository? If so, what…"
type textarea "x"
type textarea "Can you build a WordPress plugin to be used as a recipe repository? If so, what…"
type textarea "x"
type textarea "Can you build a WordPress plugin to be used as a recipe repository? If so, what…"
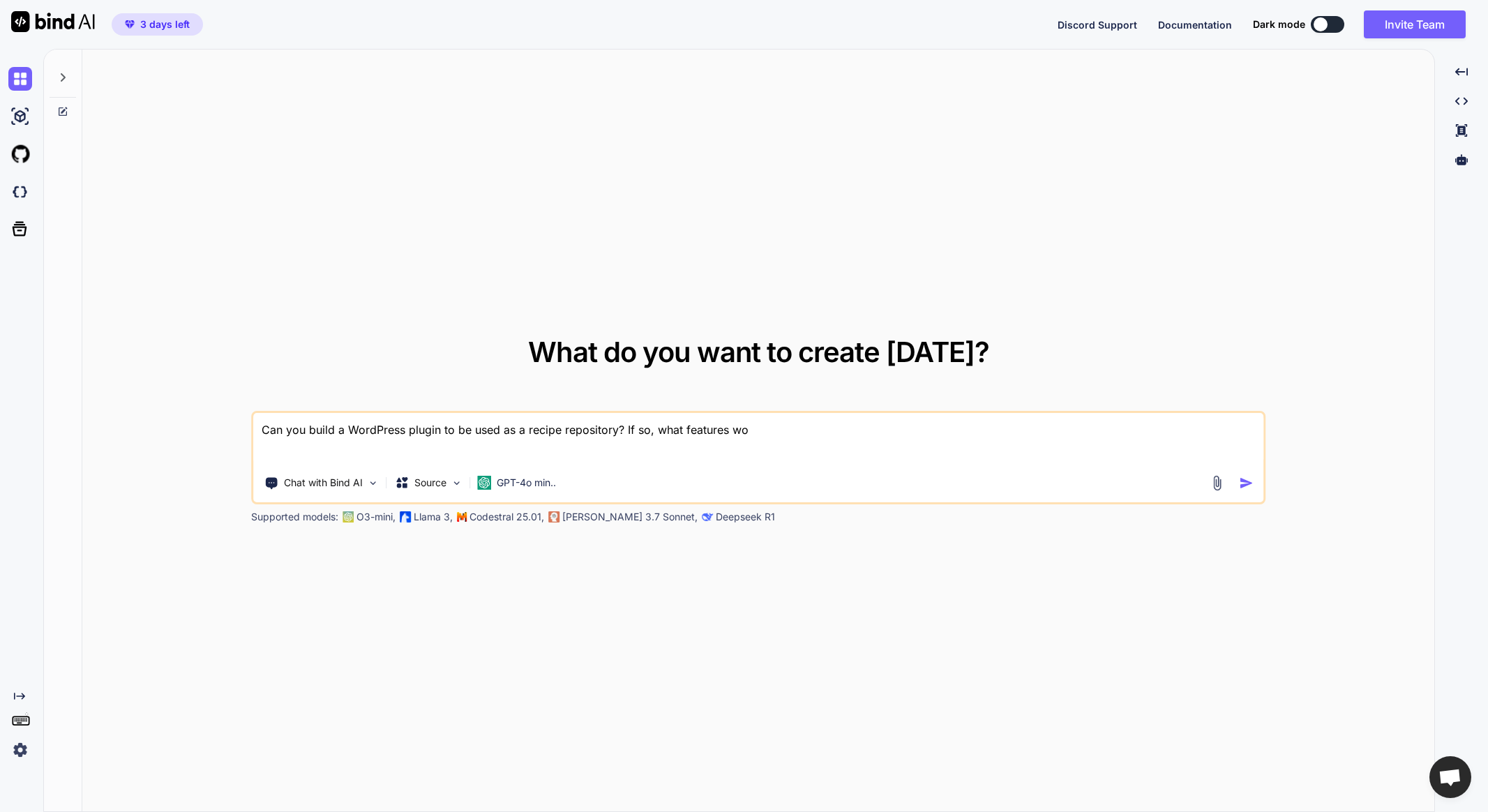
type textarea "x"
type textarea "Can you build a WordPress plugin to be used as a recipe repository? If so, what…"
type textarea "x"
type textarea "Can you build a WordPress plugin to be used as a recipe repository? If so, what…"
type textarea "x"
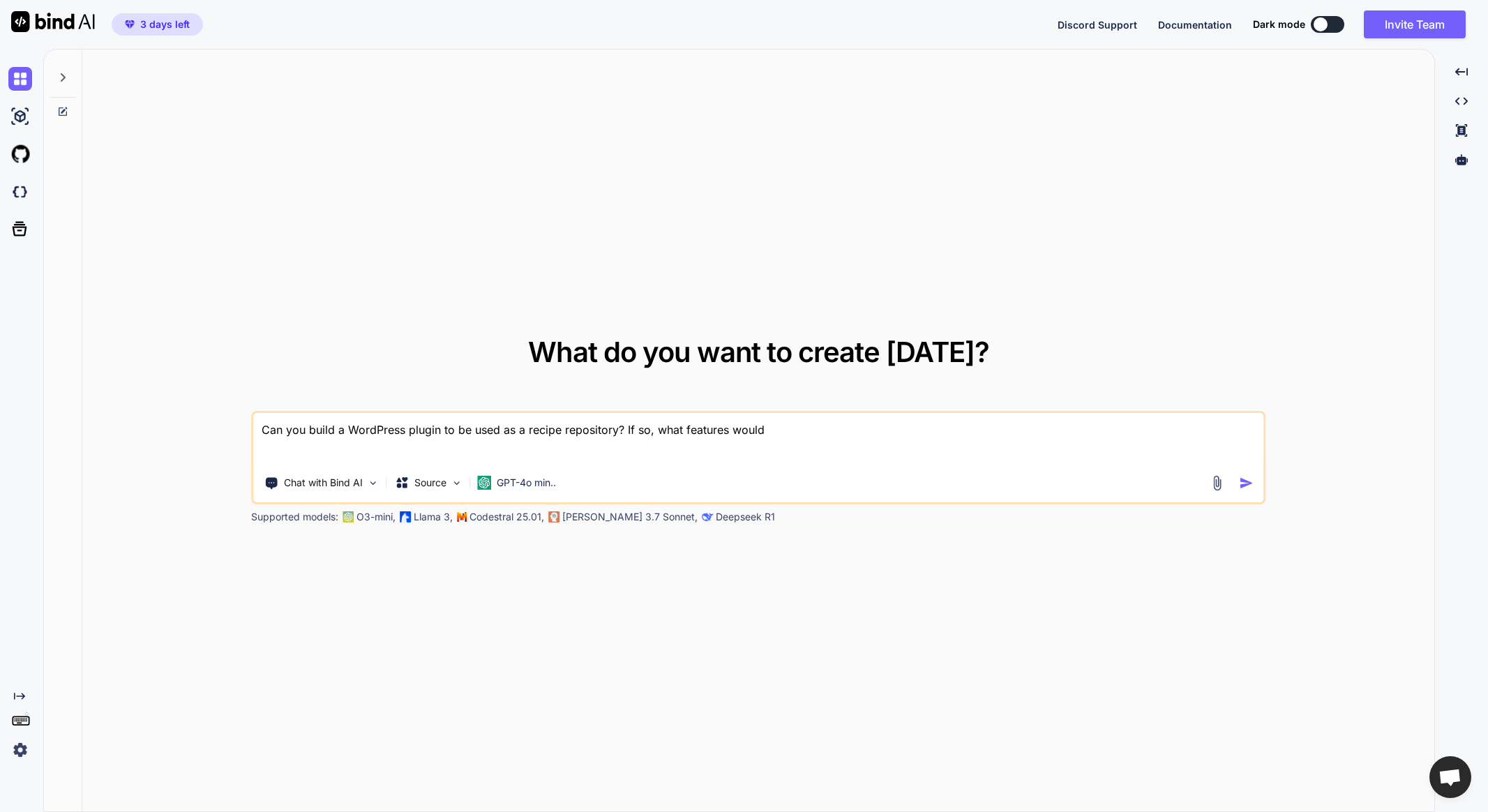
type textarea "Can you build a WordPress plugin to be used as a recipe repository? If so, what…"
type textarea "x"
type textarea "Can you build a WordPress plugin to be used as a recipe repository? If so, what…"
click at [339, 476] on p "Chat with Bind AI" at bounding box center [323, 483] width 79 height 14
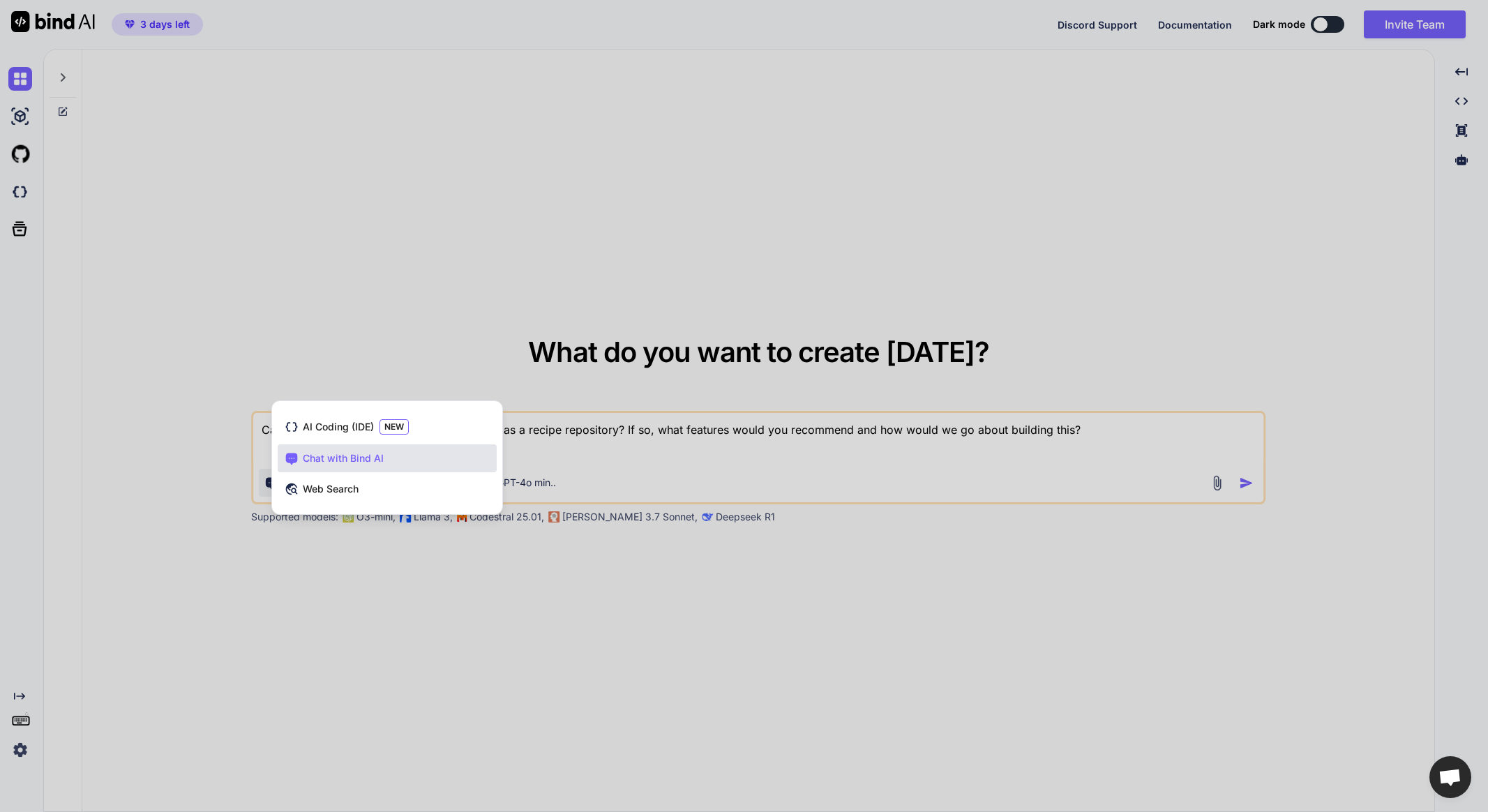
click at [410, 448] on div "Chat with Bind AI" at bounding box center [386, 458] width 219 height 28
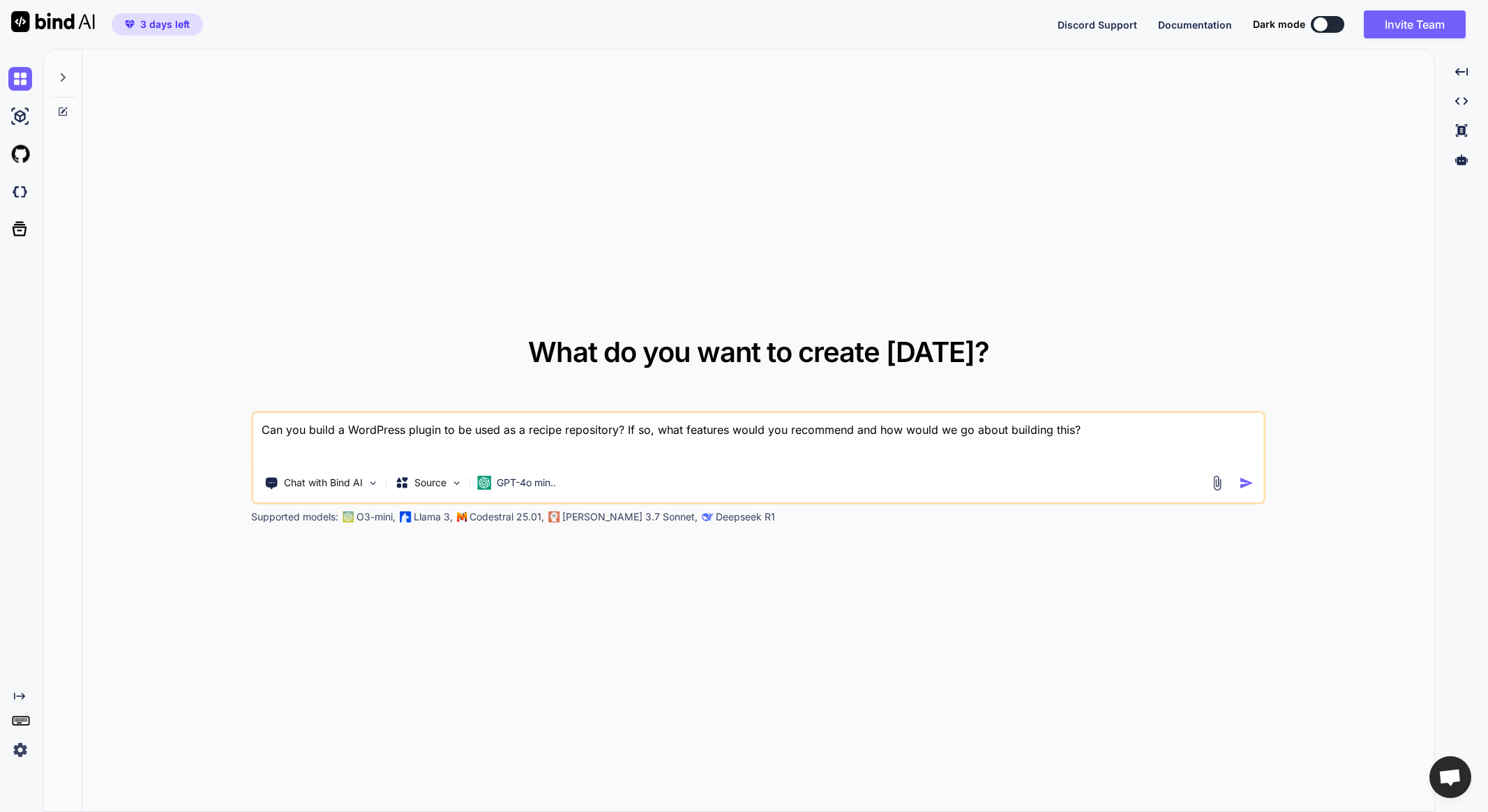
drag, startPoint x: 1239, startPoint y: 483, endPoint x: 1377, endPoint y: 522, distance: 143.4
click at [1239, 483] on img "button" at bounding box center [1246, 483] width 14 height 14
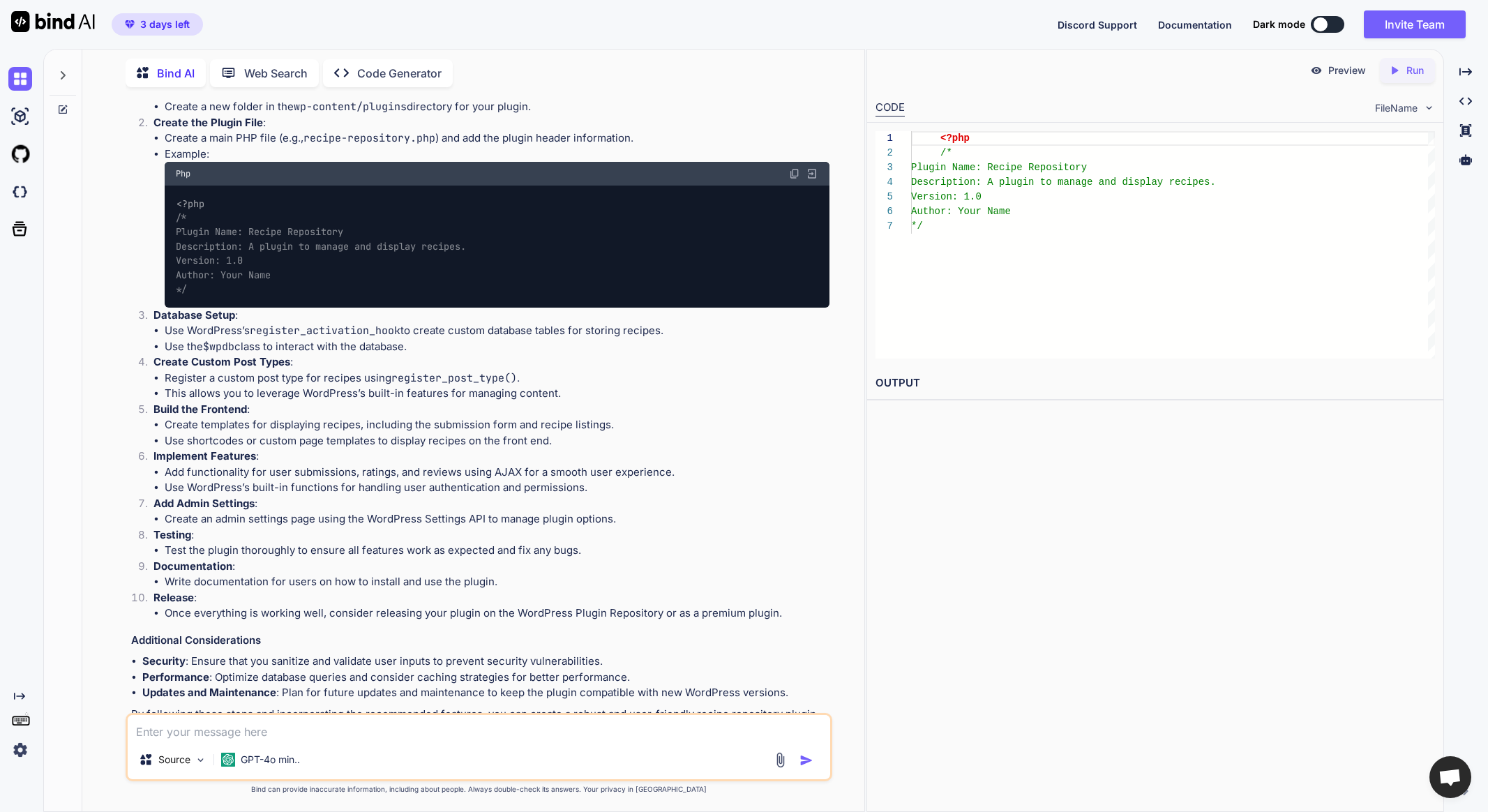
scroll to position [506, 0]
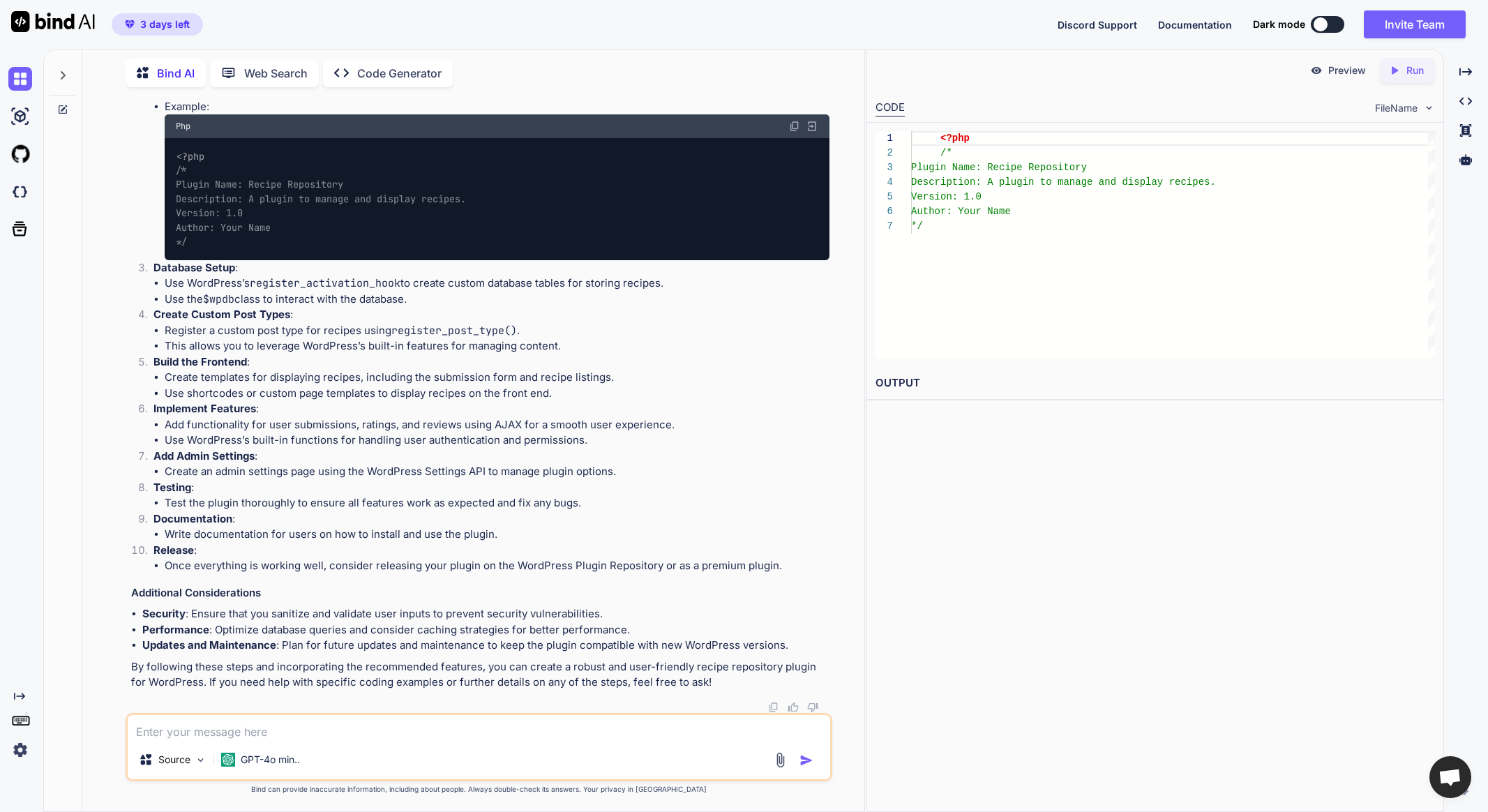
click at [351, 321] on li "Create Custom Post Types : Register a custom post type for recipes using regist…" at bounding box center [485, 330] width 687 height 48
click at [23, 194] on img at bounding box center [20, 192] width 23 height 23
click at [23, 154] on img at bounding box center [20, 154] width 23 height 23
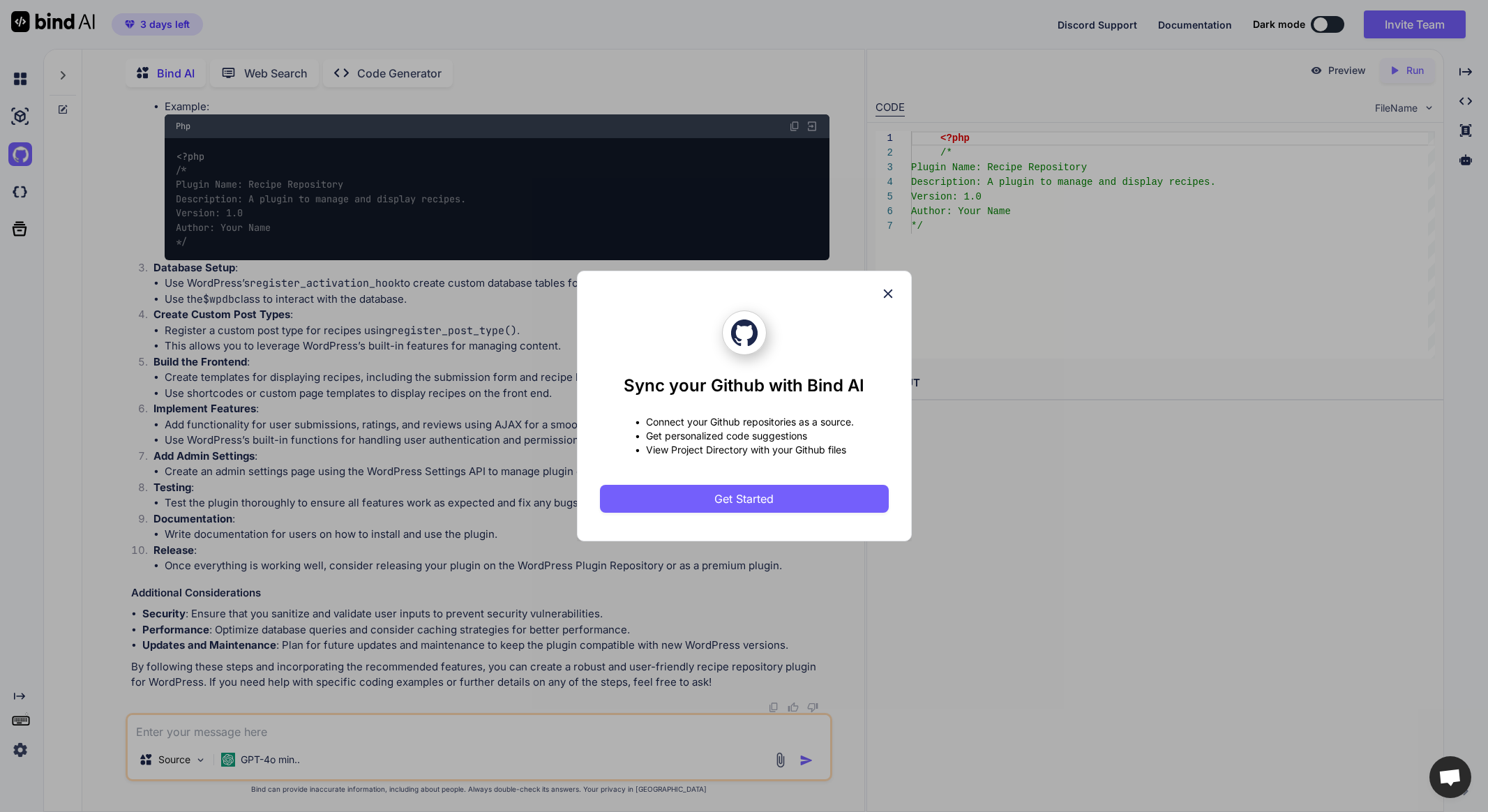
drag, startPoint x: 894, startPoint y: 298, endPoint x: 867, endPoint y: 290, distance: 28.2
click at [894, 298] on icon at bounding box center [888, 293] width 15 height 15
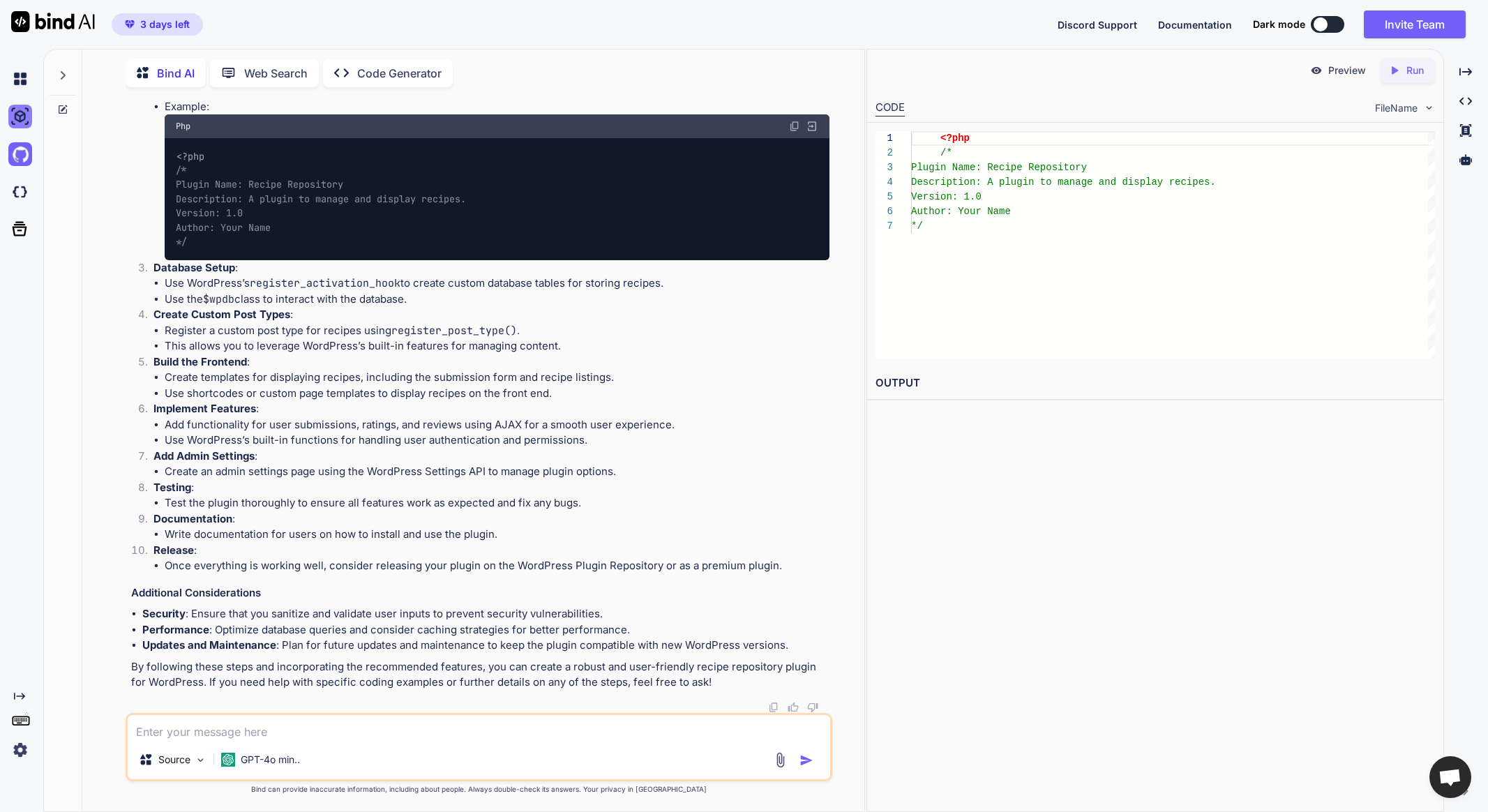
click at [17, 124] on img at bounding box center [20, 116] width 23 height 23
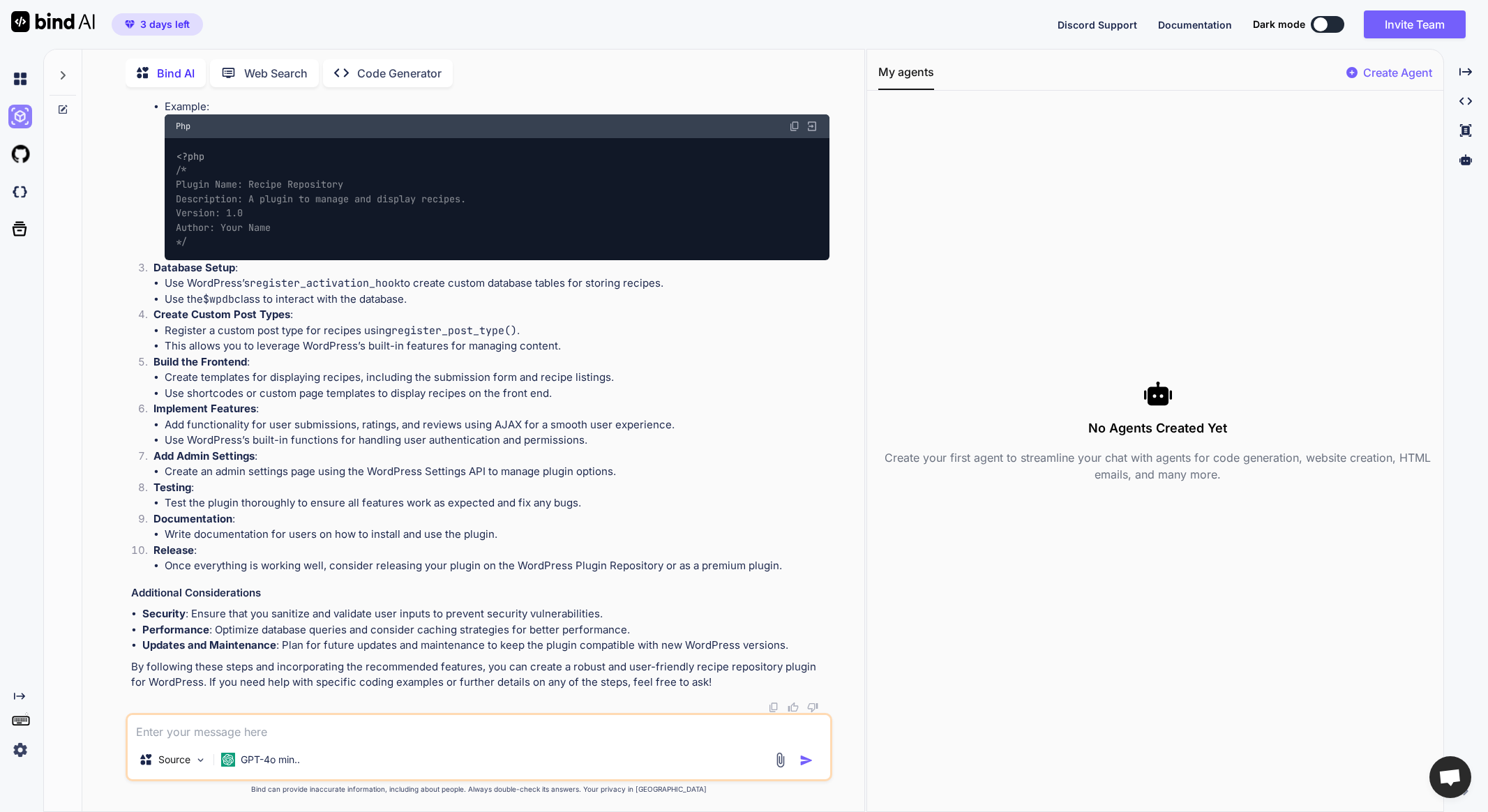
click at [17, 124] on img at bounding box center [20, 116] width 23 height 23
click at [25, 82] on img at bounding box center [20, 78] width 23 height 23
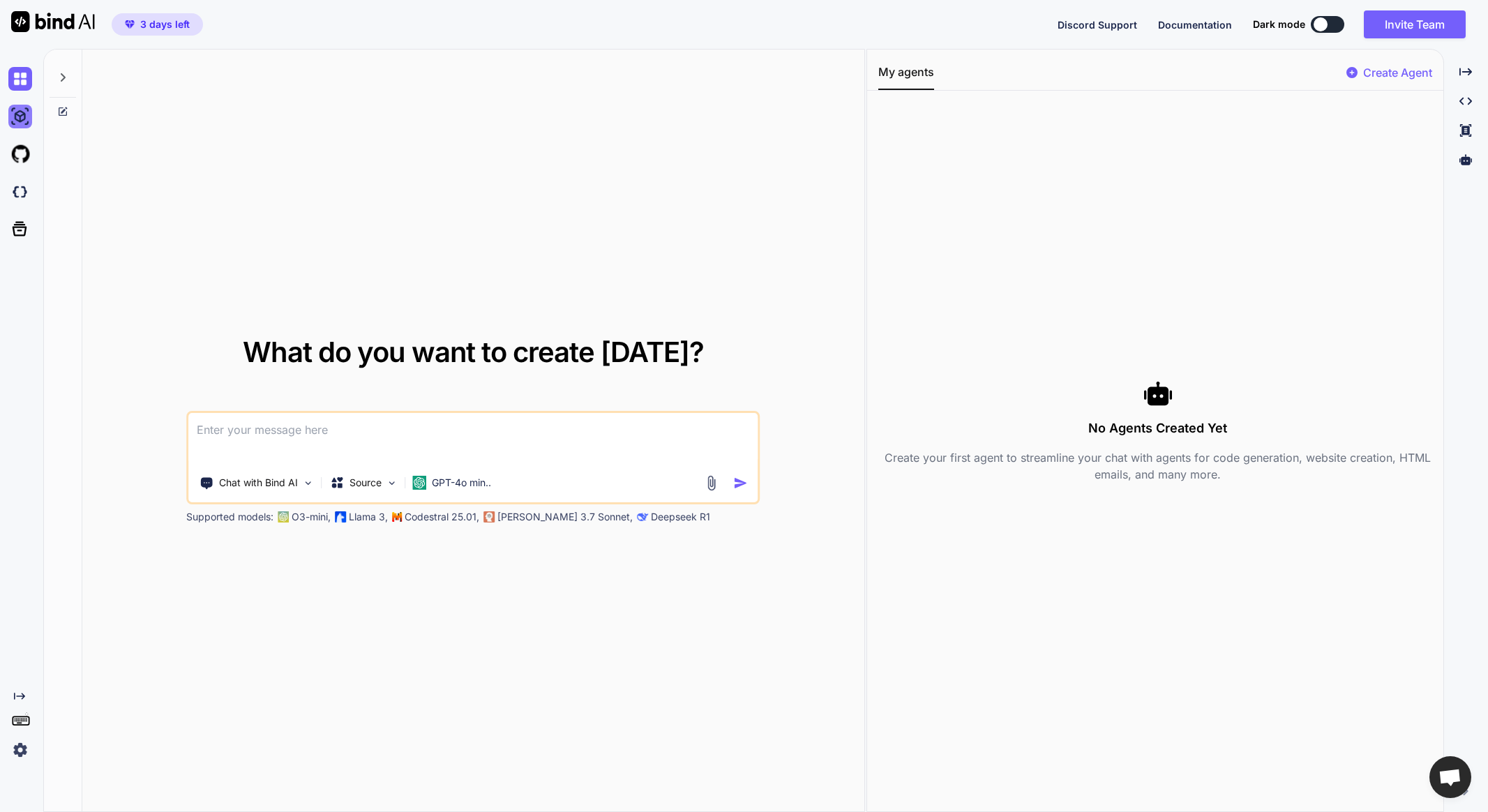
click at [28, 113] on img at bounding box center [20, 116] width 23 height 23
click at [14, 233] on icon at bounding box center [20, 229] width 14 height 14
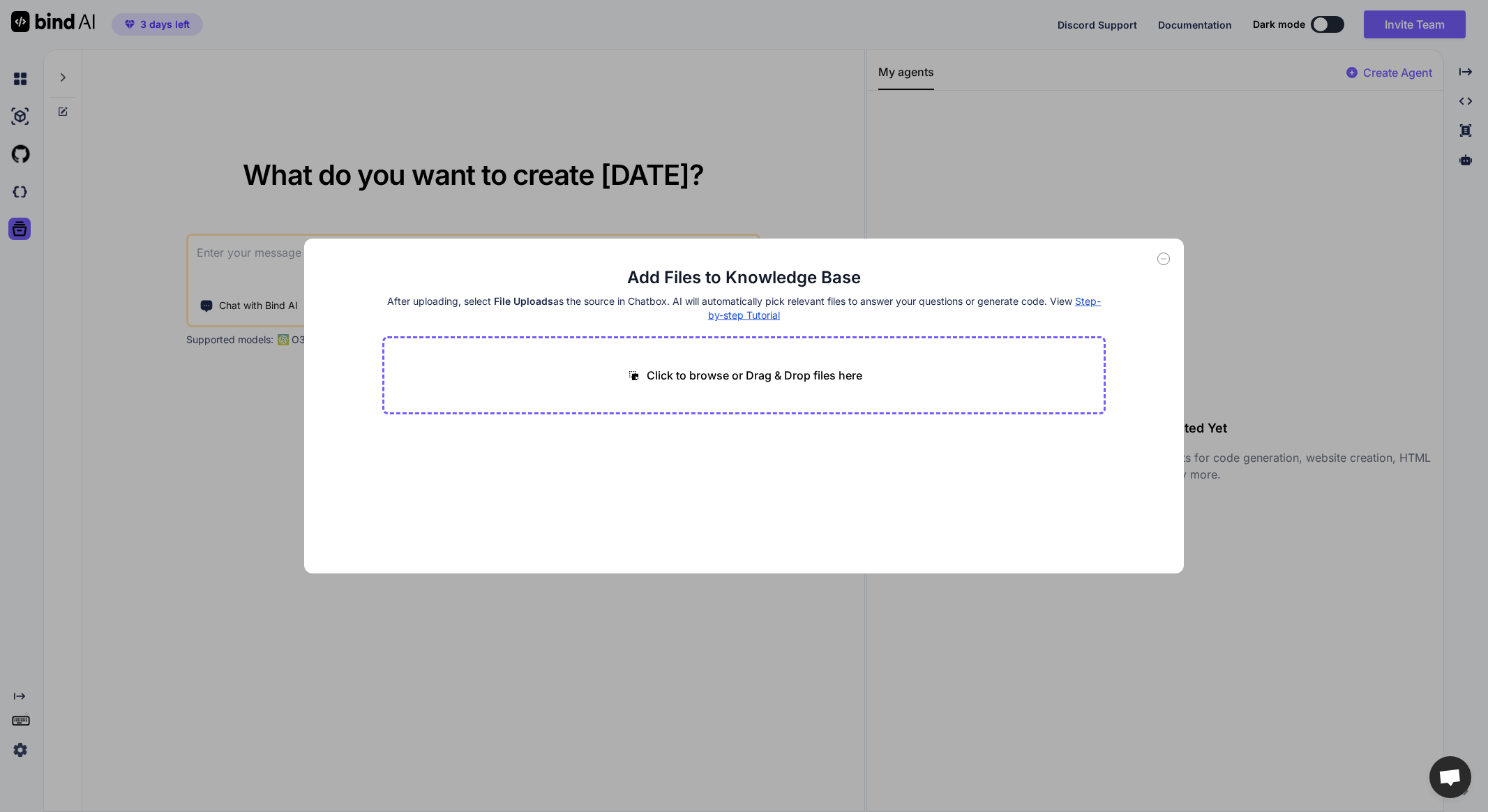
click at [1255, 258] on div "Add Files to Knowledge Base After uploading, select File Uploads as the source …" at bounding box center [744, 406] width 1488 height 812
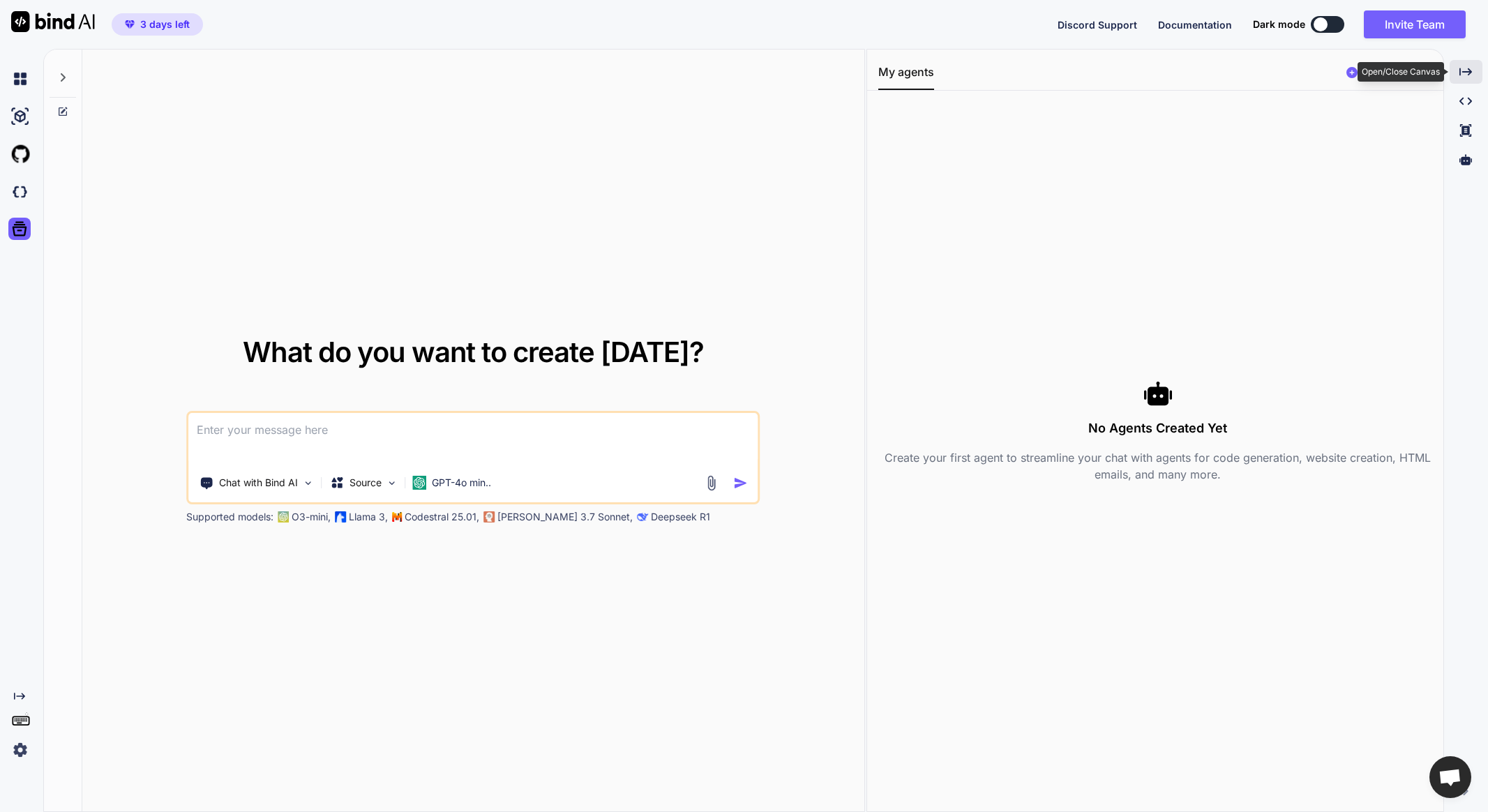
click at [1469, 70] on icon "Created with Pixso." at bounding box center [1465, 72] width 13 height 13
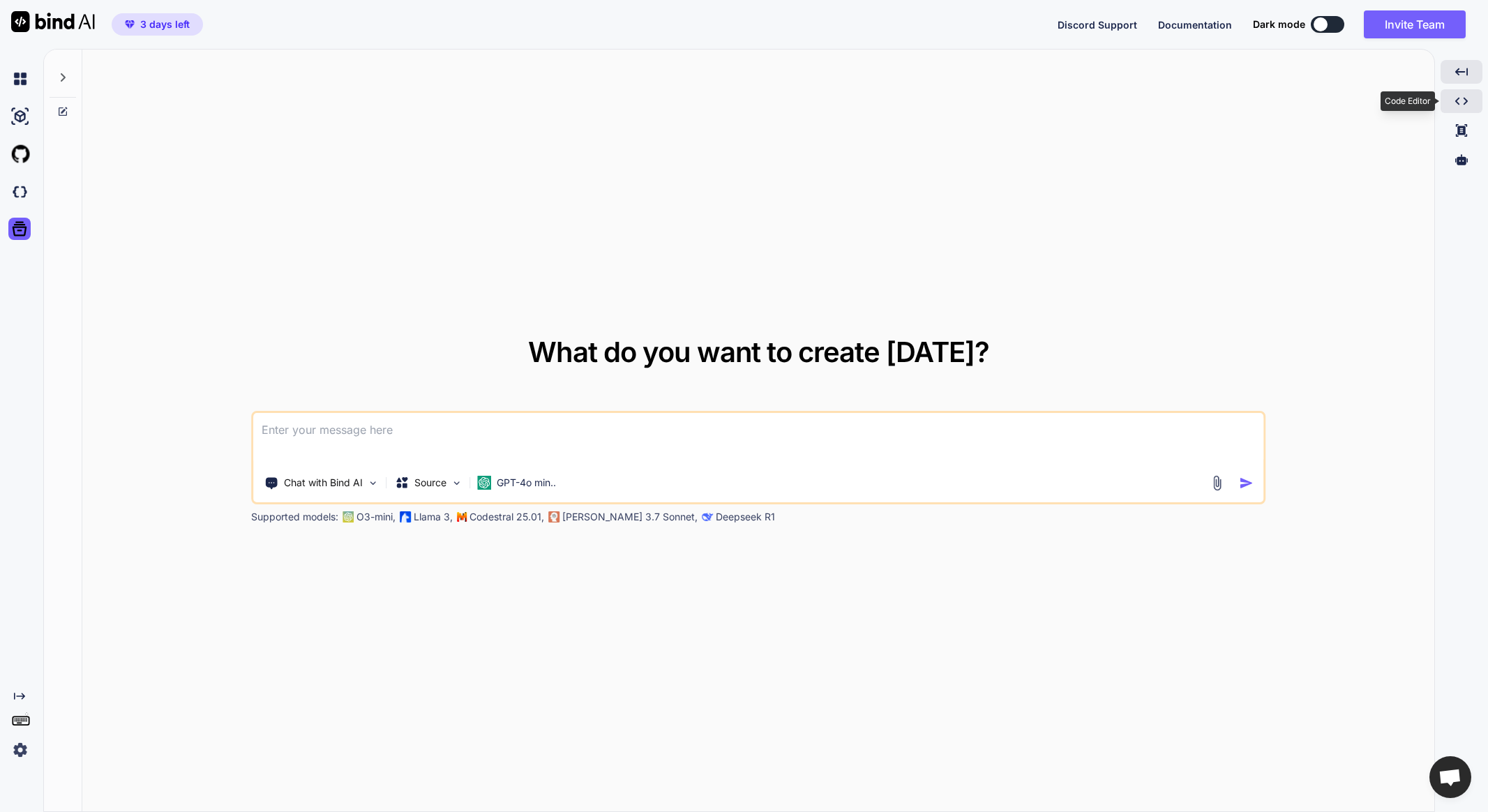
click at [1465, 106] on icon "Created with Pixso." at bounding box center [1462, 101] width 13 height 13
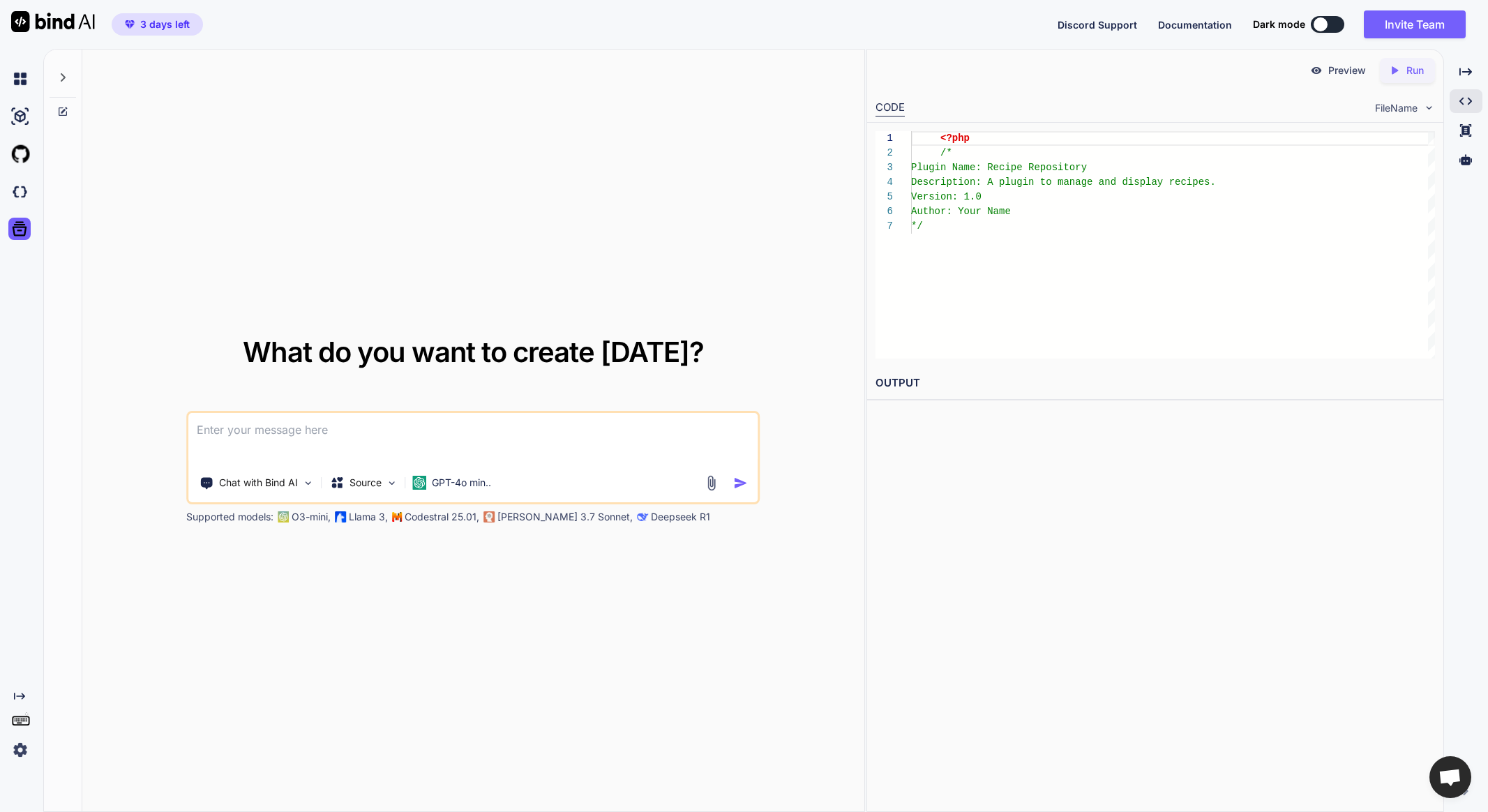
click at [414, 429] on textarea at bounding box center [473, 438] width 569 height 51
paste textarea "scrumptious-wp"
drag, startPoint x: 672, startPoint y: 429, endPoint x: 656, endPoint y: 483, distance: 56.3
click at [671, 429] on textarea "Do you want to build the plugin to start? What do you need from me? The plugin …" at bounding box center [473, 438] width 569 height 51
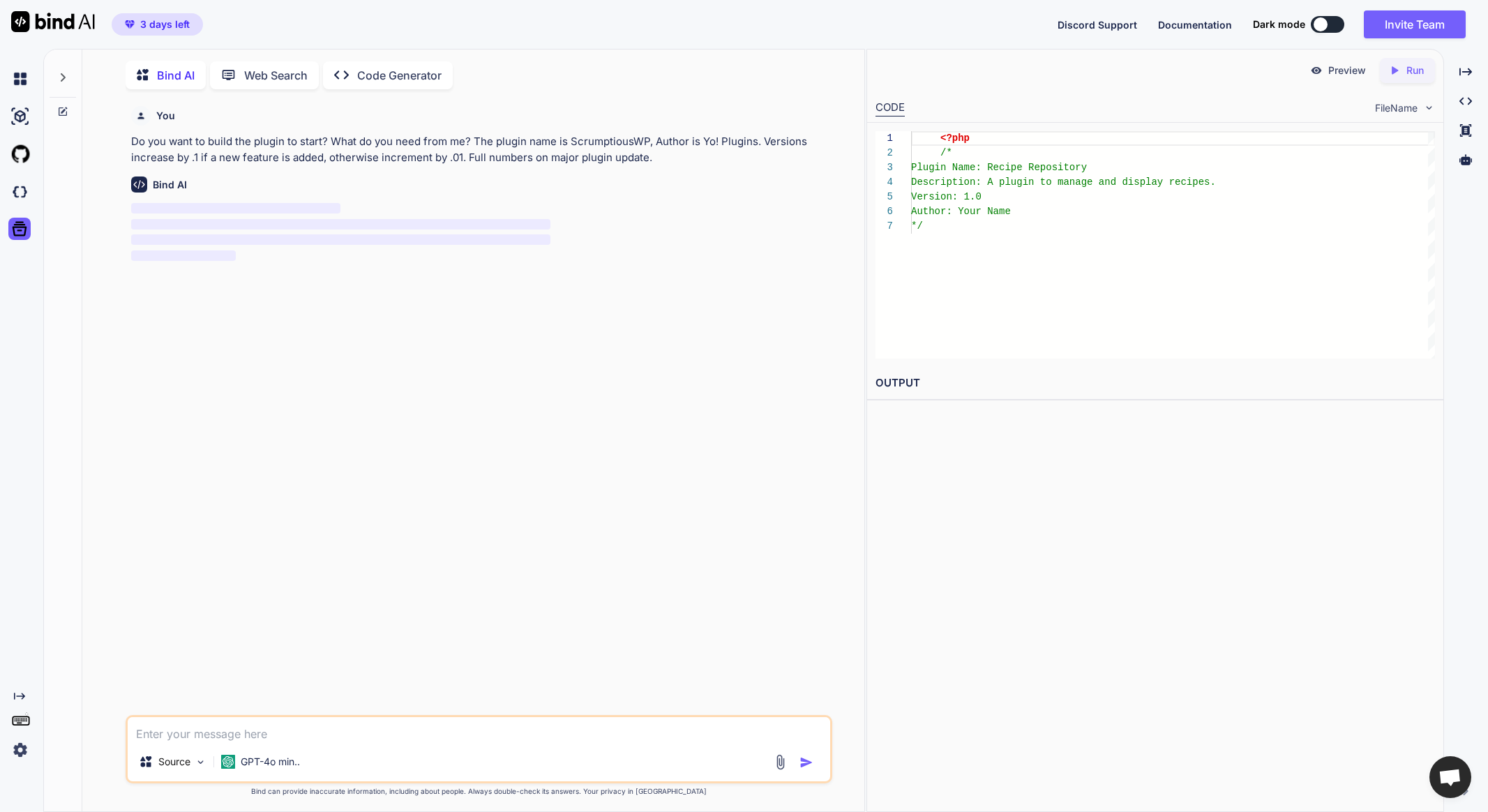
scroll to position [5, 0]
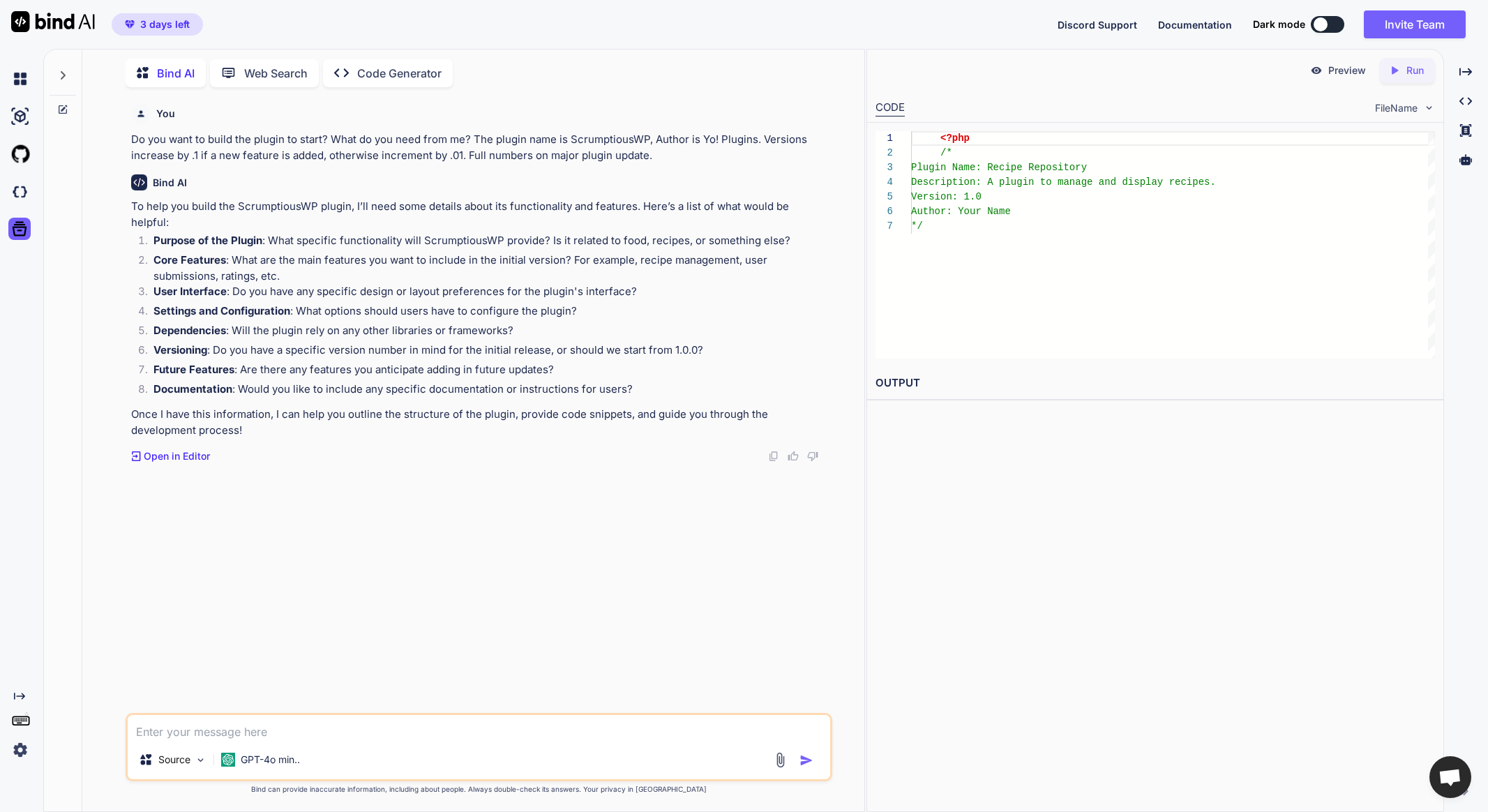
click at [331, 731] on textarea at bounding box center [479, 727] width 702 height 25
click at [171, 760] on p "Source" at bounding box center [175, 760] width 32 height 14
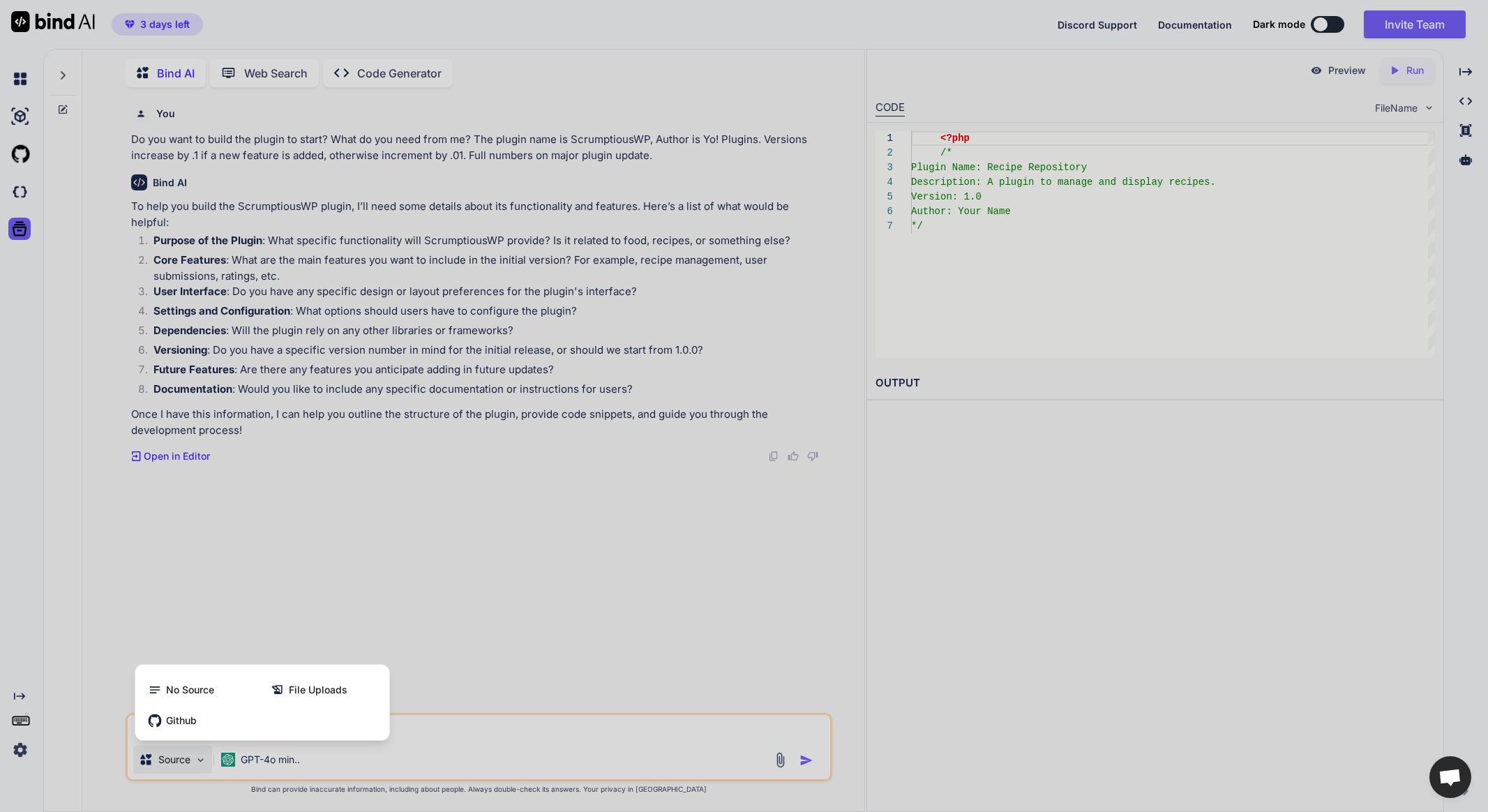
click at [171, 760] on div at bounding box center [744, 406] width 1488 height 812
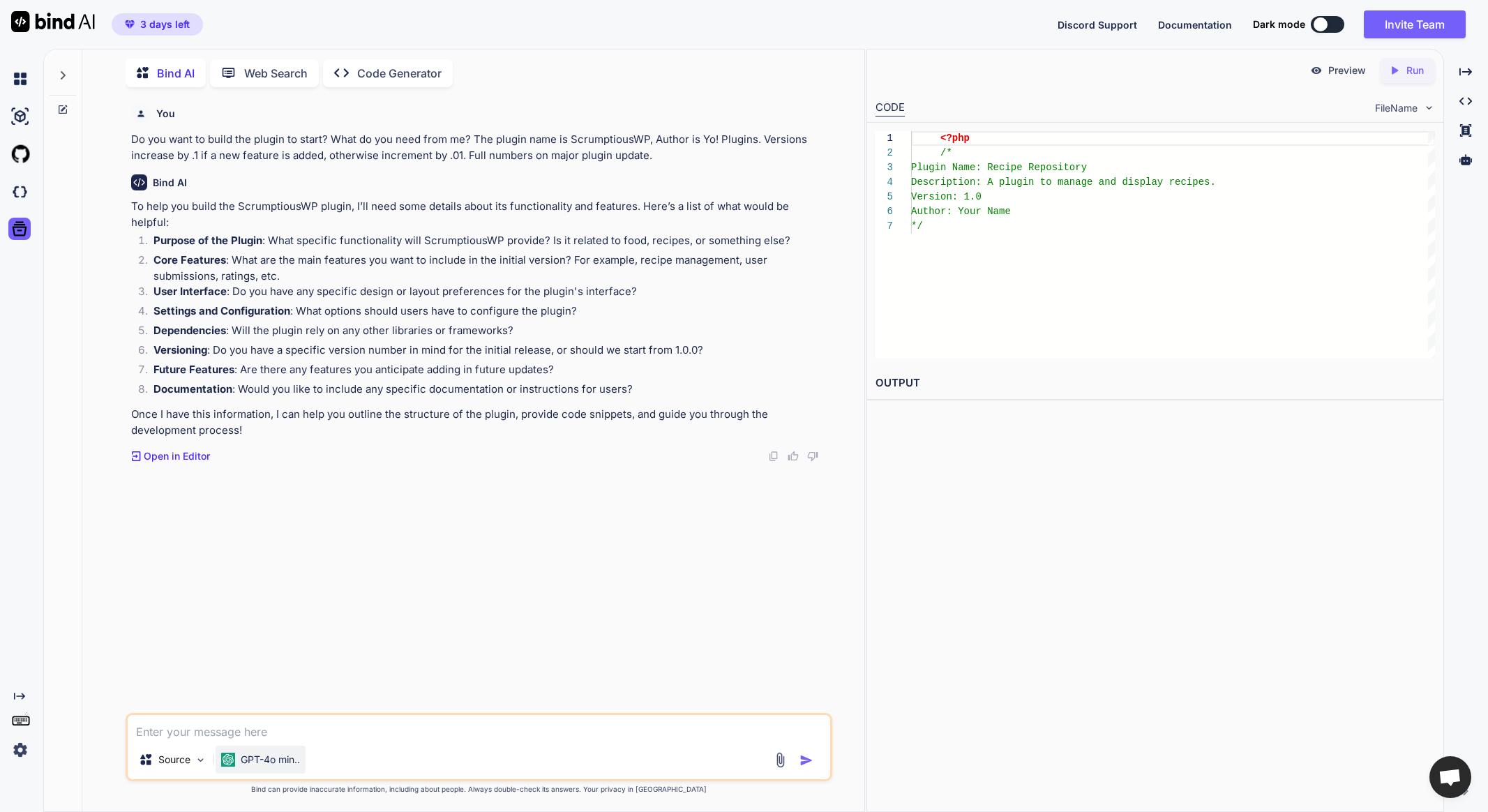
click at [255, 755] on p "GPT-4o min.." at bounding box center [270, 760] width 59 height 14
click at [266, 729] on textarea at bounding box center [479, 727] width 702 height 25
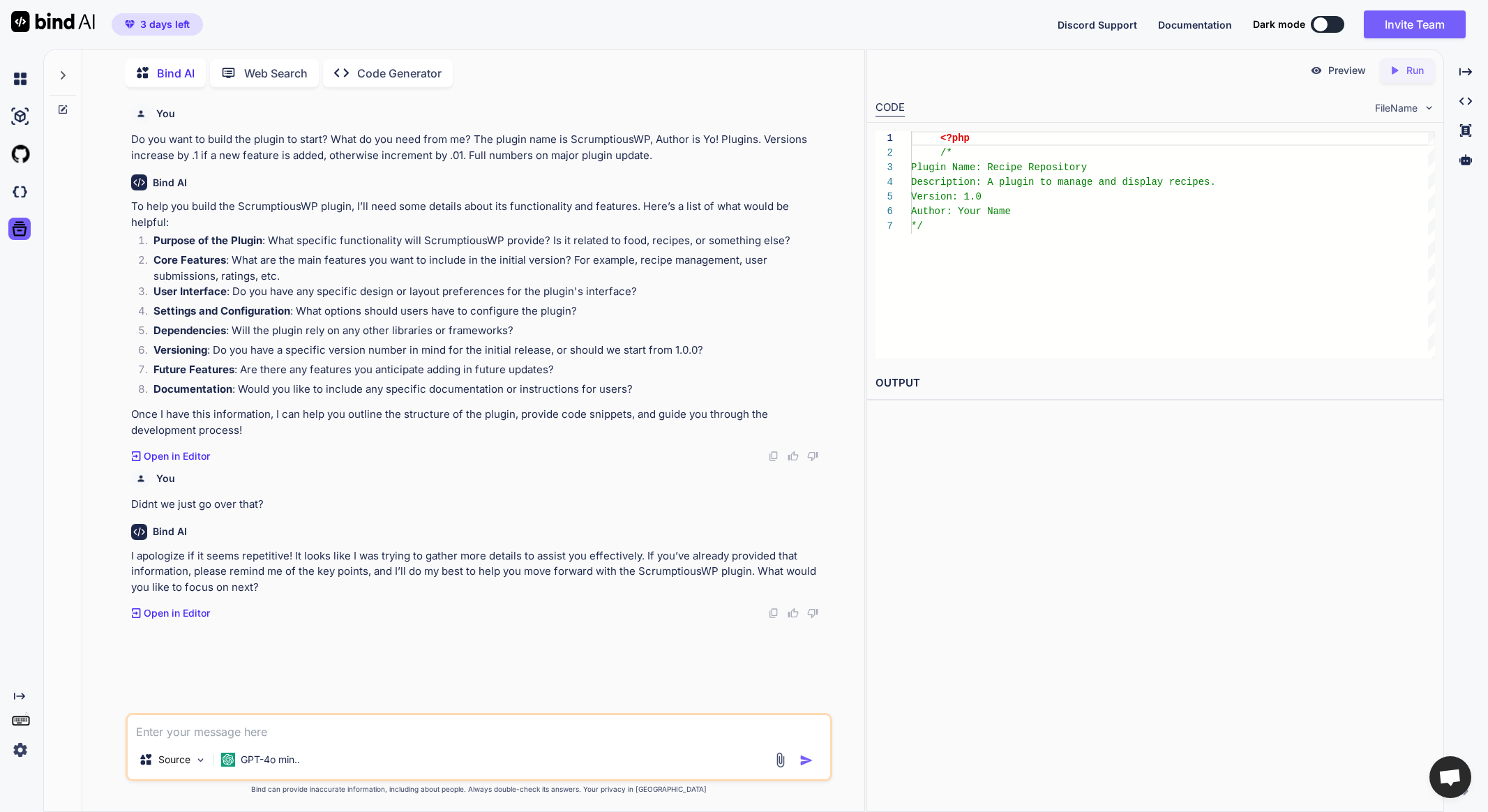
click at [405, 566] on p "I apologize if it seems repetitive! It looks like I was trying to gather more d…" at bounding box center [481, 572] width 699 height 48
click at [55, 17] on img at bounding box center [52, 21] width 84 height 21
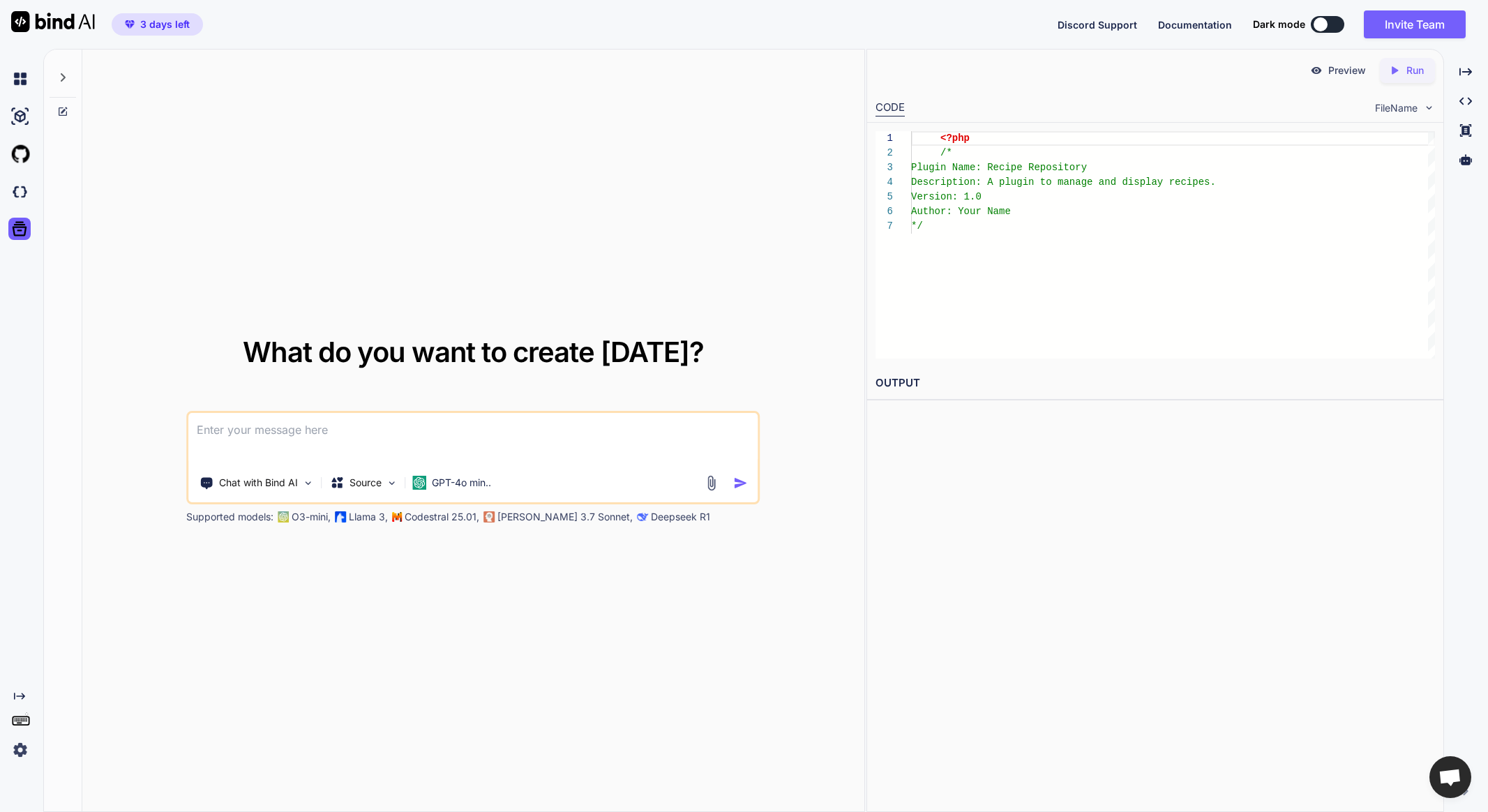
click at [17, 753] on img at bounding box center [20, 750] width 23 height 23
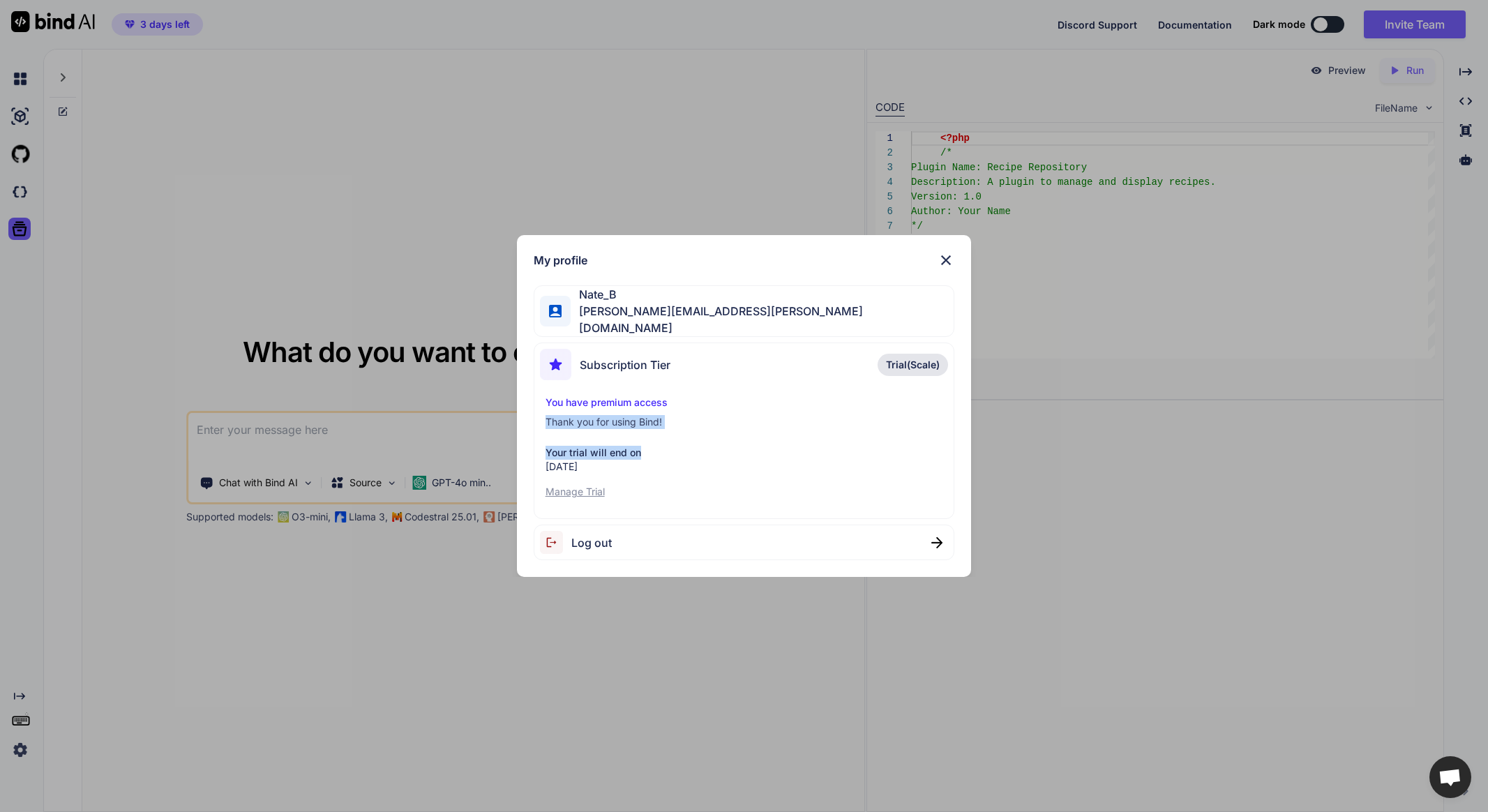
drag, startPoint x: 847, startPoint y: 447, endPoint x: 952, endPoint y: 281, distance: 196.4
click at [907, 346] on div "Subscription Tier Trial(Scale) You have premium access Thank you for using Bind…" at bounding box center [744, 431] width 421 height 176
click at [945, 256] on img at bounding box center [946, 260] width 17 height 17
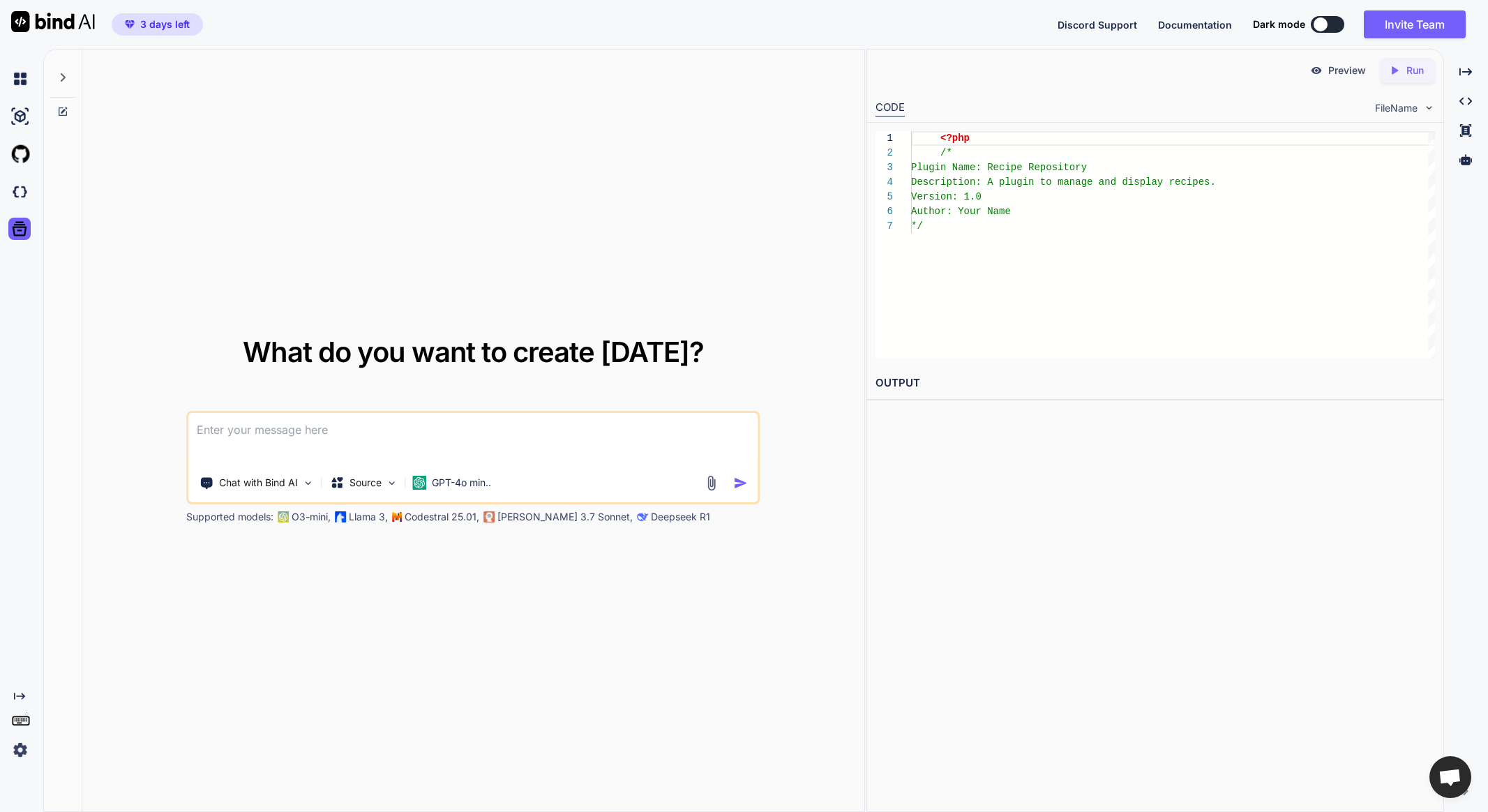
click at [1105, 420] on div "Preview Created with Pixso. Run CODE FileName 1 2 3 4 5 6 7 <?php /* Plugin Nam…" at bounding box center [1156, 430] width 578 height 763
click at [79, 14] on img at bounding box center [52, 21] width 84 height 21
click at [18, 74] on img at bounding box center [20, 78] width 23 height 23
click at [73, 77] on div at bounding box center [62, 73] width 26 height 48
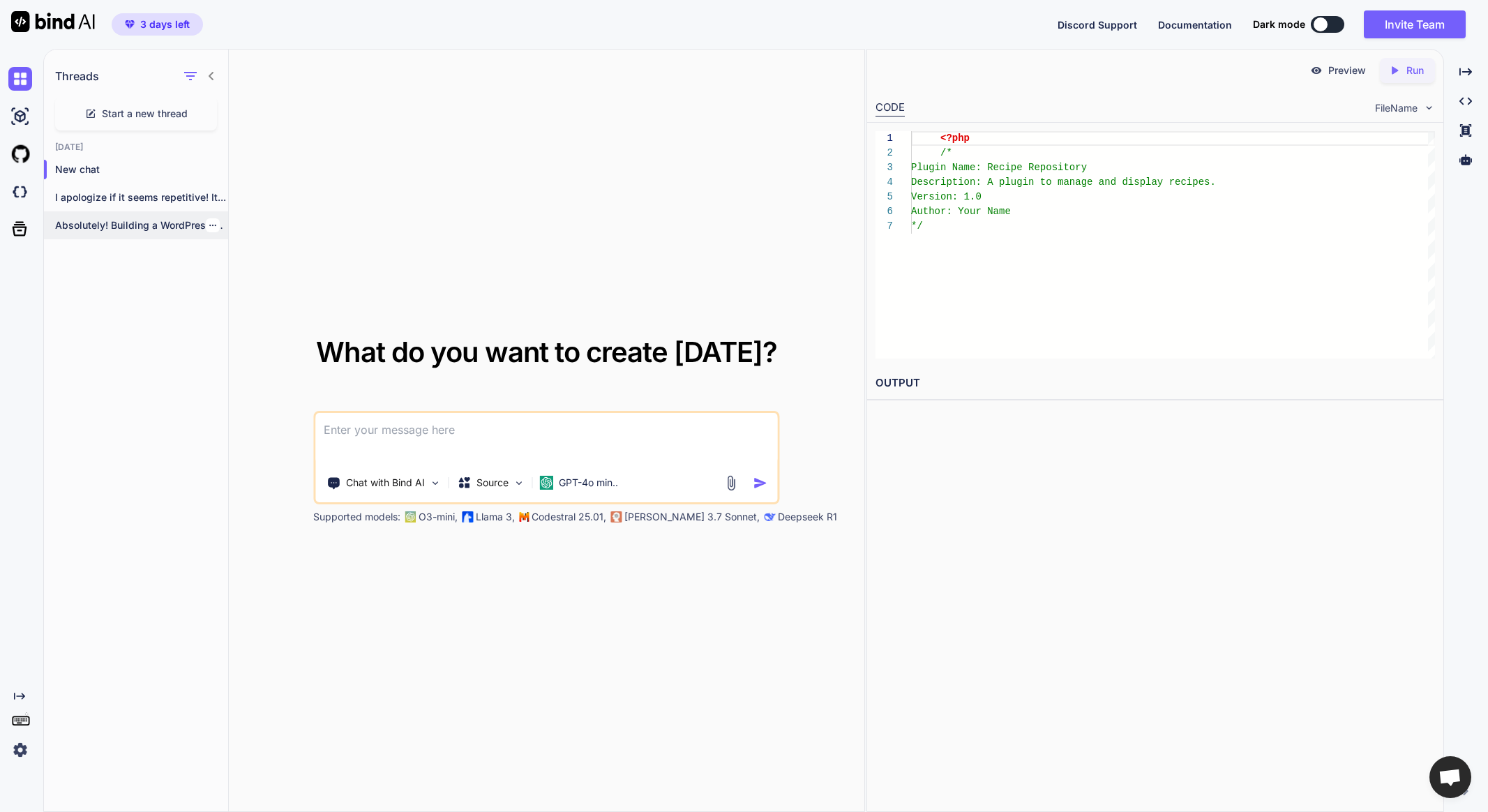
click at [141, 220] on p "Absolutely! Building a WordPress plugin for a..." at bounding box center [141, 226] width 173 height 14
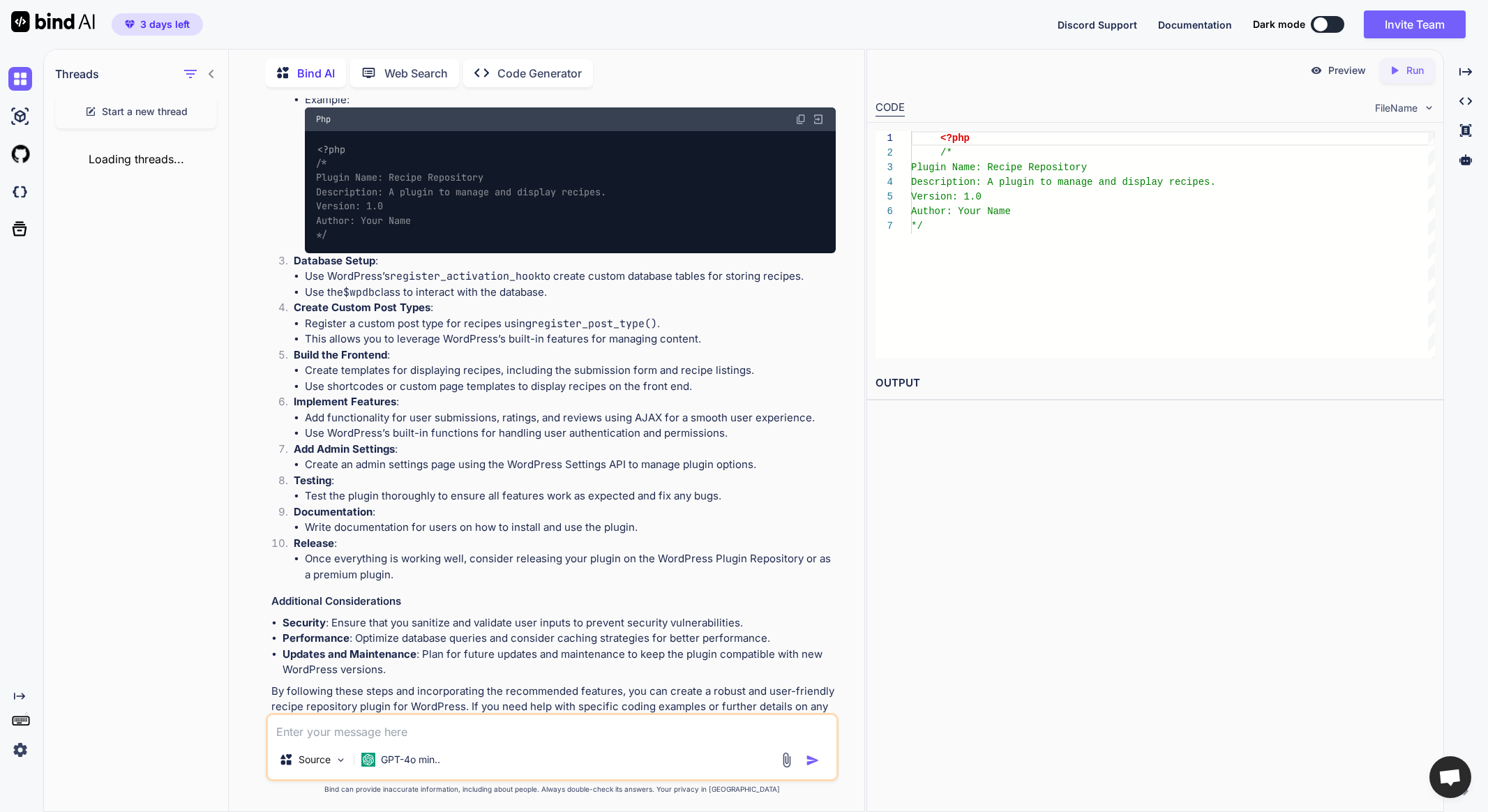
scroll to position [576, 0]
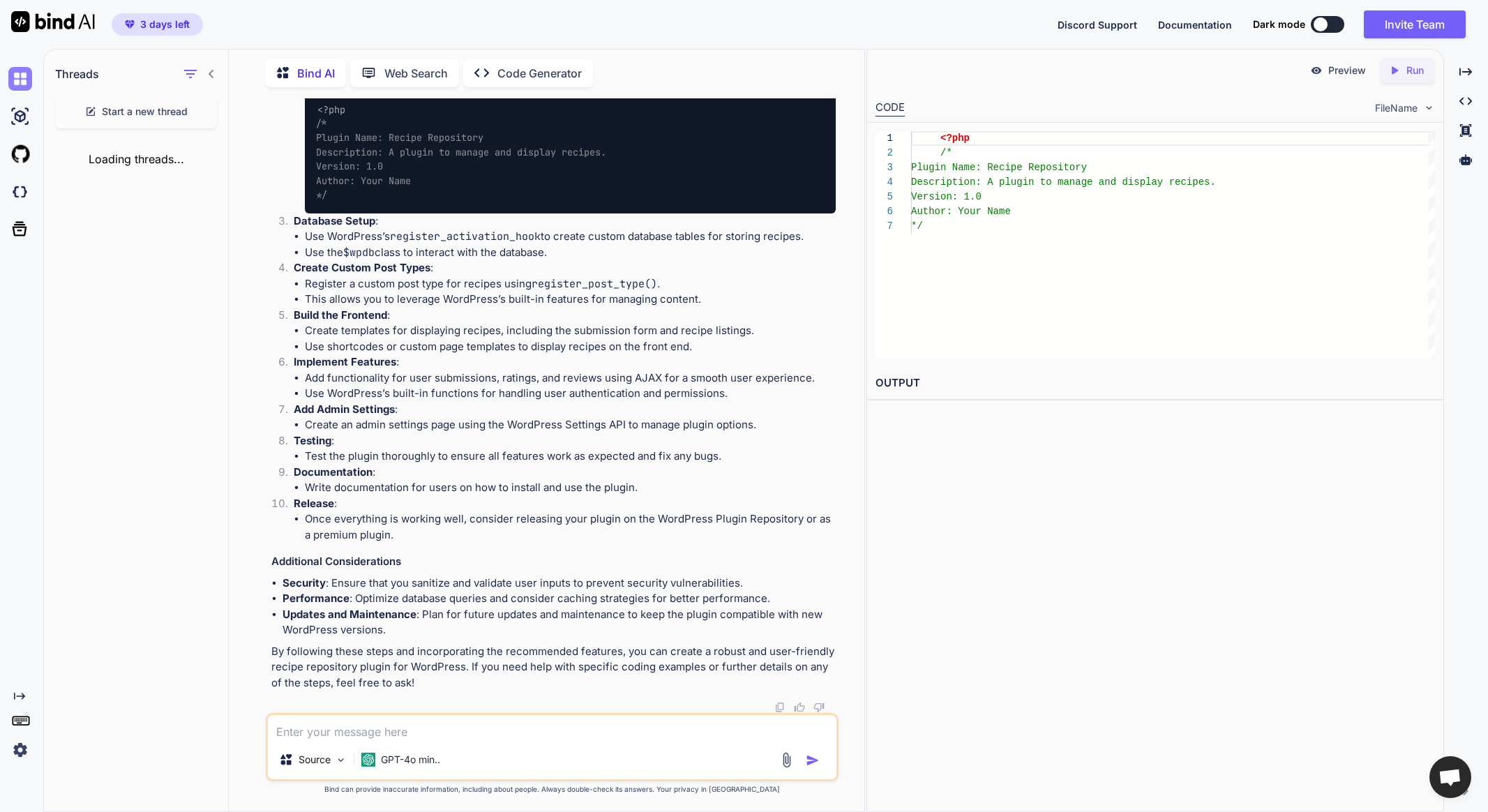
click at [23, 77] on img at bounding box center [20, 78] width 23 height 23
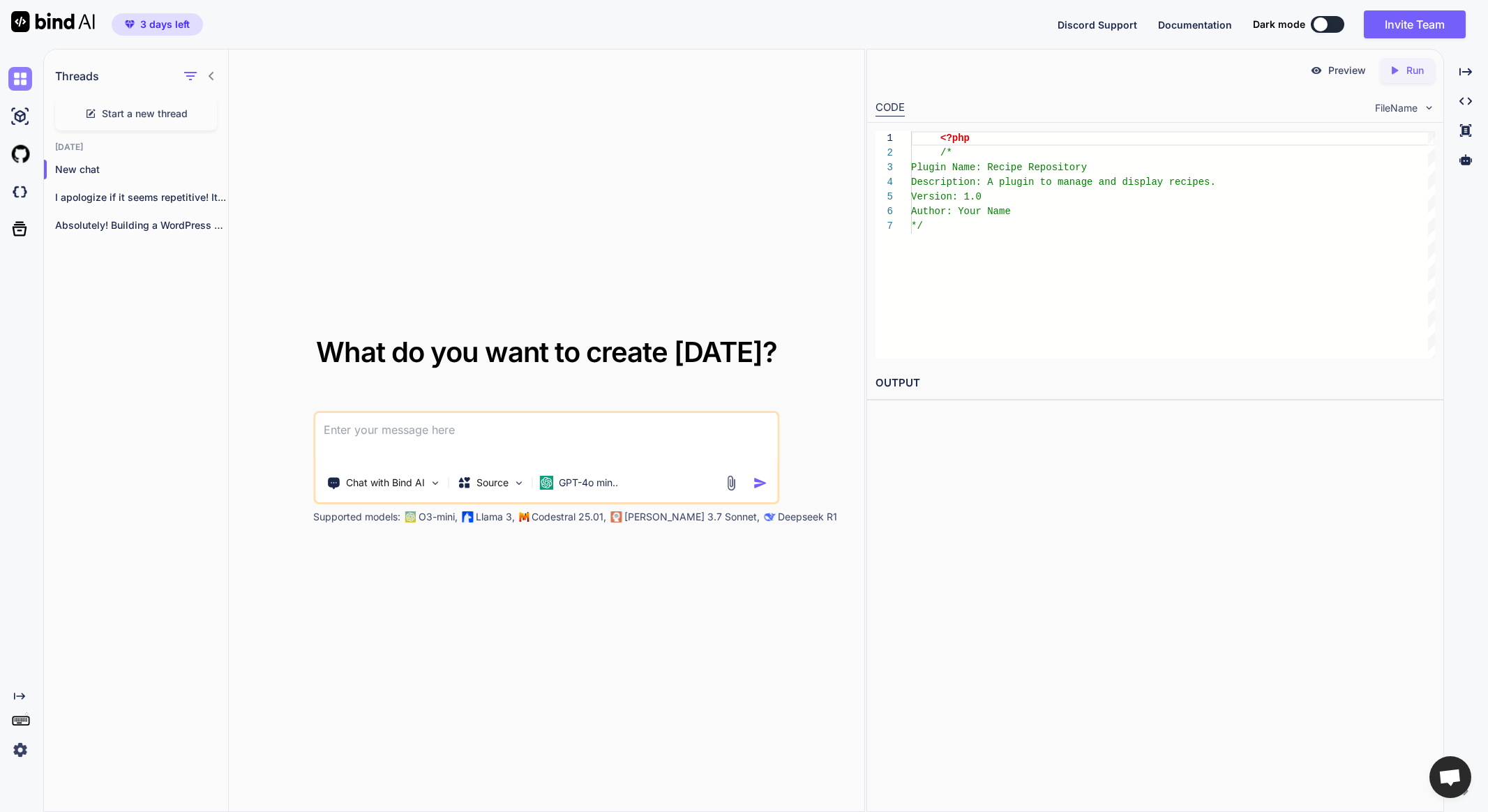
click at [22, 78] on img at bounding box center [20, 78] width 23 height 23
click at [150, 200] on p "I apologize if it seems repetitive! It..." at bounding box center [141, 198] width 173 height 14
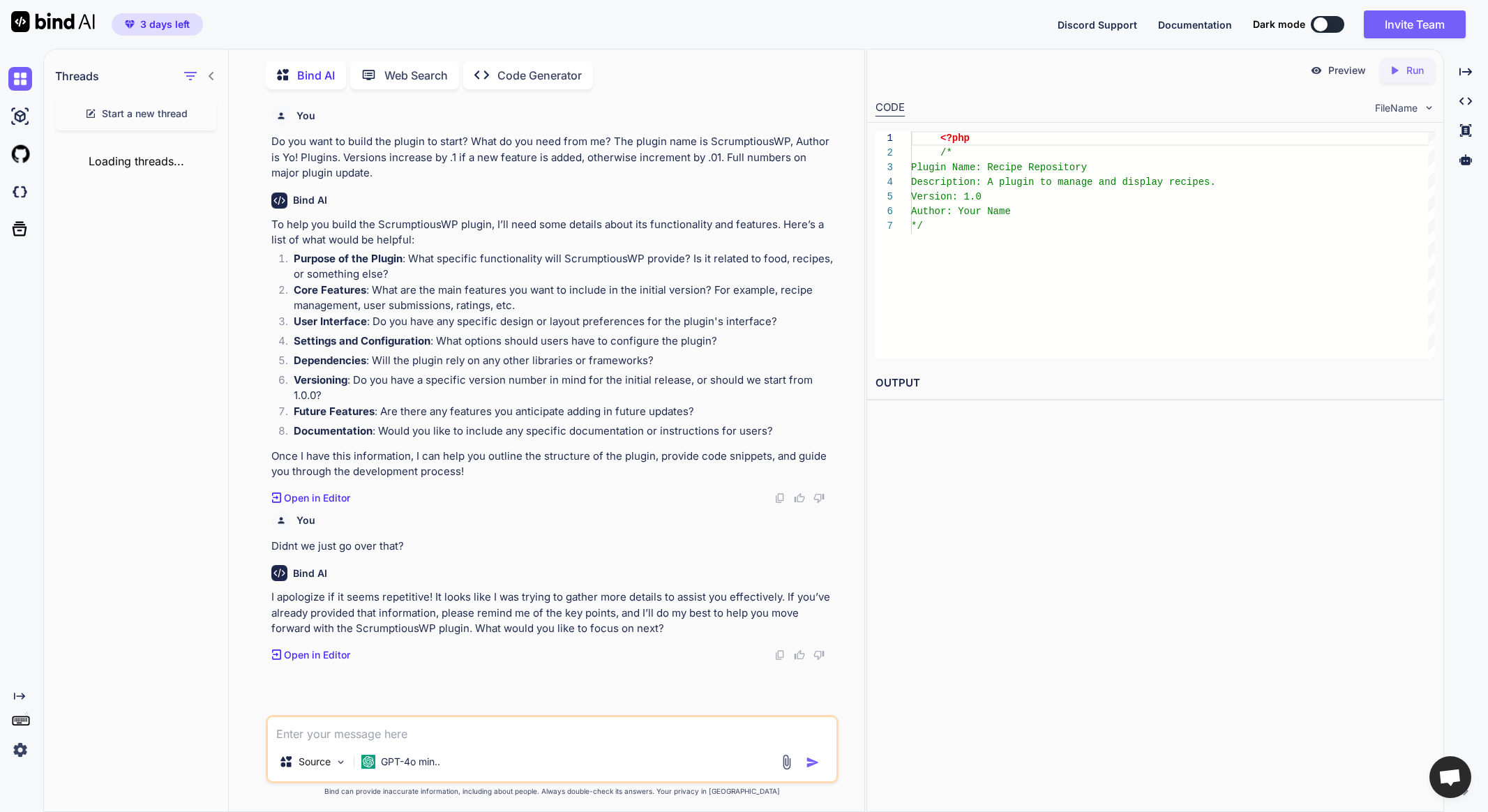
scroll to position [5, 0]
click at [282, 140] on p "Do you want to build the plugin to start? What do you need from me? The plugin …" at bounding box center [553, 155] width 564 height 48
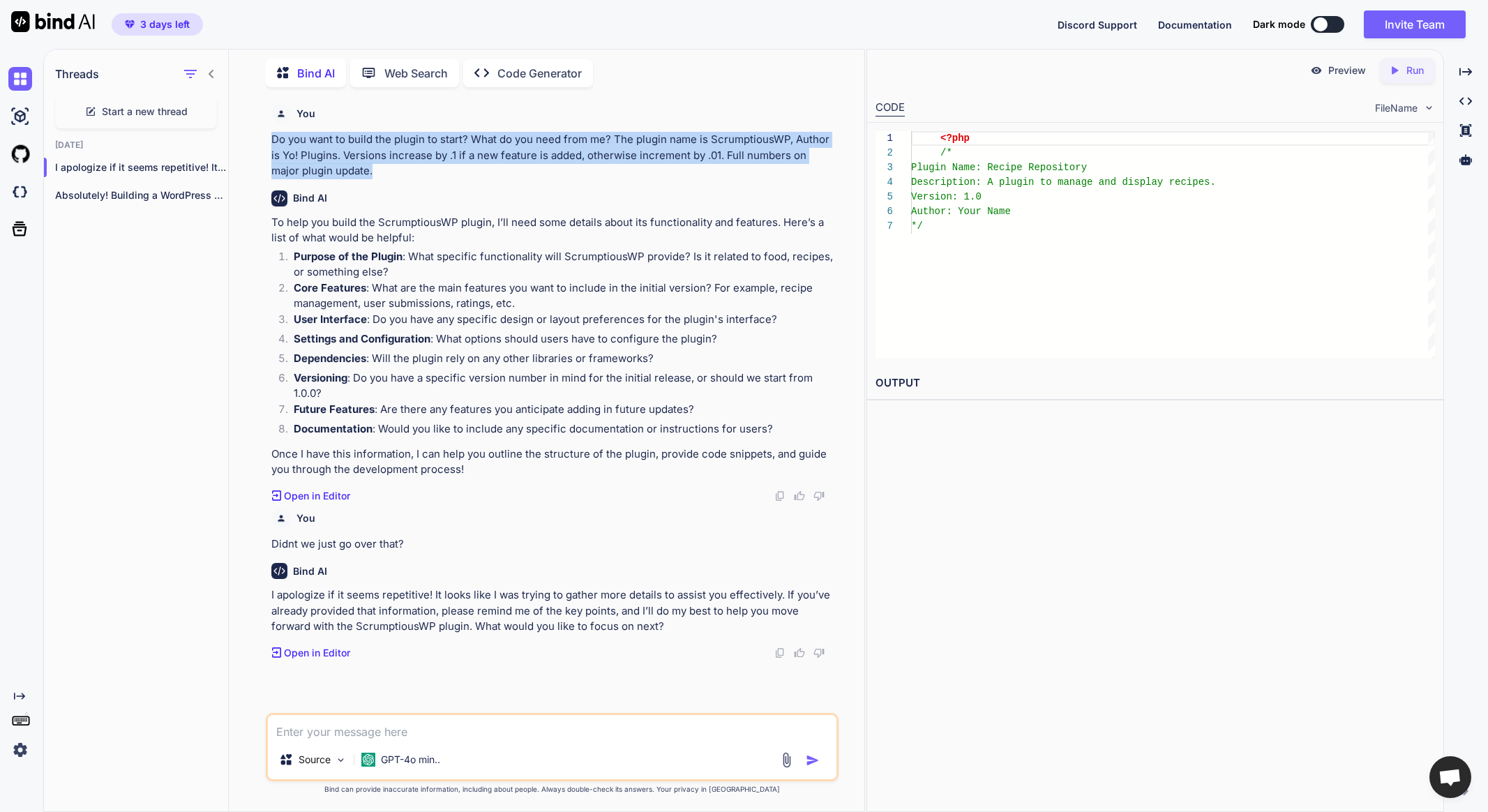
drag, startPoint x: 340, startPoint y: 170, endPoint x: 268, endPoint y: 146, distance: 75.9
click at [268, 146] on div "You Do you want to build the plugin to start? What do you need from me? The plu…" at bounding box center [553, 405] width 569 height 615
copy p "Do you want to build the plugin to start? What do you need from me? The plugin …"
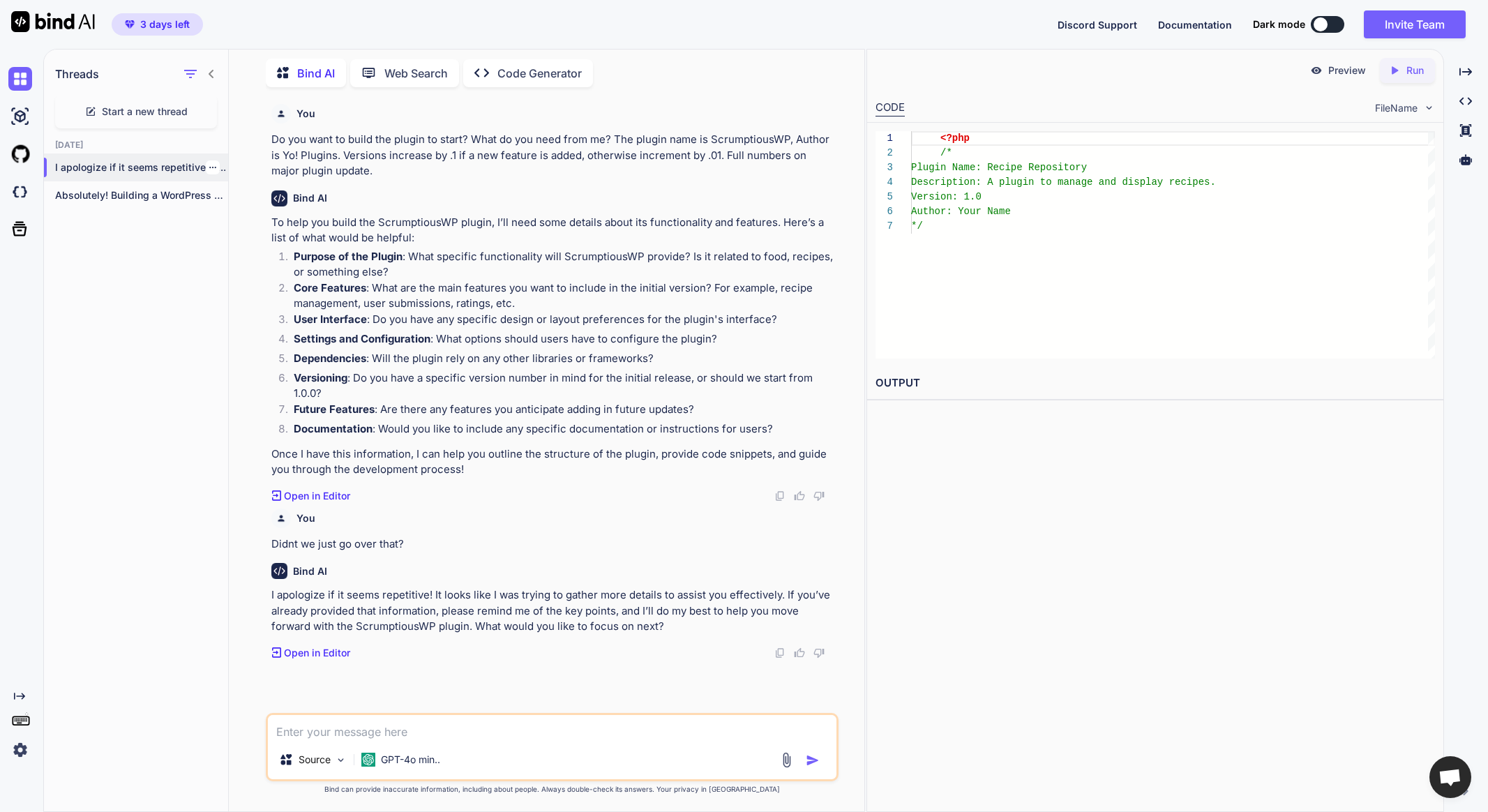
click at [212, 161] on div at bounding box center [213, 167] width 14 height 14
click at [209, 163] on icon "button" at bounding box center [212, 167] width 8 height 8
click at [232, 212] on div "Delete" at bounding box center [272, 220] width 137 height 28
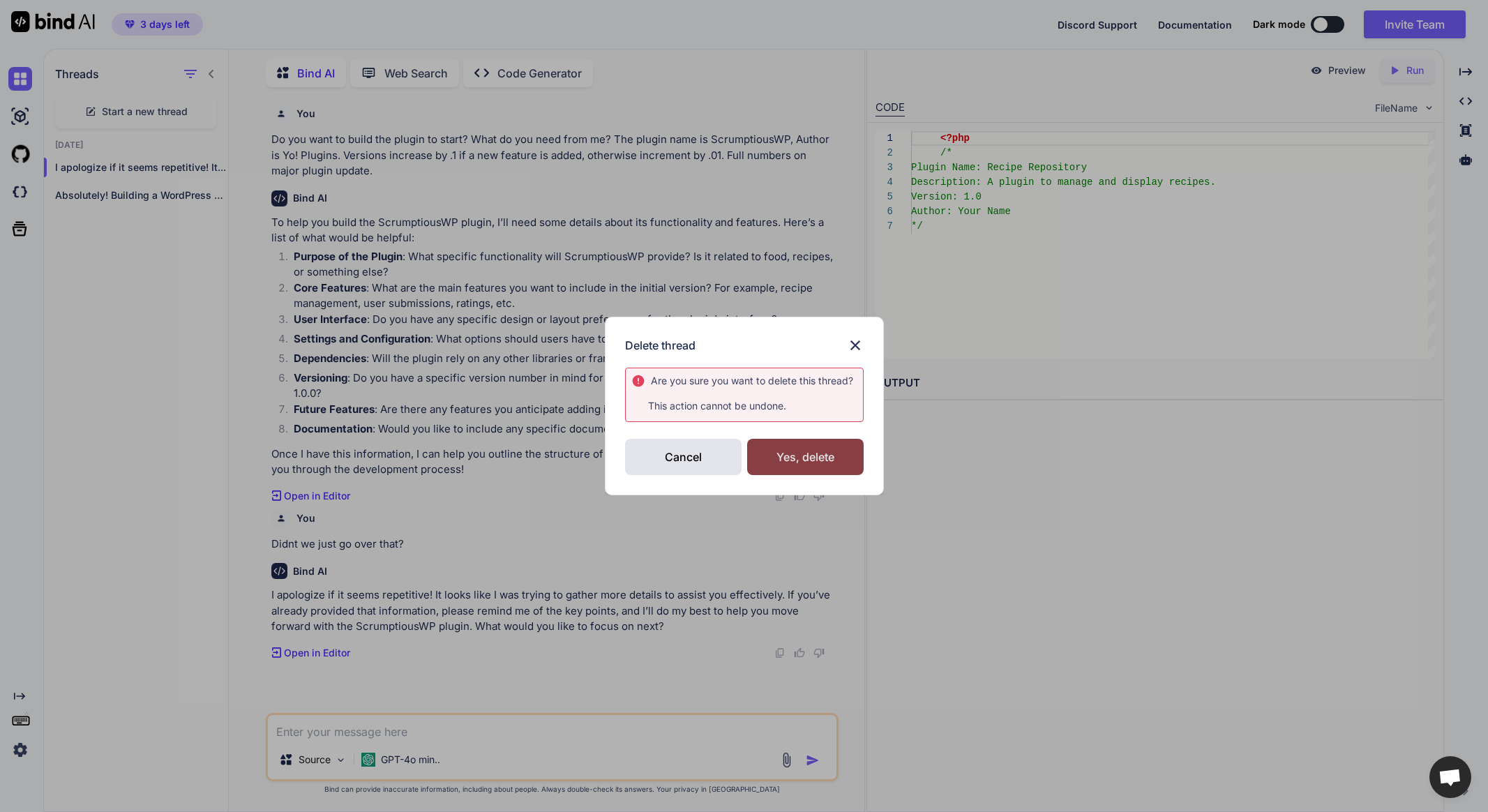
click at [792, 455] on div "Yes, delete" at bounding box center [805, 457] width 116 height 36
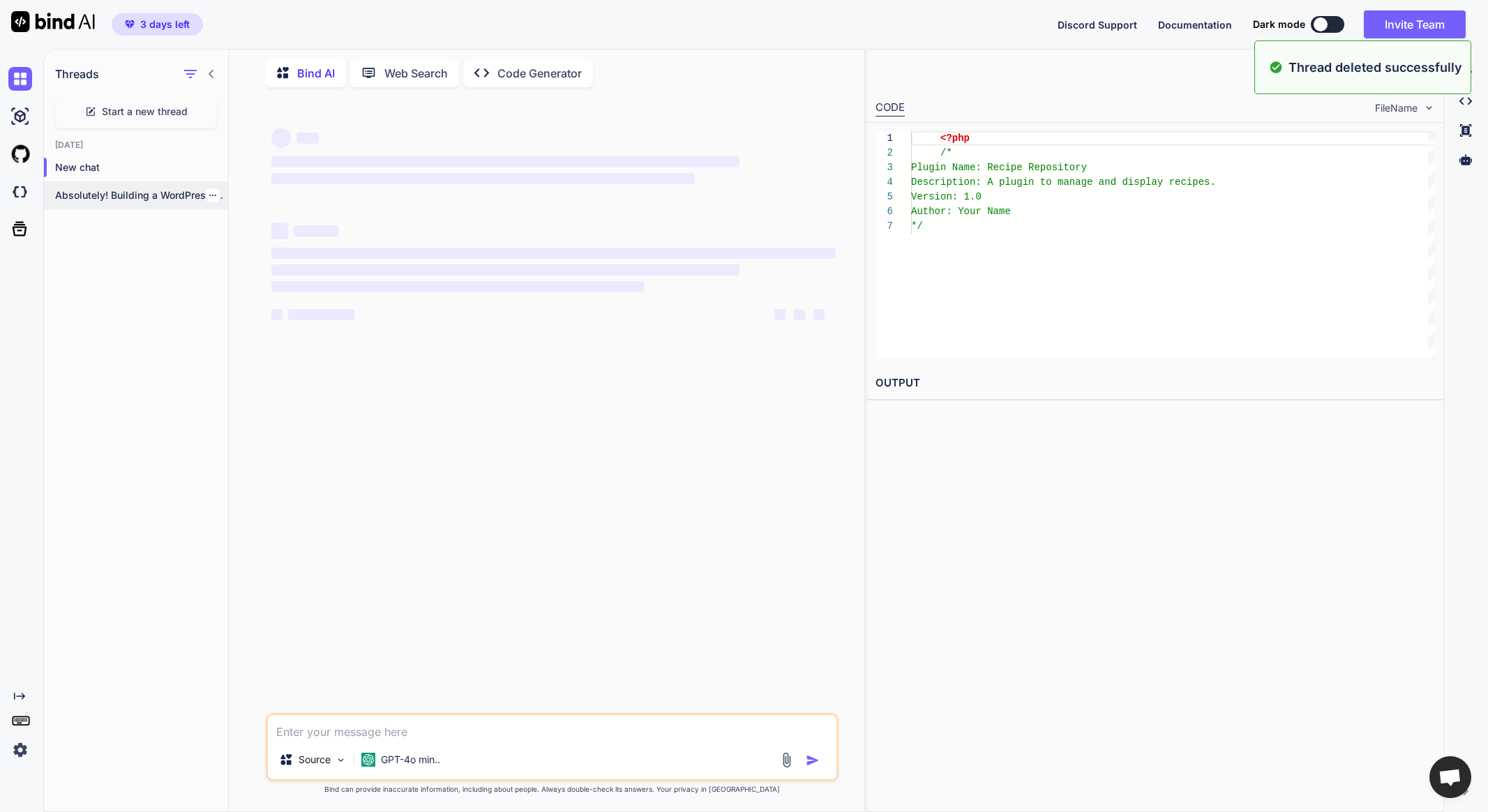
click at [194, 200] on div "Absolutely! Building a WordPress plugin for a..." at bounding box center [136, 195] width 185 height 28
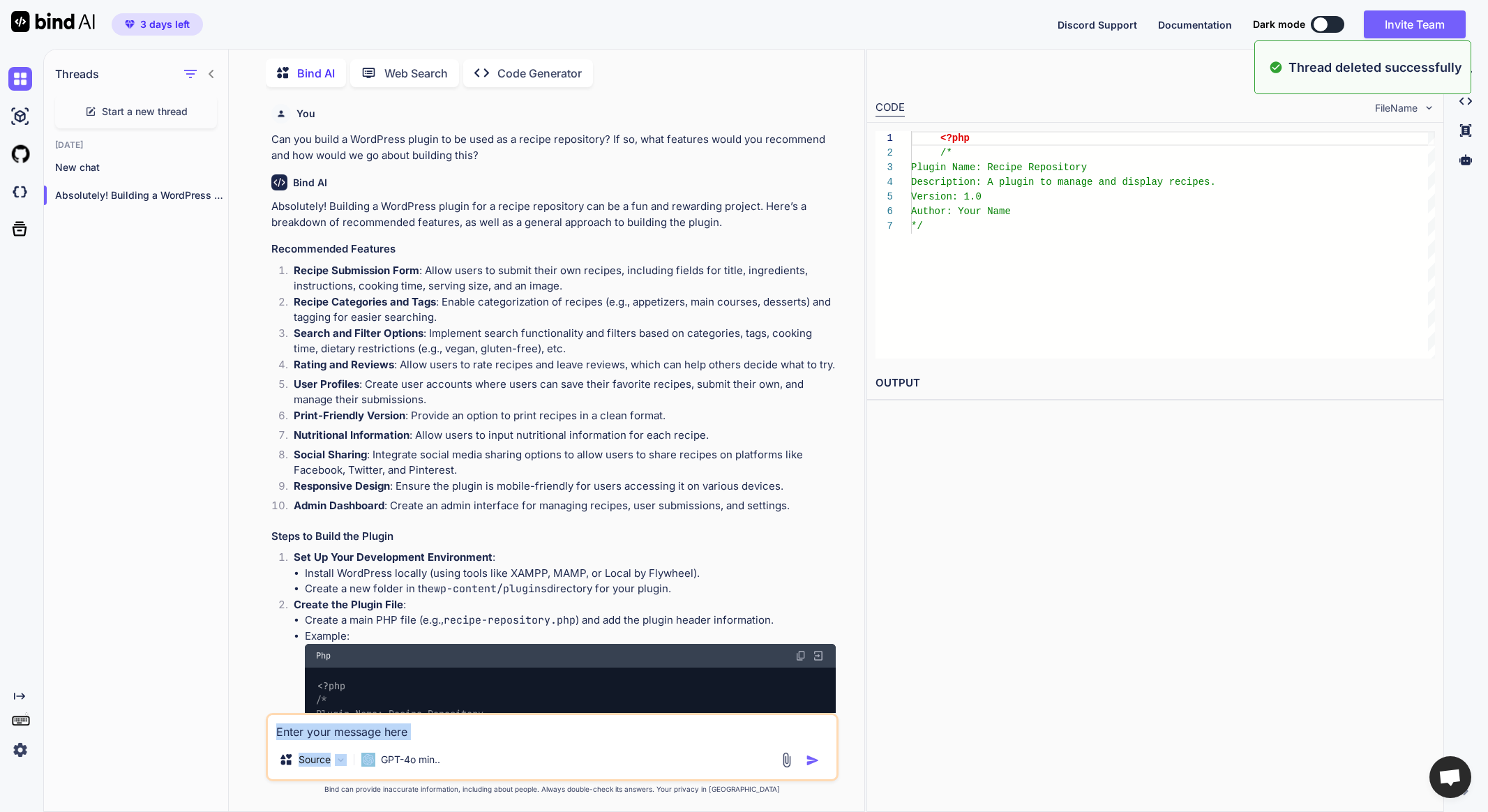
drag, startPoint x: 451, startPoint y: 744, endPoint x: 457, endPoint y: 731, distance: 14.3
click at [454, 738] on div "Source GPT-4o min.." at bounding box center [552, 747] width 573 height 68
click at [457, 731] on textarea at bounding box center [552, 727] width 568 height 25
click at [464, 730] on textarea at bounding box center [552, 727] width 568 height 25
paste textarea "Do you want to build the plugin to start? What do you need from me? The plugin …"
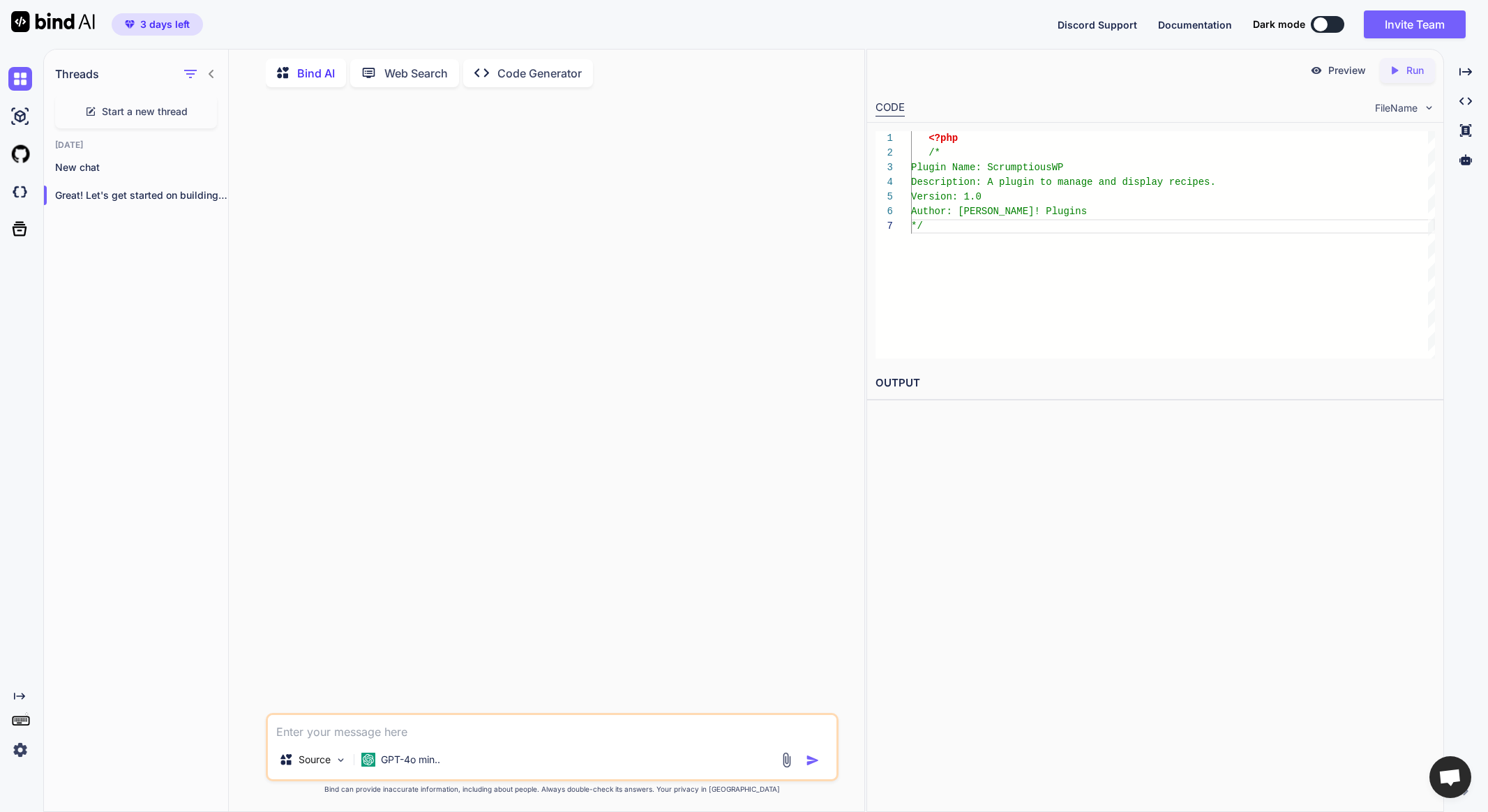
scroll to position [0, 0]
click at [126, 182] on div "Great! Let's get started on building the..." at bounding box center [136, 195] width 185 height 28
click at [96, 160] on p "New chat" at bounding box center [141, 167] width 173 height 14
click at [150, 188] on p "Great! Let's get started on building the..." at bounding box center [141, 195] width 173 height 14
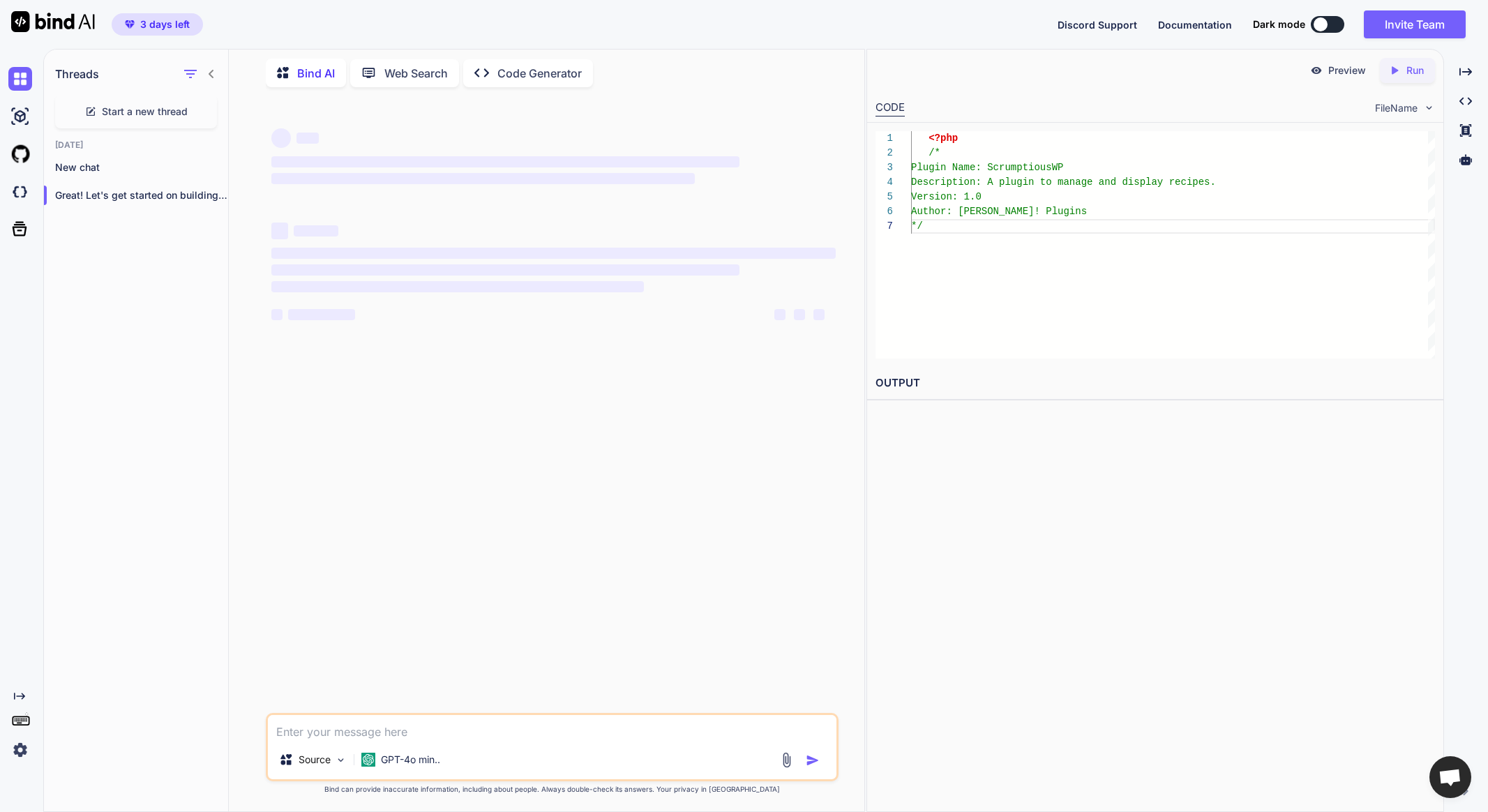
click at [1186, 520] on div "Preview Created with Pixso. Run CODE FileName 1 2 3 4 5 6 7 <?php /* Plugin Nam…" at bounding box center [1156, 430] width 578 height 763
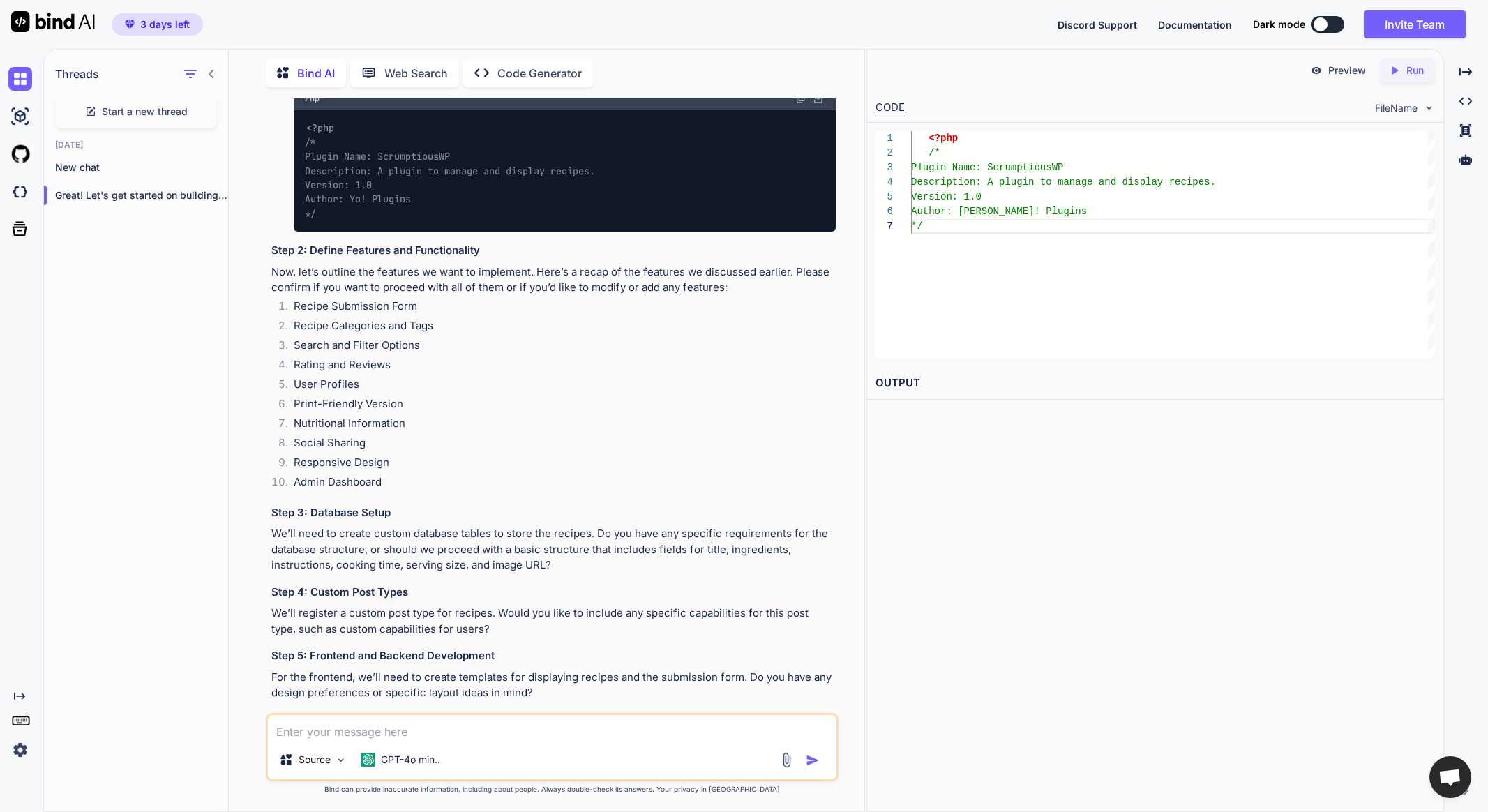
scroll to position [1647, 0]
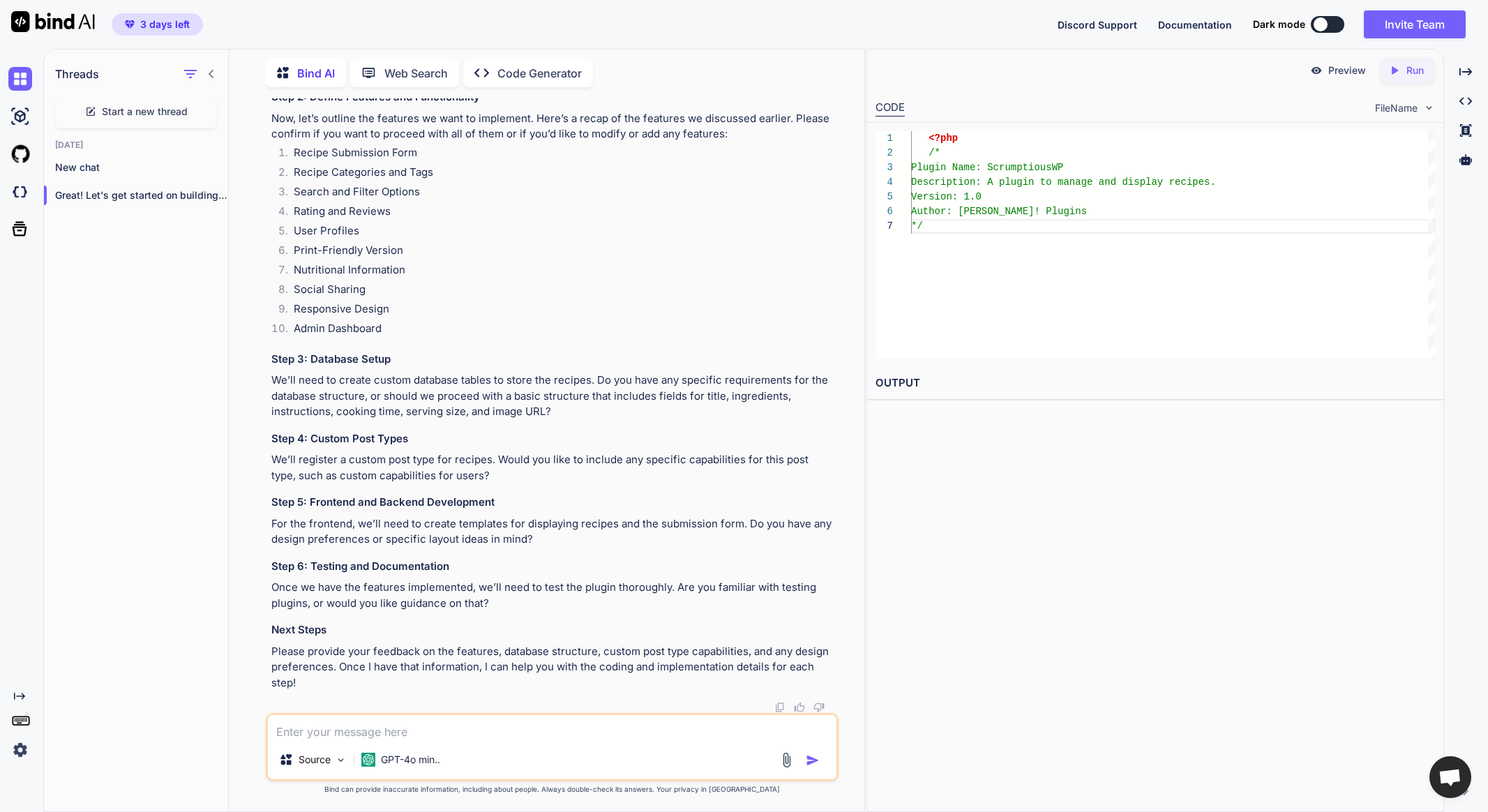
click at [338, 728] on textarea at bounding box center [552, 727] width 568 height 25
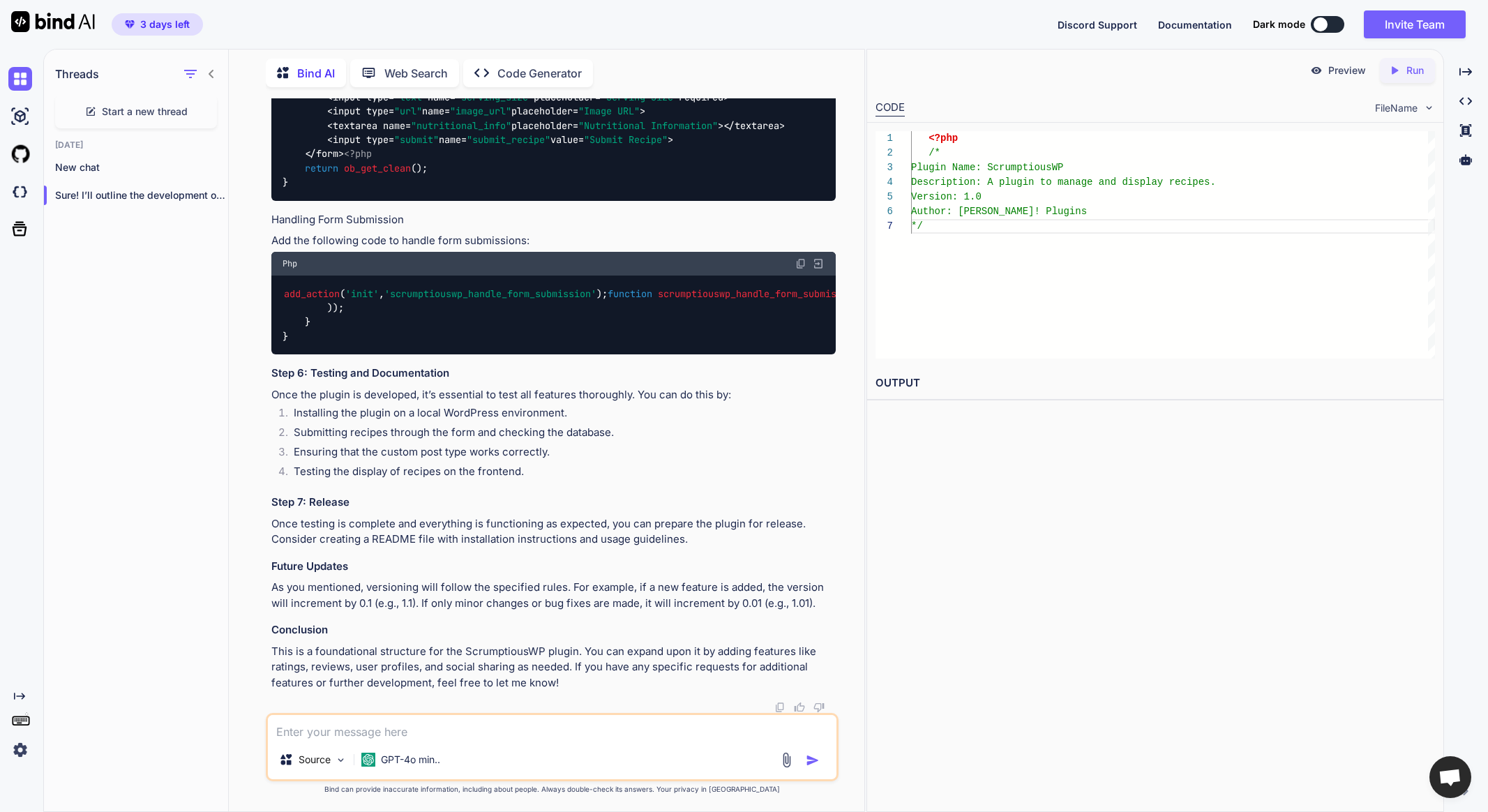
scroll to position [4138, 0]
click at [296, 727] on textarea at bounding box center [552, 727] width 568 height 25
click at [305, 735] on textarea at bounding box center [552, 727] width 568 height 25
click at [549, 80] on div "Created with Pixso. Code Generator" at bounding box center [528, 73] width 130 height 28
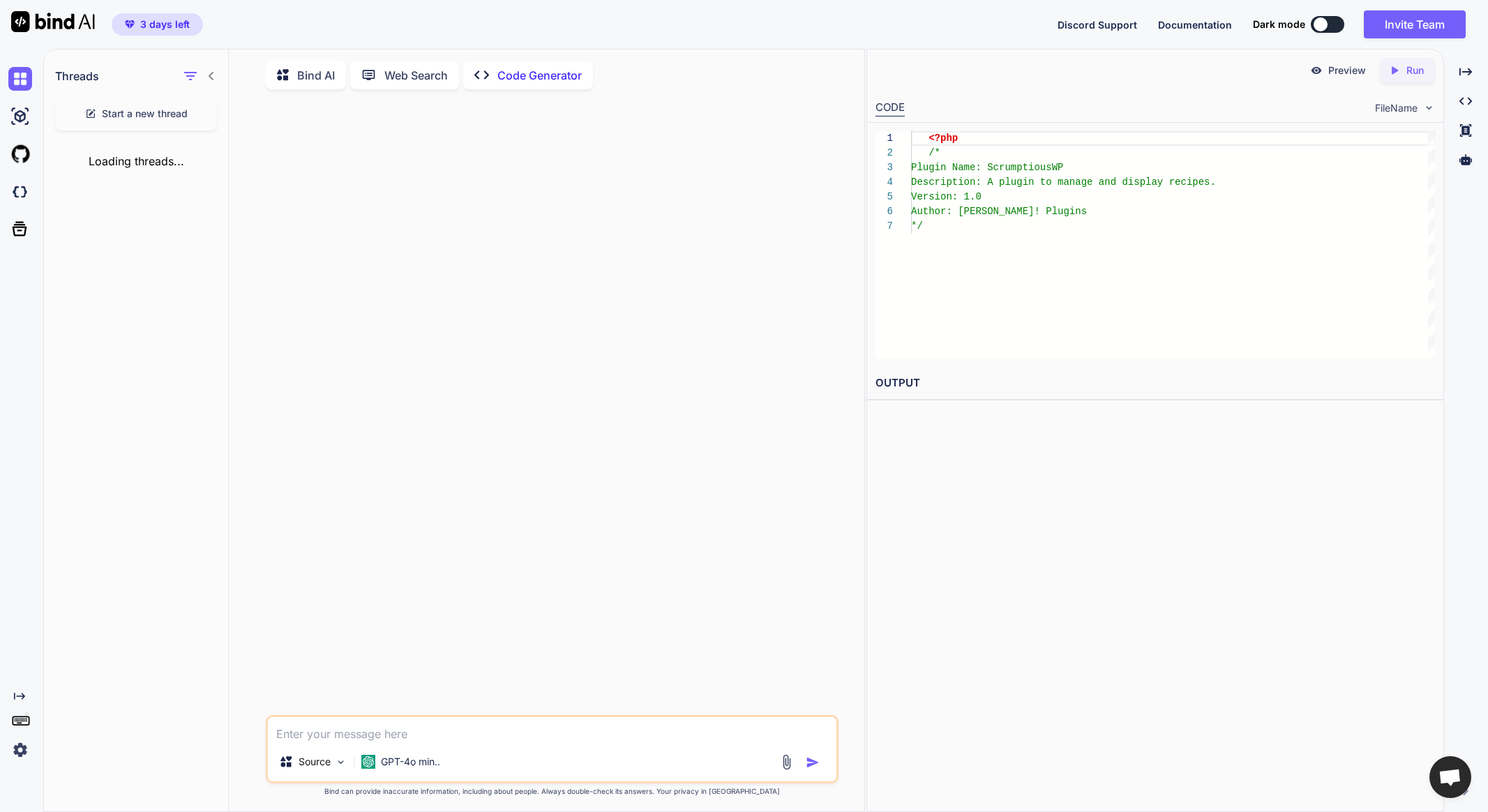
click at [347, 734] on textarea at bounding box center [552, 730] width 568 height 25
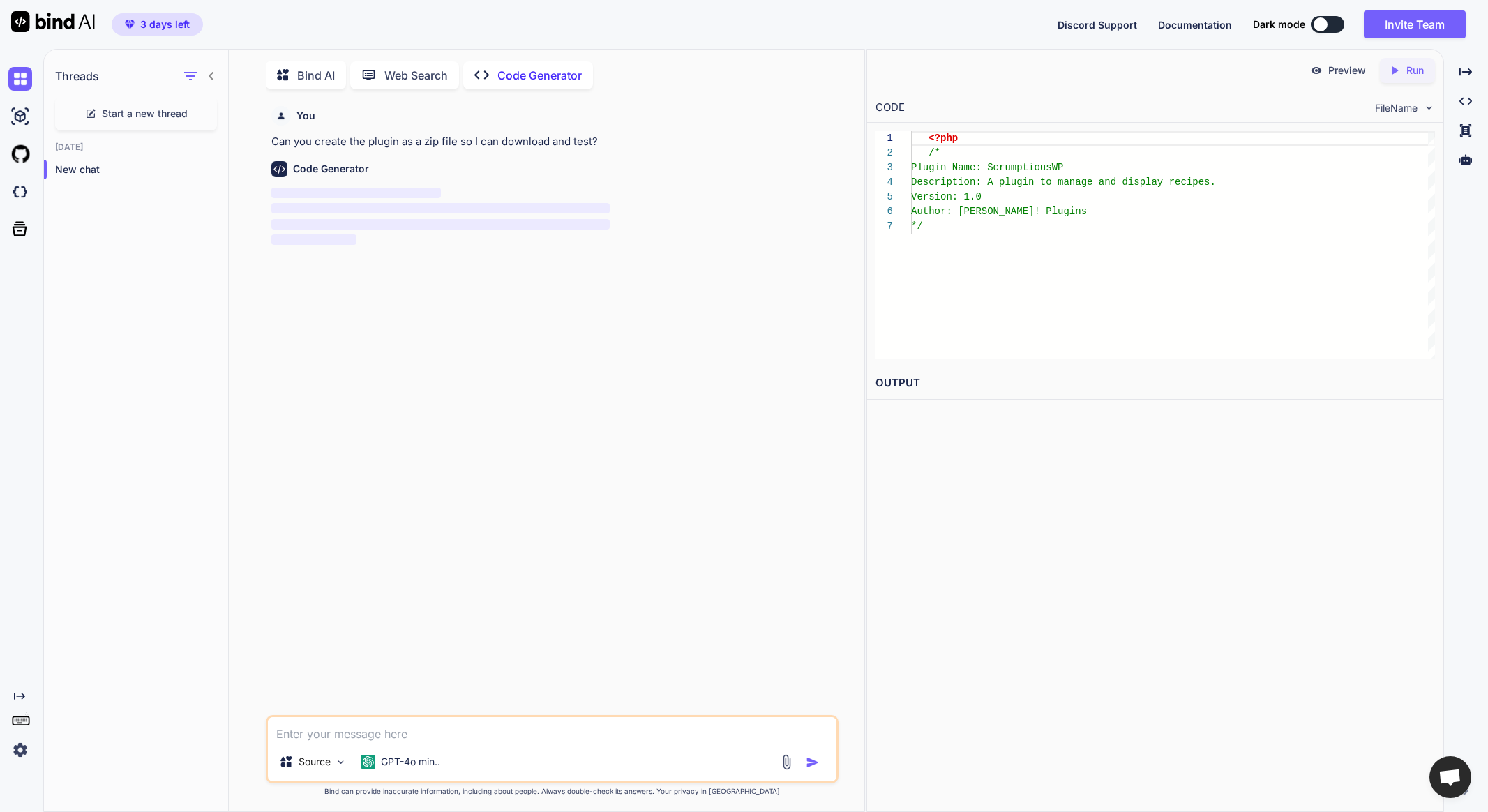
scroll to position [5, 0]
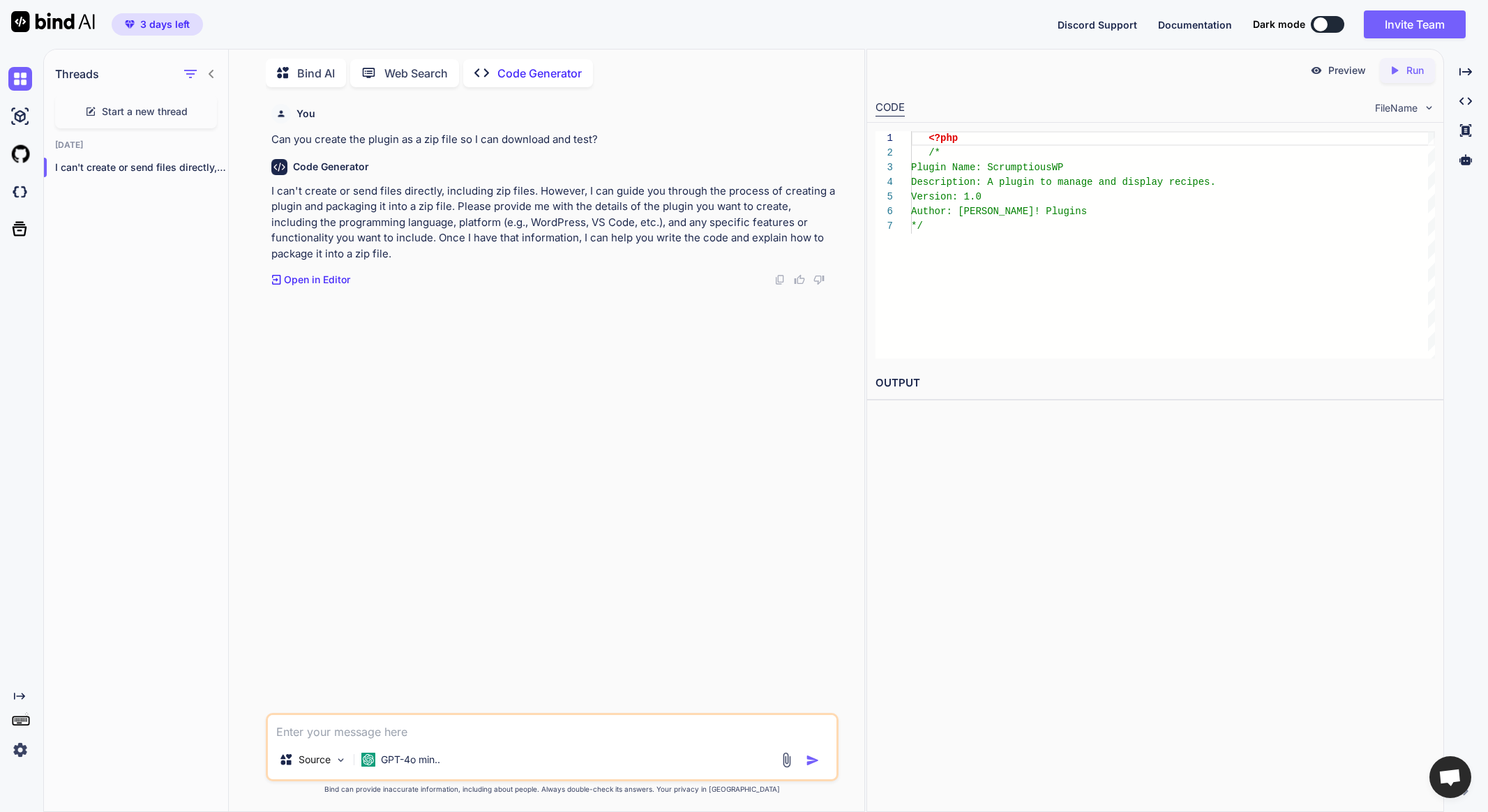
click at [304, 65] on p "Bind AI" at bounding box center [316, 73] width 38 height 17
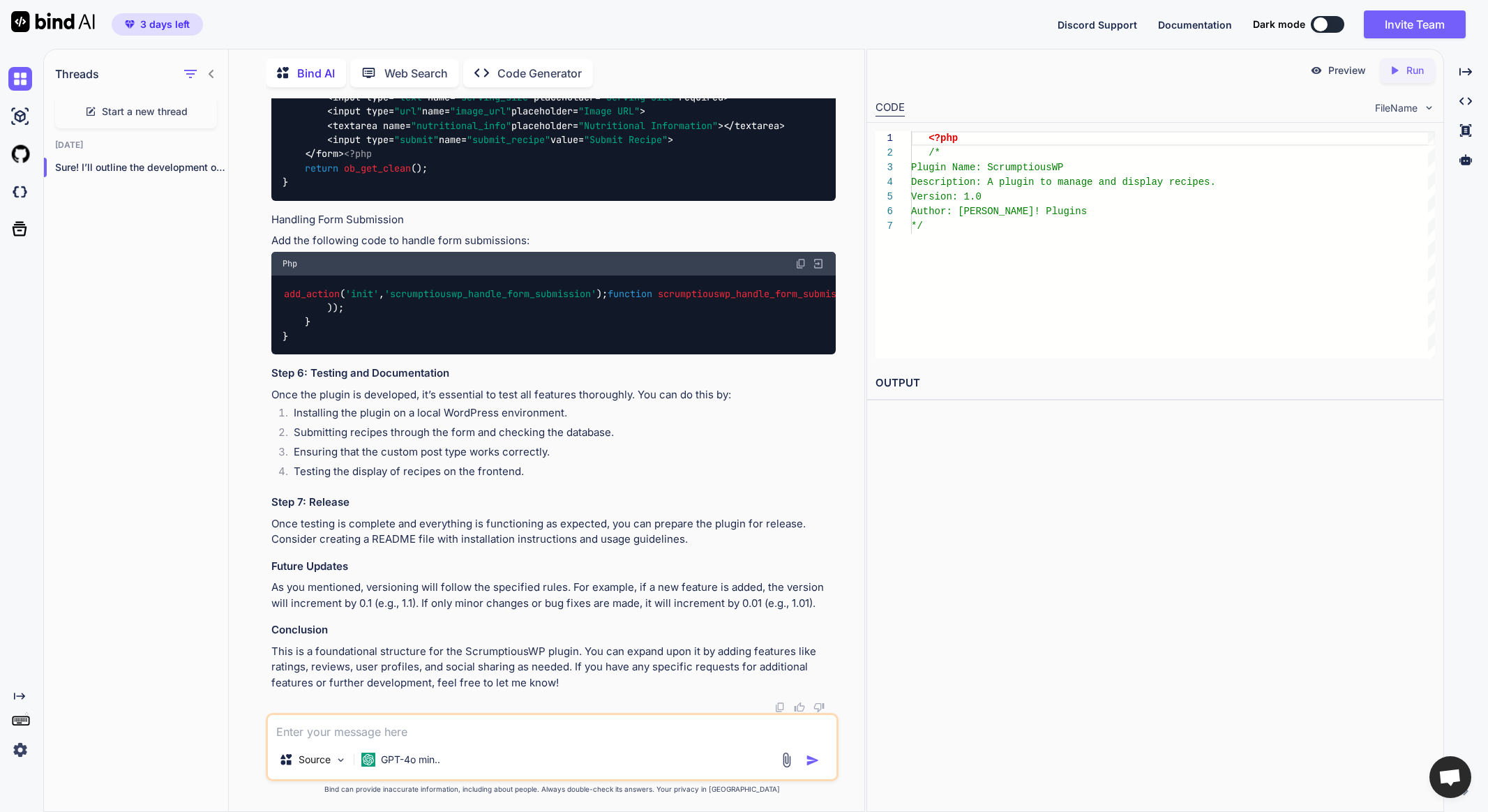
scroll to position [4138, 0]
drag, startPoint x: 308, startPoint y: 725, endPoint x: 320, endPoint y: 732, distance: 13.9
click at [307, 725] on textarea at bounding box center [552, 727] width 568 height 25
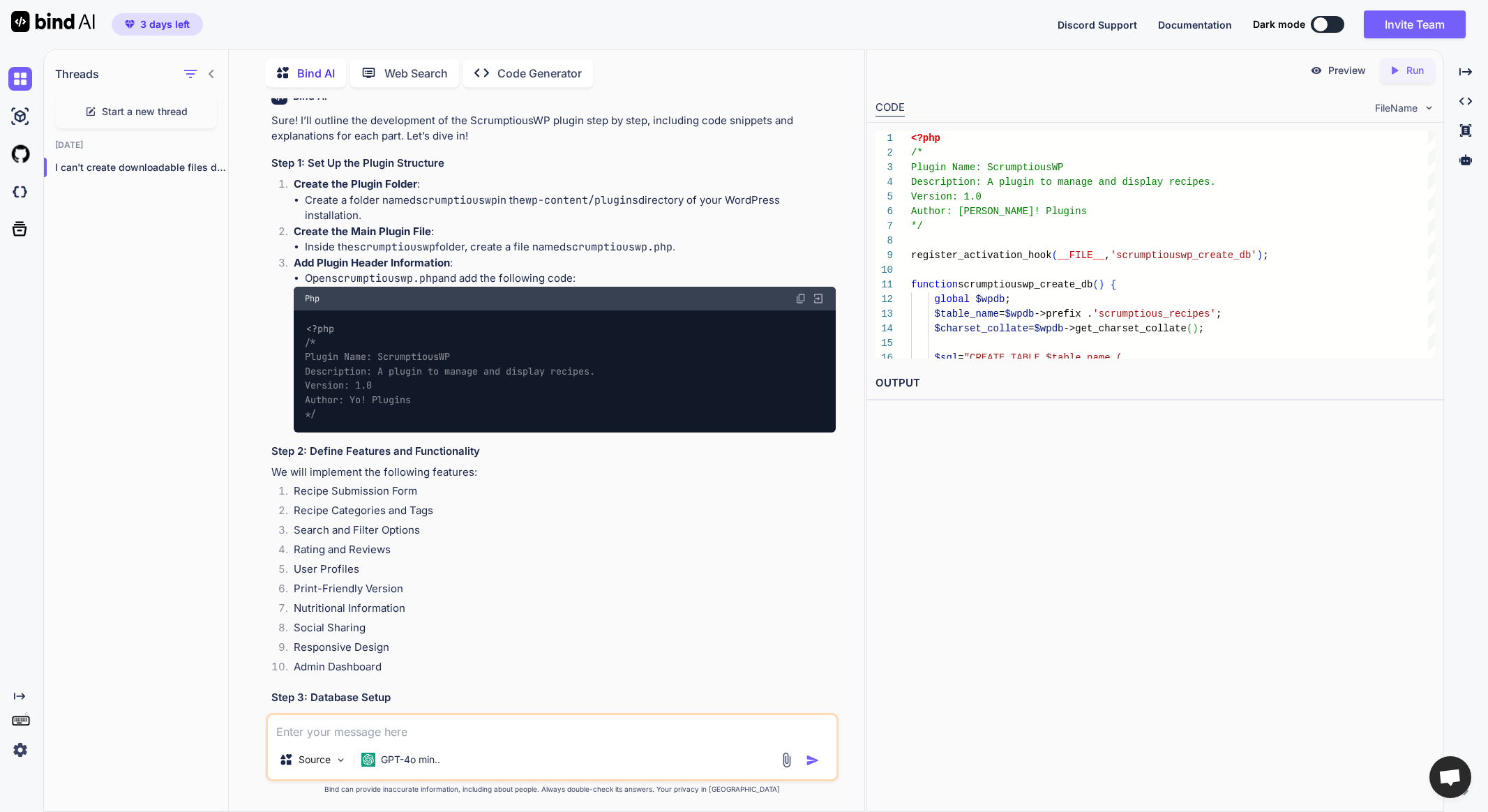
scroll to position [2317, 0]
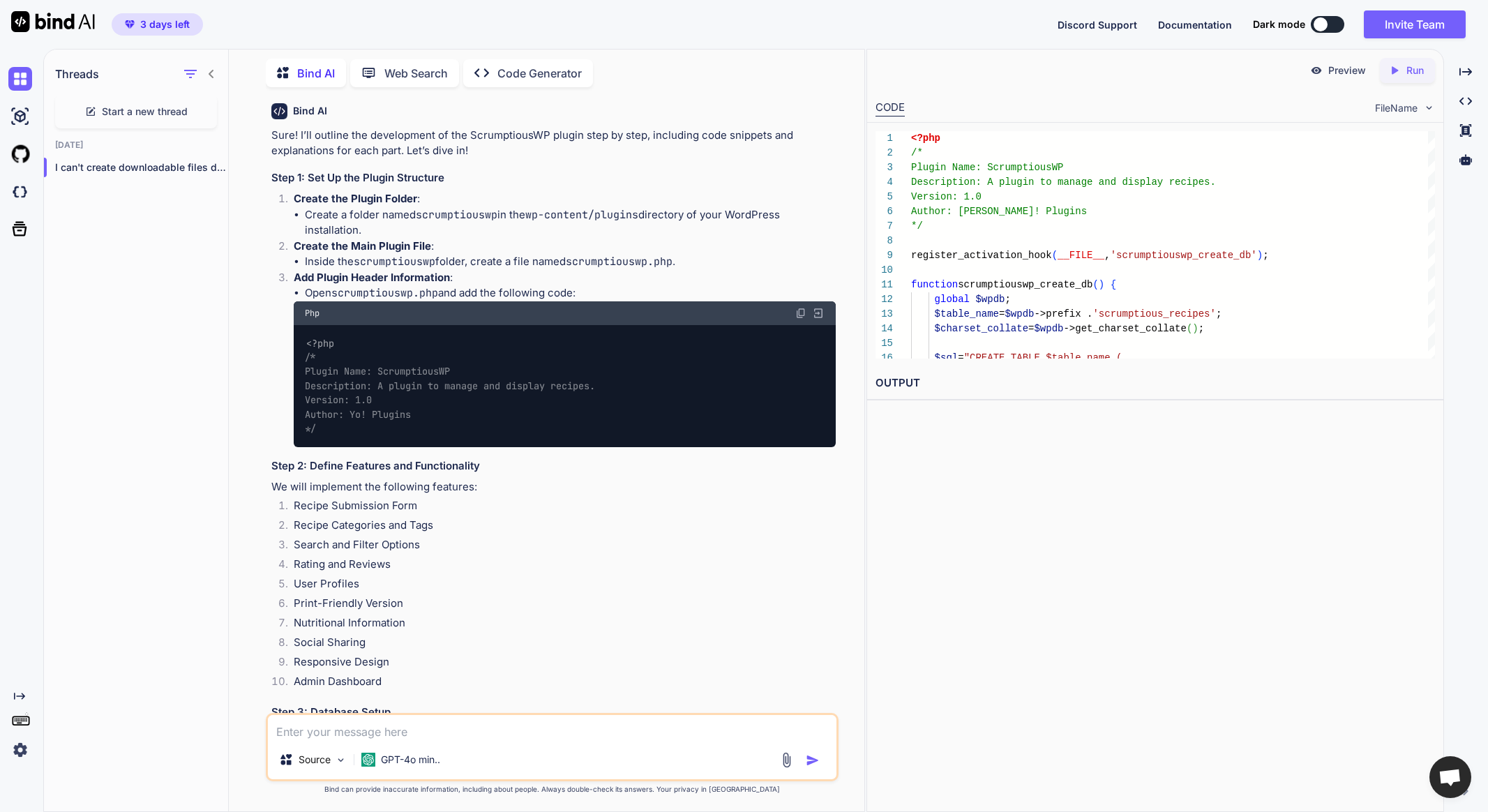
click at [184, 32] on button "3 days left" at bounding box center [158, 24] width 92 height 23
click at [149, 23] on span "3 days left" at bounding box center [165, 24] width 50 height 14
click at [23, 750] on img at bounding box center [20, 750] width 23 height 23
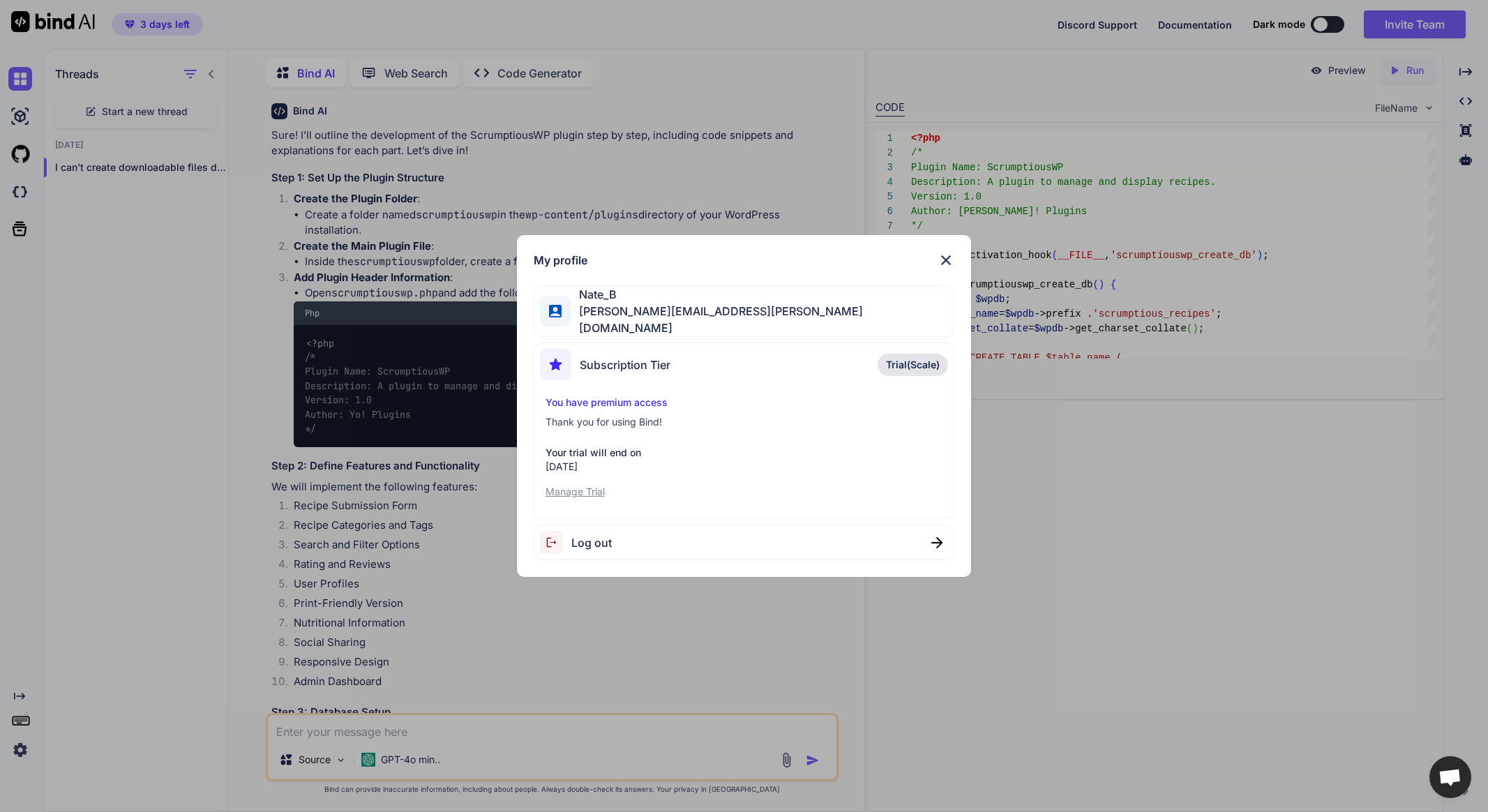
click at [770, 403] on p "You have premium access" at bounding box center [744, 402] width 398 height 14
click at [575, 485] on p "Manage Trial" at bounding box center [744, 492] width 398 height 14
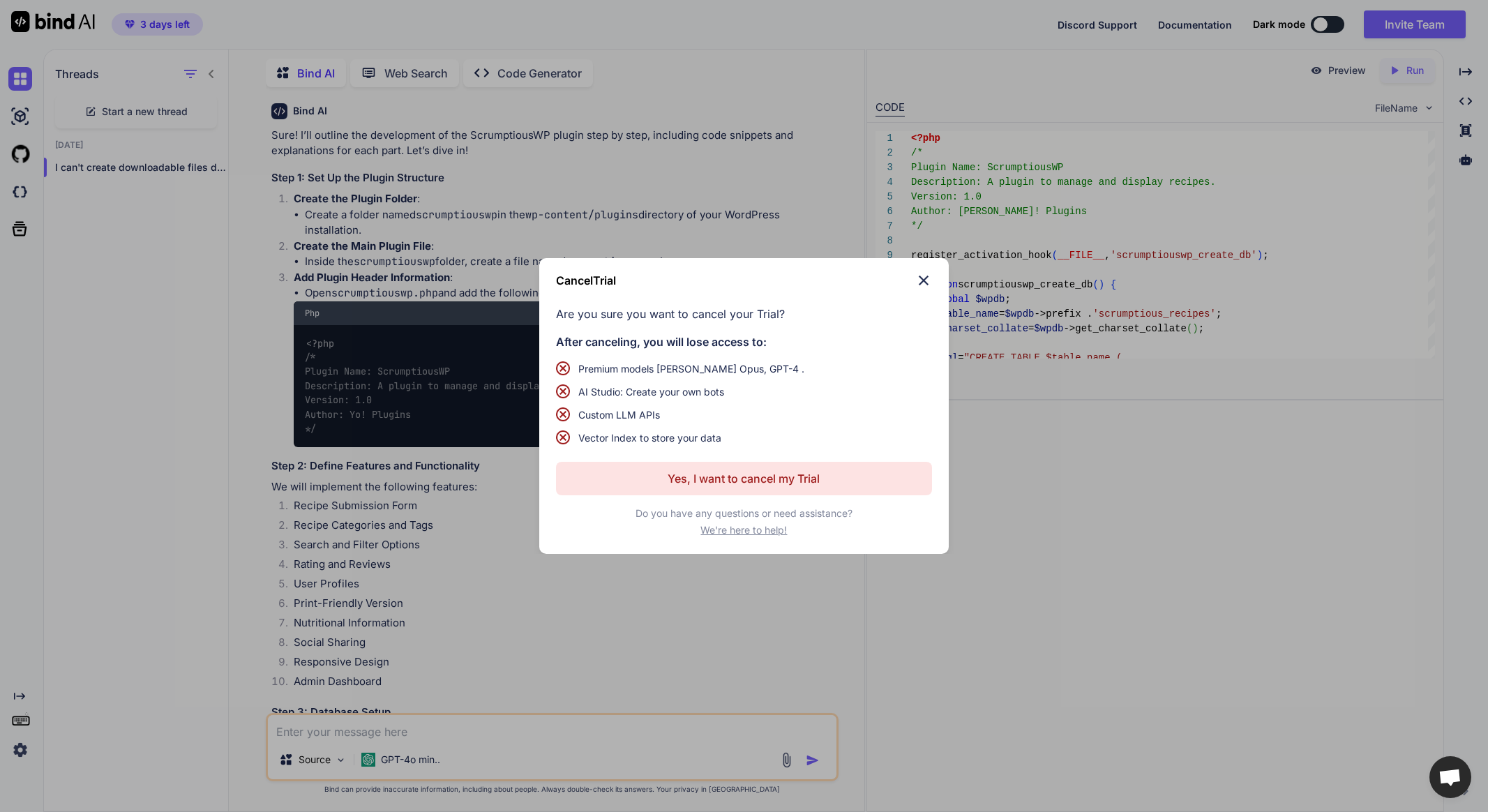
click at [796, 479] on p "Yes, I want to cancel my Trial" at bounding box center [744, 478] width 152 height 17
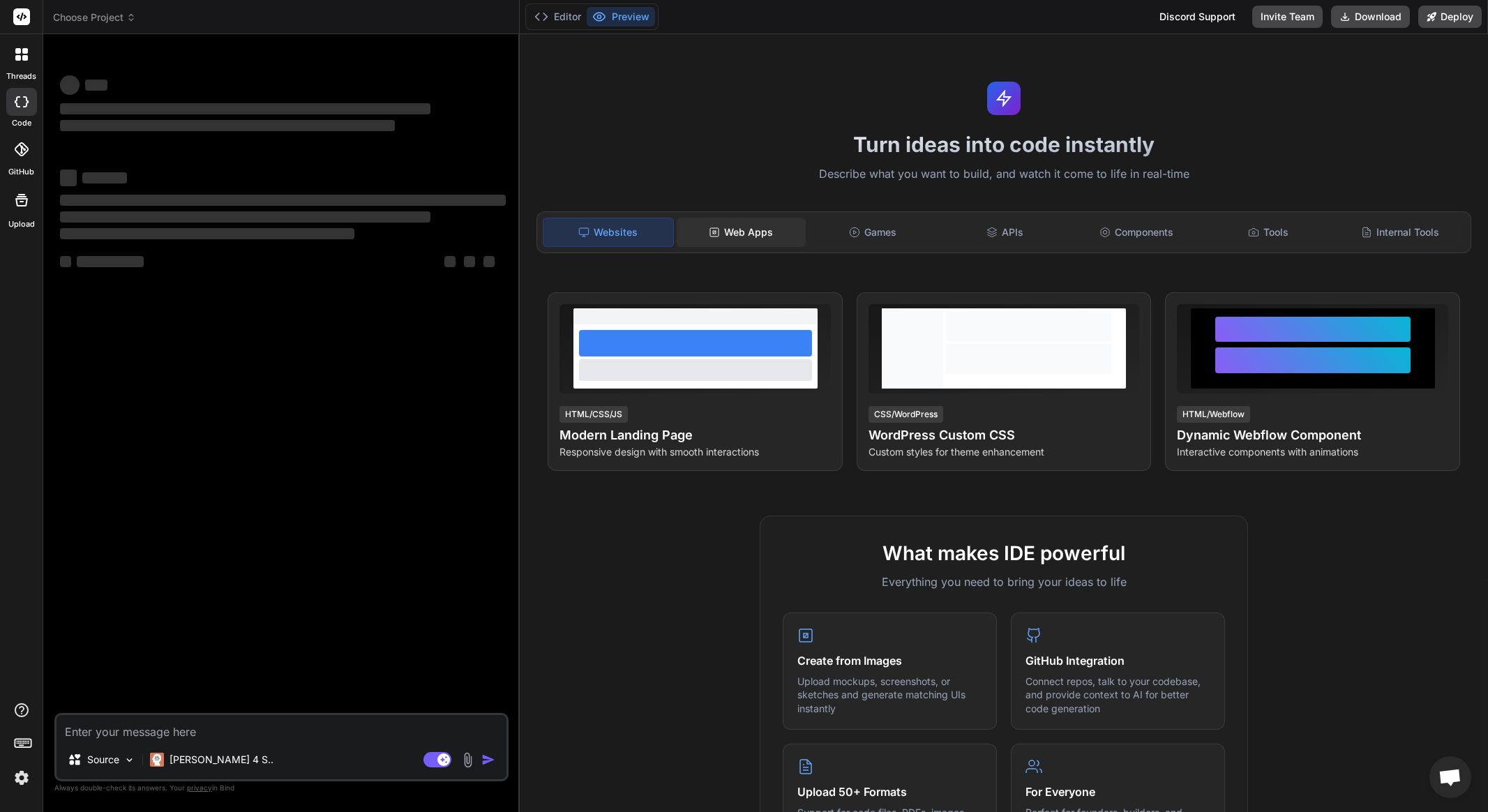
click at [733, 234] on div "Web Apps" at bounding box center [741, 232] width 129 height 30
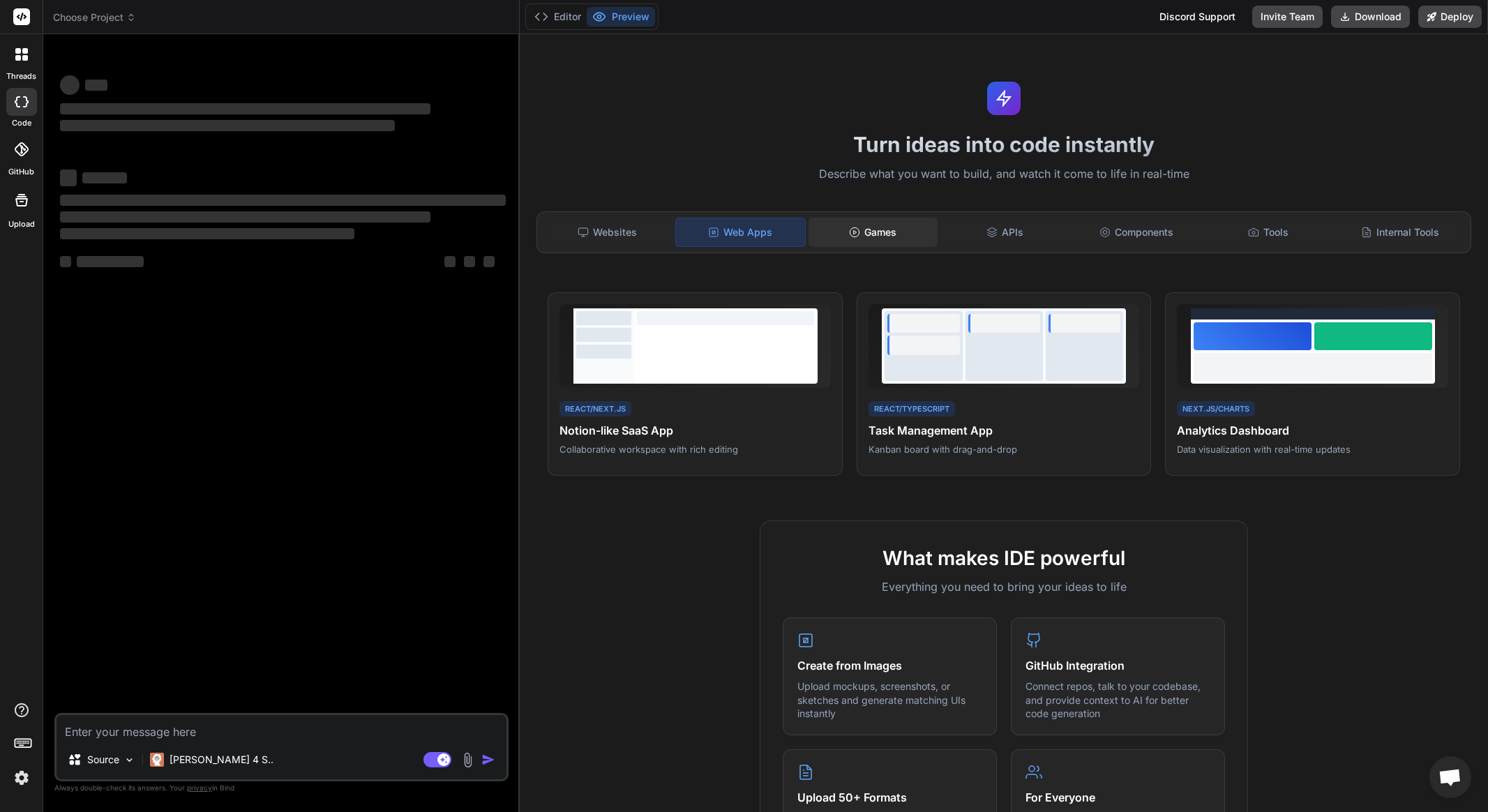
click at [847, 229] on div "Games" at bounding box center [872, 232] width 129 height 30
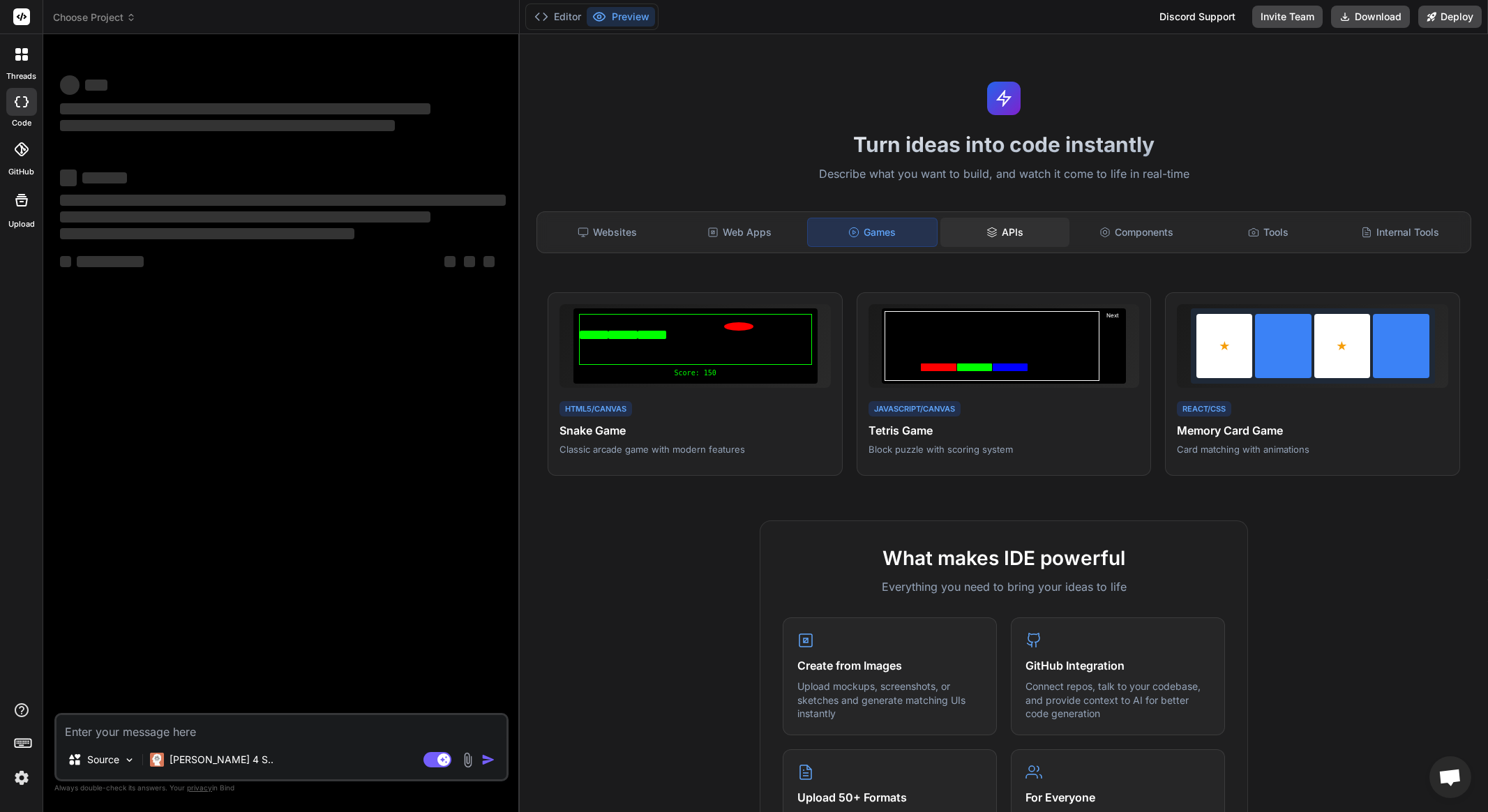
drag, startPoint x: 981, startPoint y: 229, endPoint x: 1047, endPoint y: 223, distance: 66.3
click at [981, 229] on div "APIs" at bounding box center [1005, 232] width 129 height 30
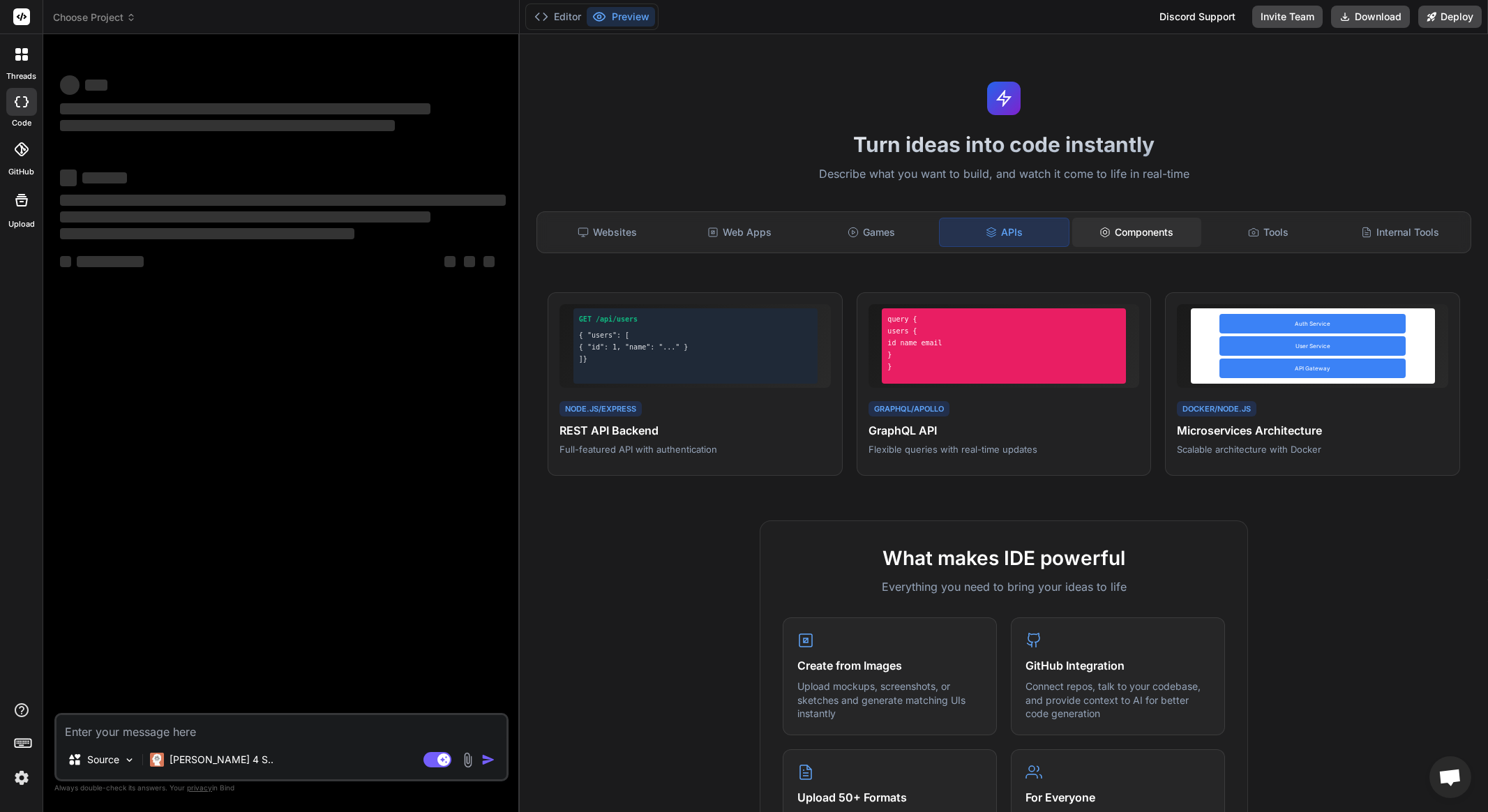
click at [1152, 227] on div "Components" at bounding box center [1136, 232] width 129 height 30
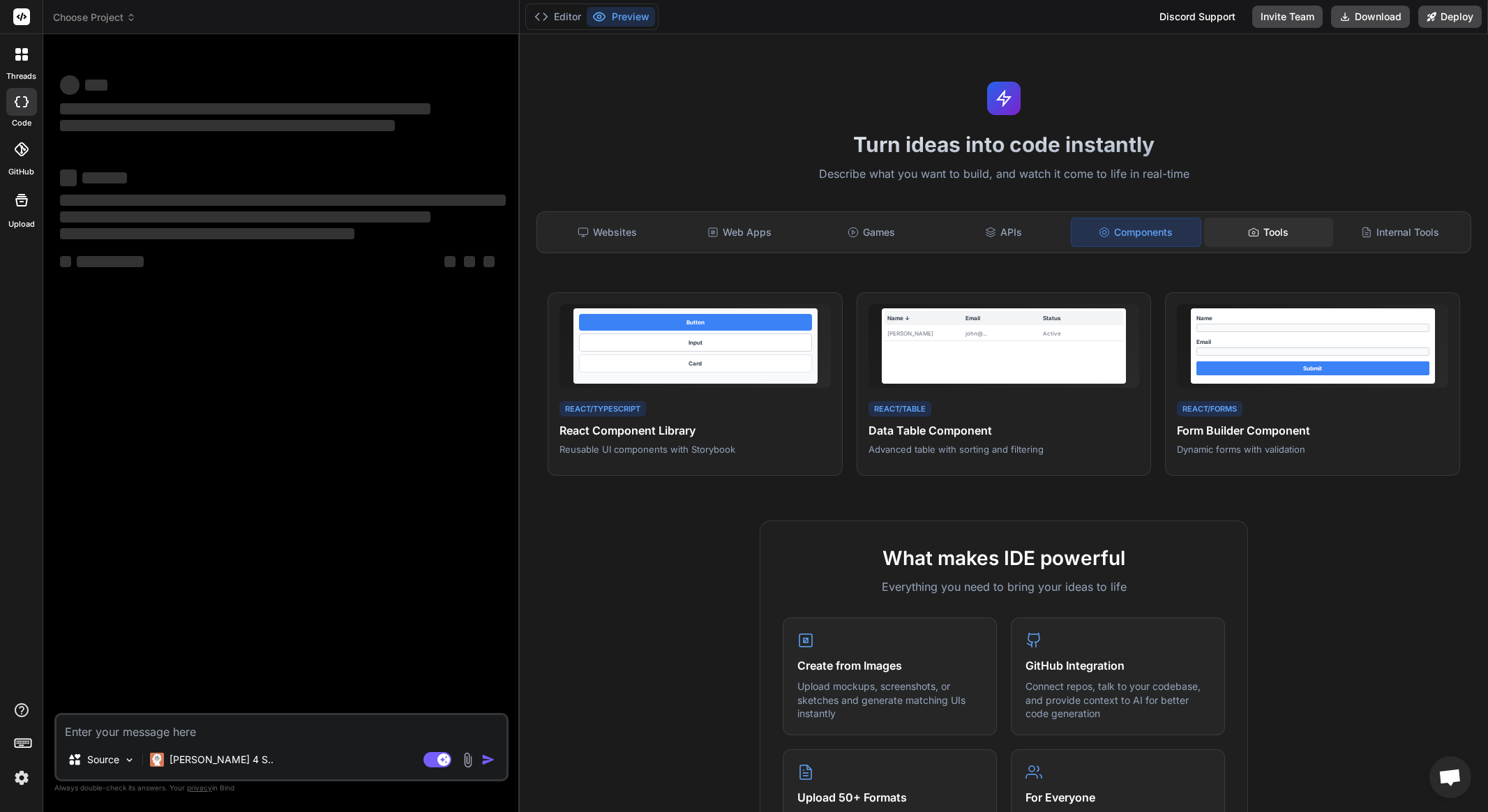
click at [1285, 233] on div "Tools" at bounding box center [1268, 232] width 129 height 30
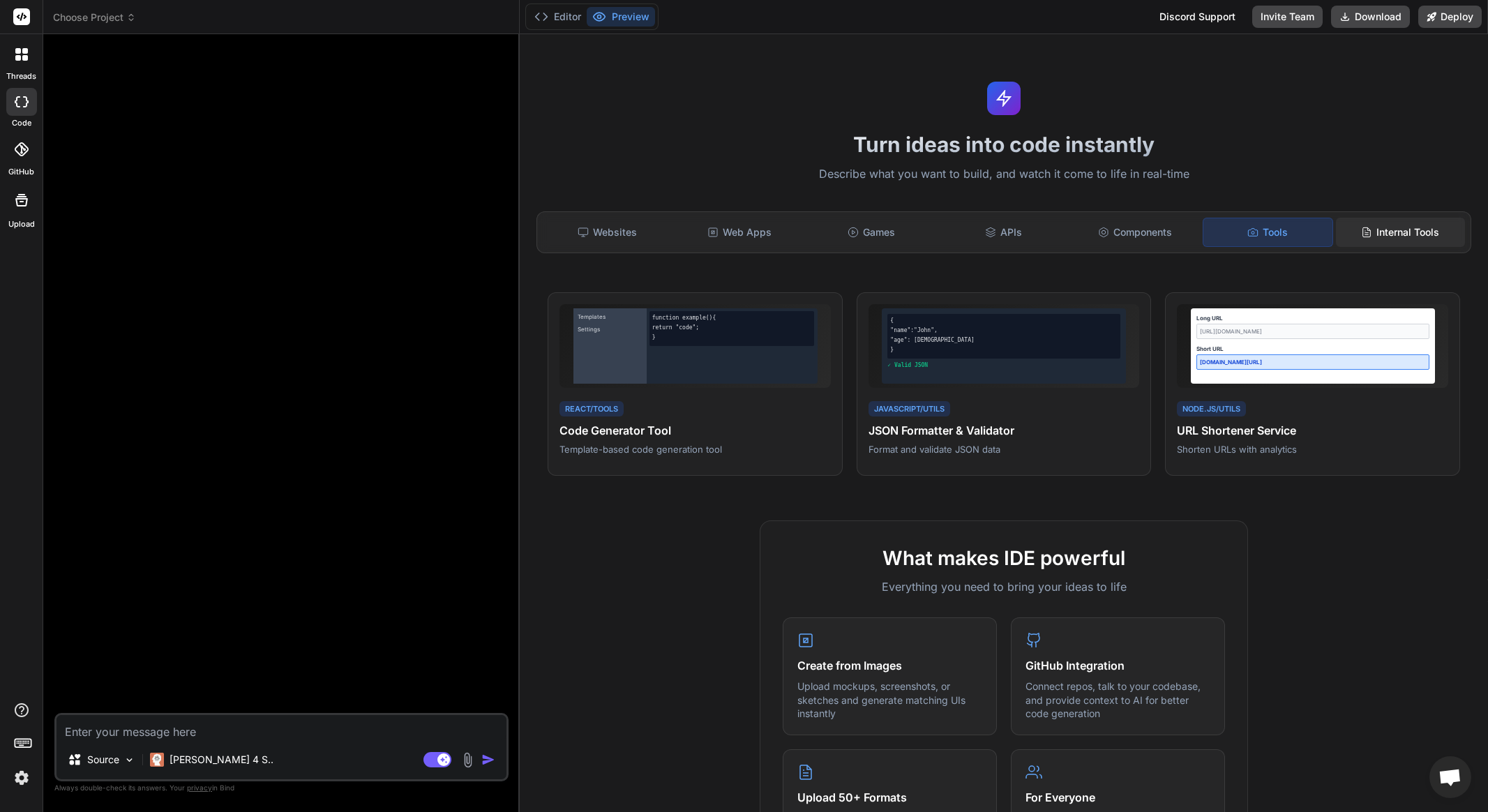
click at [1397, 230] on div "Internal Tools" at bounding box center [1400, 232] width 129 height 30
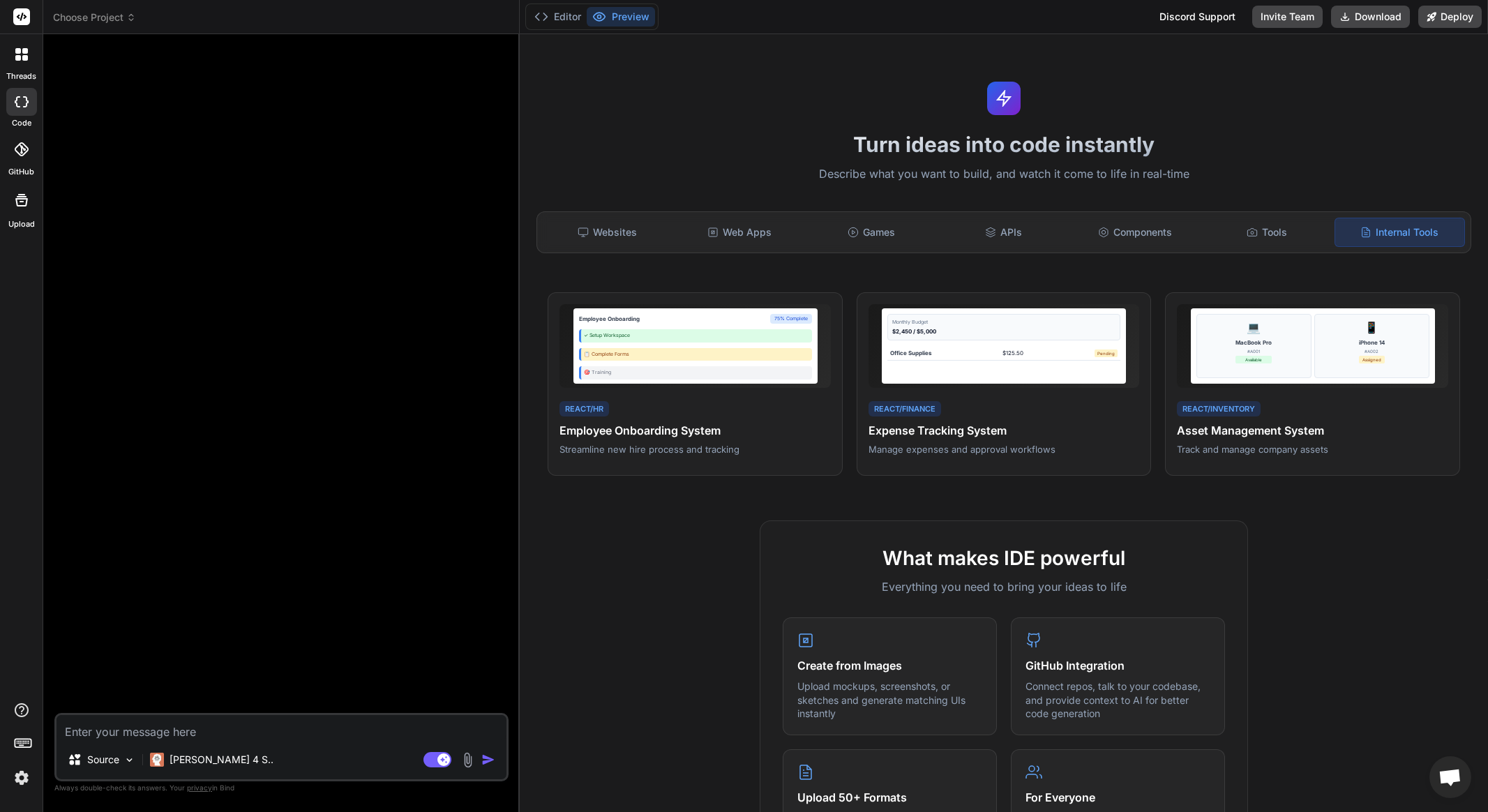
type textarea "x"
